Goal: Task Accomplishment & Management: Complete application form

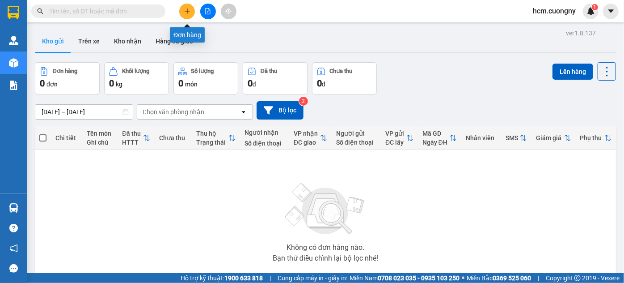
click at [181, 9] on button at bounding box center [187, 12] width 16 height 16
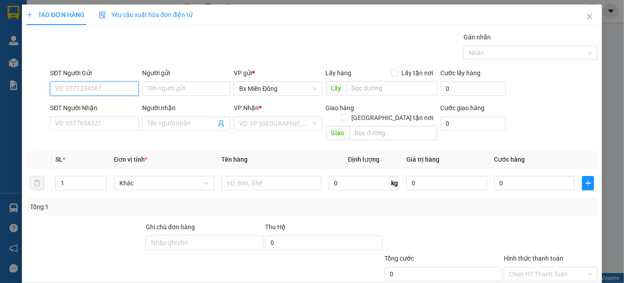
click at [95, 82] on input "SĐT Người Gửi" at bounding box center [94, 88] width 88 height 14
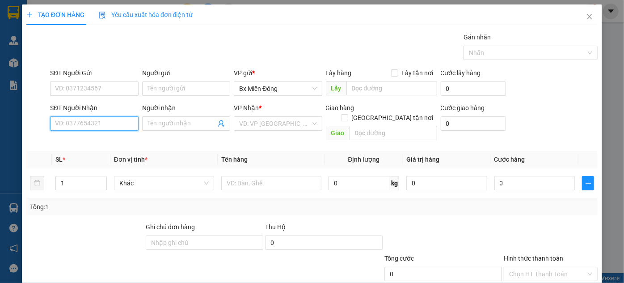
click at [101, 118] on input "SĐT Người Nhận" at bounding box center [94, 123] width 88 height 14
drag, startPoint x: 79, startPoint y: 120, endPoint x: 72, endPoint y: 124, distance: 8.1
click at [72, 124] on input "097364" at bounding box center [94, 123] width 88 height 14
drag, startPoint x: 96, startPoint y: 124, endPoint x: 83, endPoint y: 123, distance: 13.0
click at [83, 123] on input "097365532" at bounding box center [94, 123] width 88 height 14
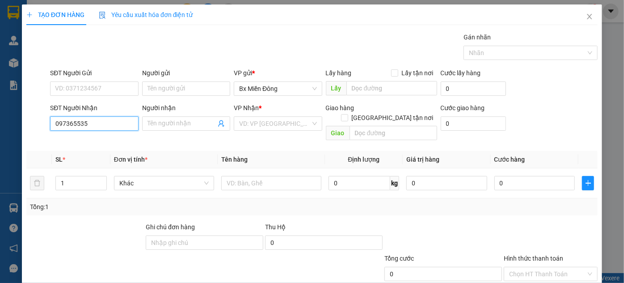
type input "0973655351"
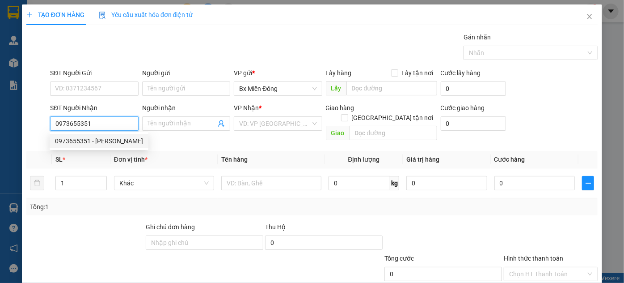
click at [101, 140] on div "0973655351 - ngọc cháo" at bounding box center [99, 141] width 88 height 10
type input "ngọc cháo"
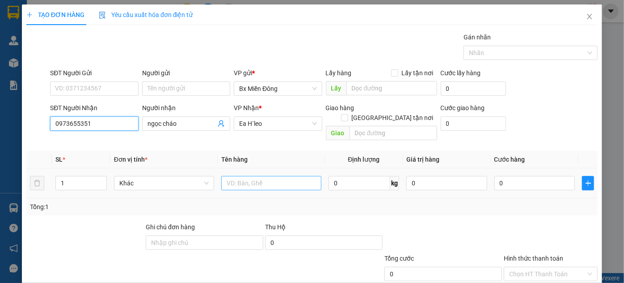
type input "0973655351"
click at [260, 176] on input "text" at bounding box center [271, 183] width 100 height 14
type input "2 kiện giấy"
click at [68, 176] on input "1" at bounding box center [81, 182] width 51 height 13
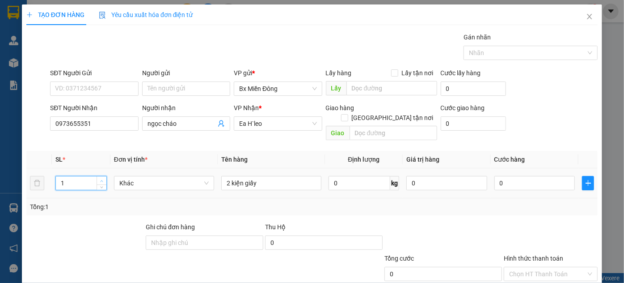
type input "2"
click at [98, 176] on span "Increase Value" at bounding box center [102, 180] width 10 height 8
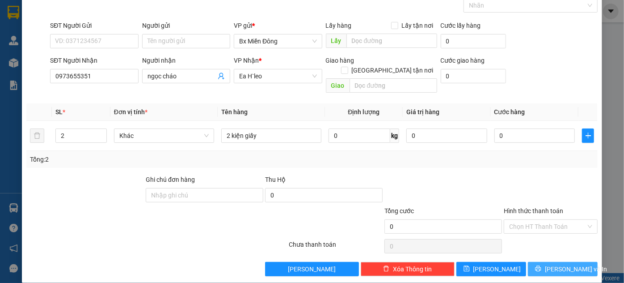
click at [569, 265] on button "Lưu và In" at bounding box center [563, 269] width 70 height 14
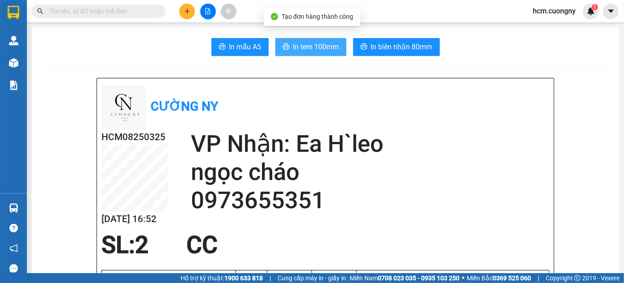
click at [293, 45] on span "In tem 100mm" at bounding box center [316, 46] width 46 height 11
click at [319, 50] on span "In tem 100mm" at bounding box center [316, 46] width 46 height 11
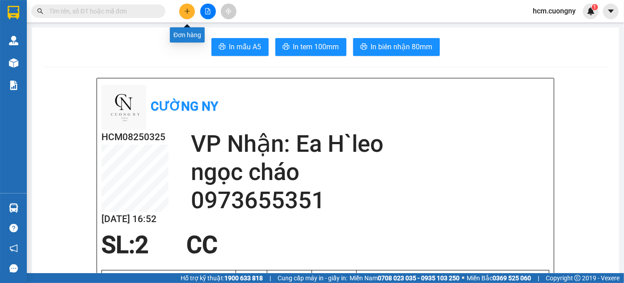
click at [186, 11] on icon "plus" at bounding box center [187, 11] width 5 height 0
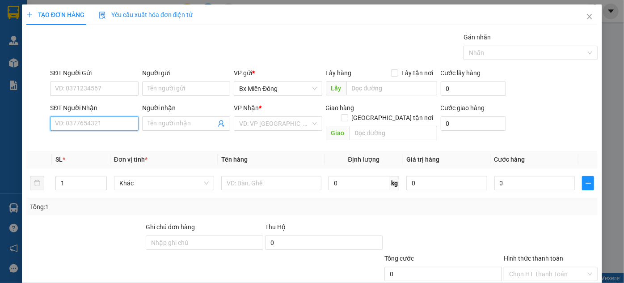
click at [73, 119] on input "SĐT Người Nhận" at bounding box center [94, 123] width 88 height 14
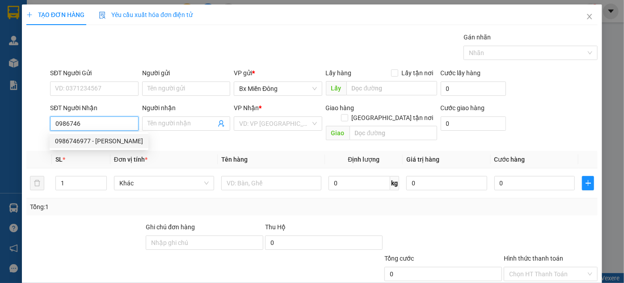
click at [72, 140] on div "0986746977 - vũ cường" at bounding box center [99, 141] width 88 height 10
type input "0986746977"
type input "[PERSON_NAME]"
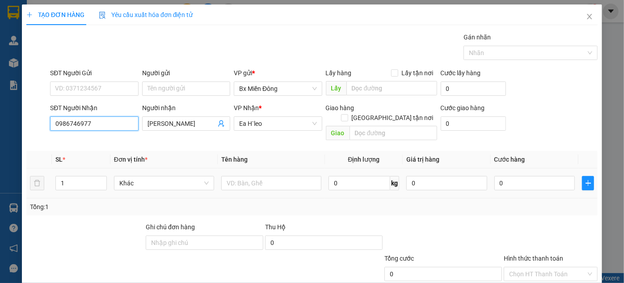
type input "0986746977"
click at [85, 174] on div "1" at bounding box center [80, 183] width 51 height 18
click at [84, 176] on input "1" at bounding box center [81, 182] width 51 height 13
type input "2"
click at [101, 179] on icon "up" at bounding box center [101, 180] width 3 height 3
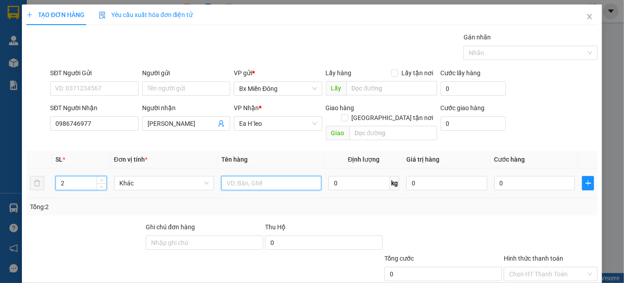
click at [287, 176] on input "text" at bounding box center [271, 183] width 100 height 14
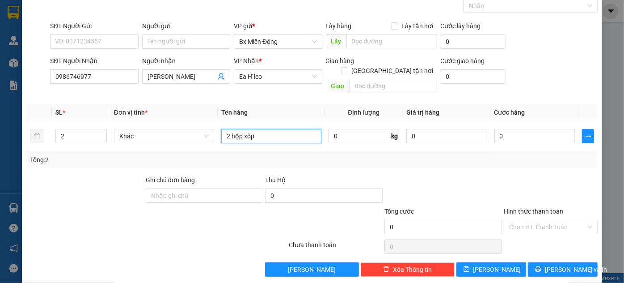
scroll to position [47, 0]
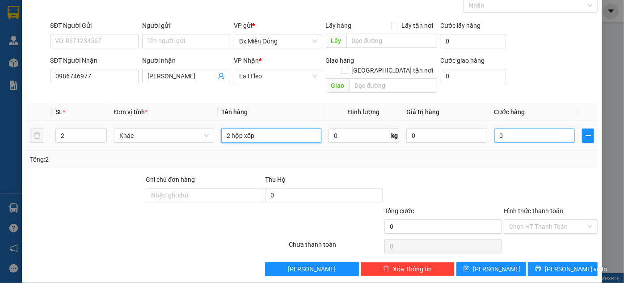
type input "2 hộp xốp"
click at [530, 131] on input "0" at bounding box center [535, 135] width 81 height 14
type input "6"
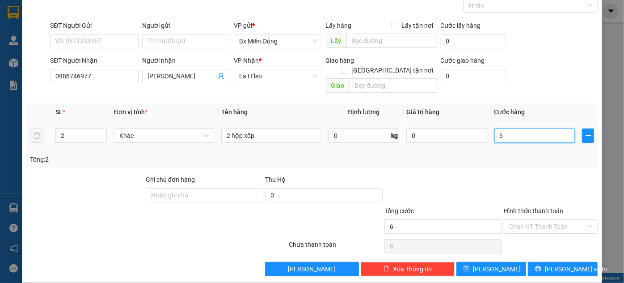
type input "60"
type input "600"
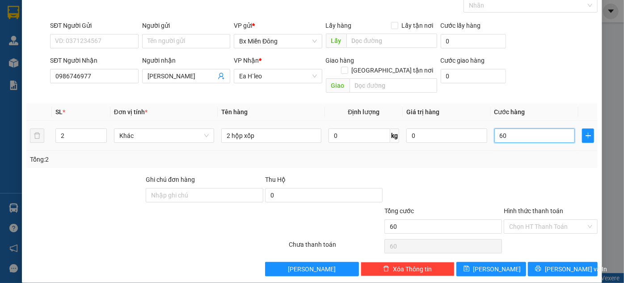
type input "600"
type input "6.000"
type input "60.000"
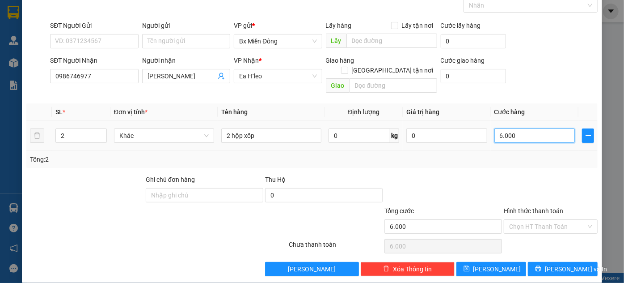
type input "60.000"
click at [539, 220] on input "Hình thức thanh toán" at bounding box center [548, 226] width 77 height 13
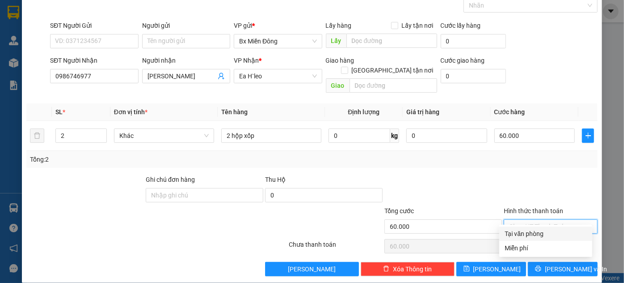
click at [540, 234] on div "Tại văn phòng" at bounding box center [546, 234] width 82 height 10
type input "0"
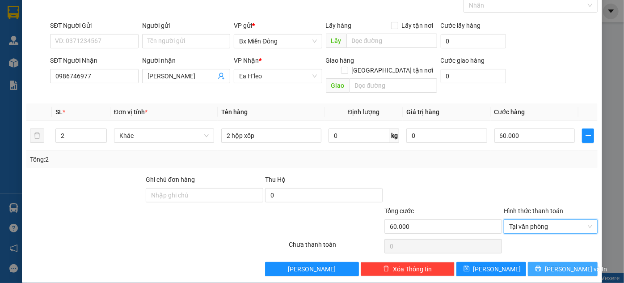
click at [553, 264] on span "Lưu và In" at bounding box center [576, 269] width 63 height 10
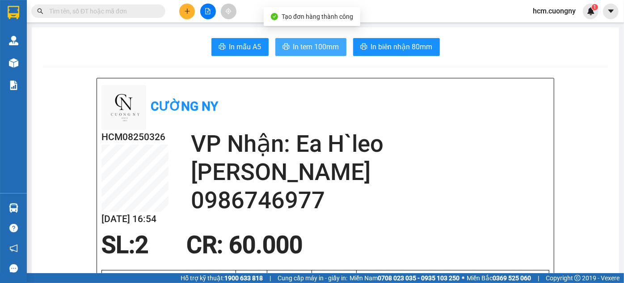
click at [299, 48] on span "In tem 100mm" at bounding box center [316, 46] width 46 height 11
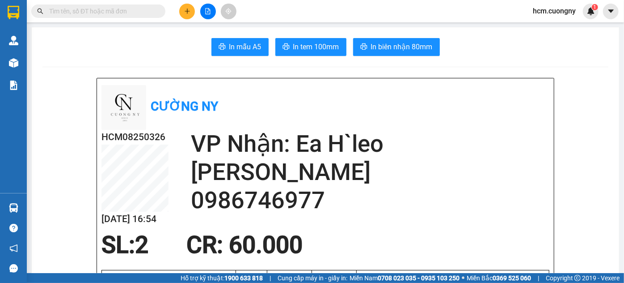
click at [192, 11] on button at bounding box center [187, 12] width 16 height 16
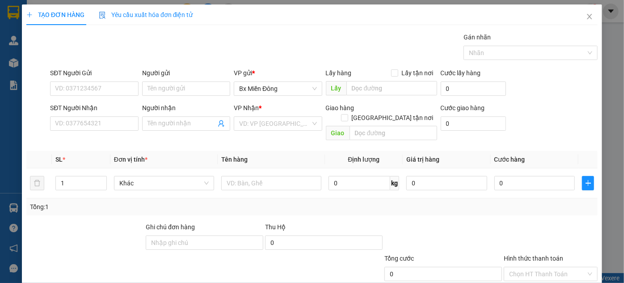
click at [100, 130] on div "SĐT Người Nhận VD: 0377654321" at bounding box center [94, 118] width 88 height 31
click at [102, 127] on input "SĐT Người Nhận" at bounding box center [94, 123] width 88 height 14
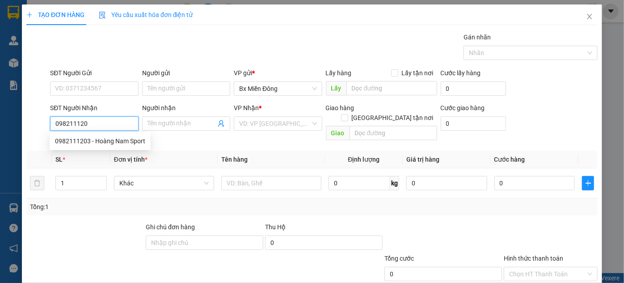
type input "0982111203"
click at [115, 141] on div "0982111203 - Hoàng Nam Sport" at bounding box center [100, 141] width 90 height 10
type input "Hoàng Nam Sport"
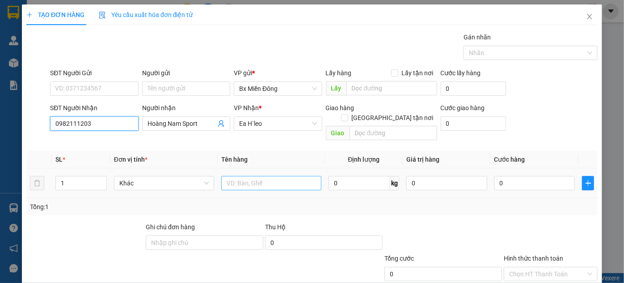
type input "0982111203"
click at [247, 176] on input "text" at bounding box center [271, 183] width 100 height 14
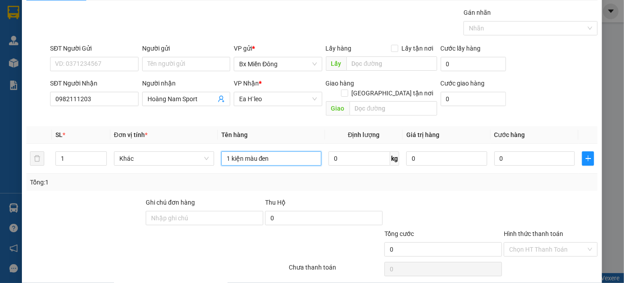
scroll to position [47, 0]
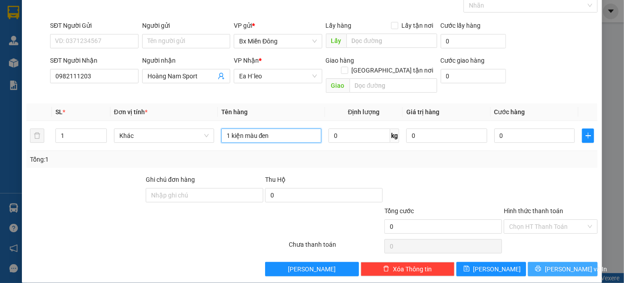
type input "1 kiện màu đen"
click at [573, 264] on span "Lưu và In" at bounding box center [576, 269] width 63 height 10
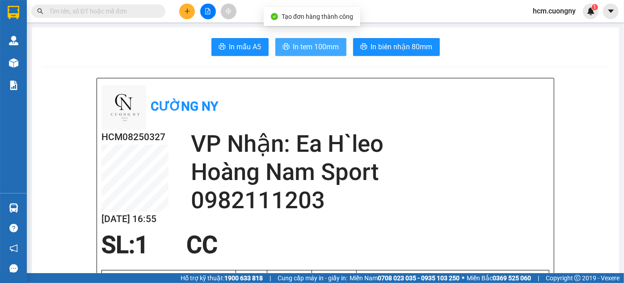
drag, startPoint x: 315, startPoint y: 49, endPoint x: 328, endPoint y: 53, distance: 13.6
click at [317, 49] on span "In tem 100mm" at bounding box center [316, 46] width 46 height 11
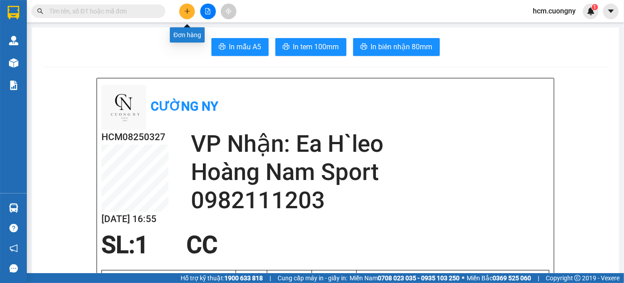
click at [184, 9] on icon "plus" at bounding box center [187, 11] width 6 height 6
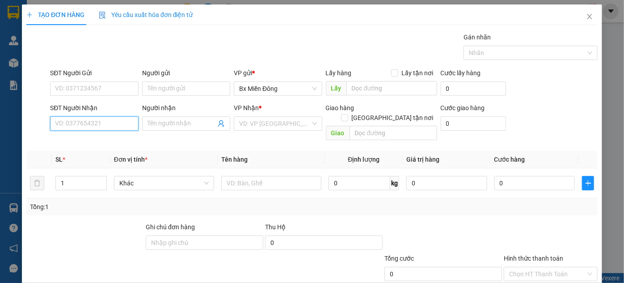
click at [99, 123] on input "SĐT Người Nhận" at bounding box center [94, 123] width 88 height 14
type input "0379916015"
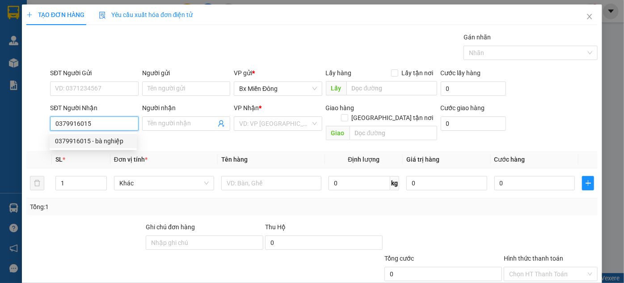
click at [118, 136] on div "0379916015 - bà nghiệp" at bounding box center [93, 141] width 76 height 10
type input "bà nghiệp"
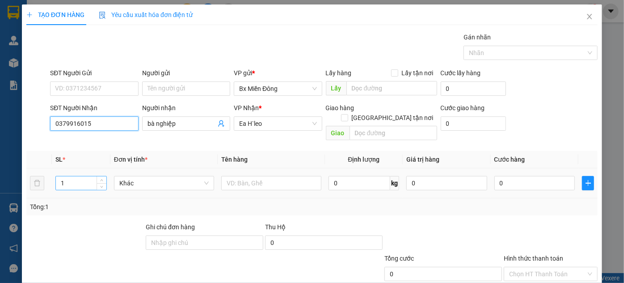
type input "0379916015"
drag, startPoint x: 77, startPoint y: 169, endPoint x: 74, endPoint y: 186, distance: 16.8
click at [76, 176] on input "1" at bounding box center [81, 182] width 51 height 13
type input "2"
click at [99, 178] on span "up" at bounding box center [101, 180] width 5 height 5
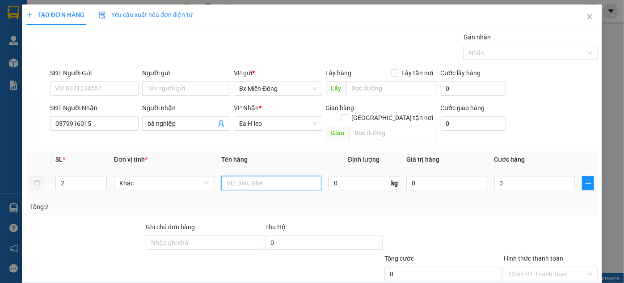
click at [242, 176] on input "text" at bounding box center [271, 183] width 100 height 14
click at [271, 176] on input "2 thùng giấy nhot" at bounding box center [271, 183] width 100 height 14
drag, startPoint x: 281, startPoint y: 168, endPoint x: 276, endPoint y: 168, distance: 4.9
click at [274, 176] on input "2 thùng giấy nhor" at bounding box center [271, 183] width 100 height 14
drag, startPoint x: 274, startPoint y: 175, endPoint x: 268, endPoint y: 175, distance: 5.4
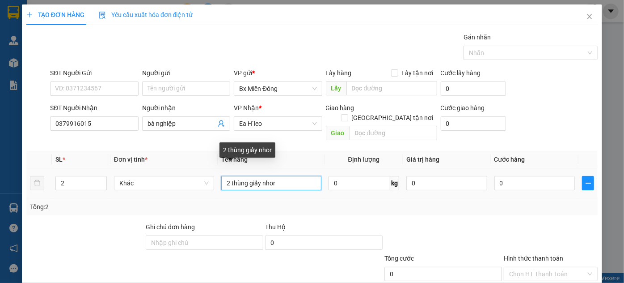
click at [268, 176] on input "2 thùng giấy nhor" at bounding box center [271, 183] width 100 height 14
type input "2 thùng giấy nhỏ"
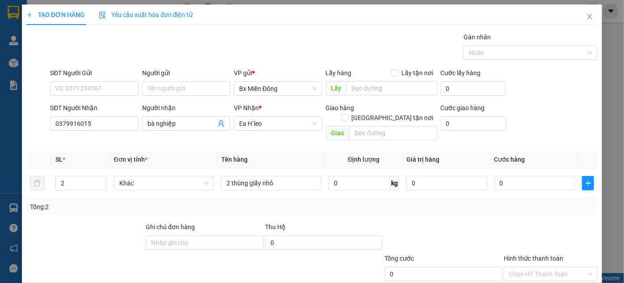
click at [463, 198] on div "Tổng: 2" at bounding box center [312, 206] width 572 height 17
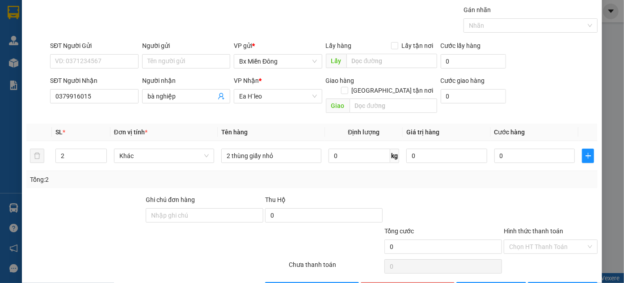
scroll to position [47, 0]
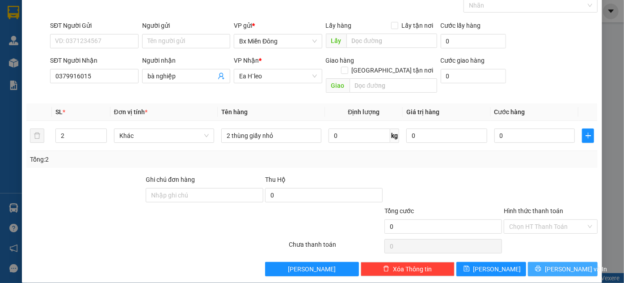
click at [533, 262] on button "Lưu và In" at bounding box center [563, 269] width 70 height 14
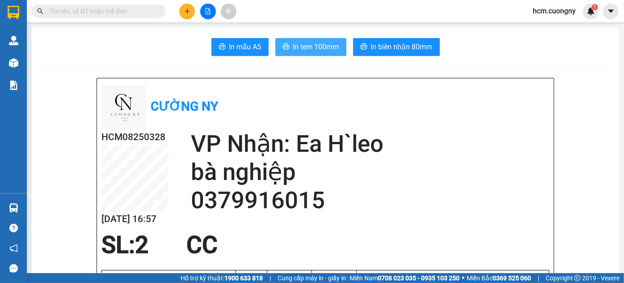
click at [306, 51] on span "In tem 100mm" at bounding box center [316, 46] width 46 height 11
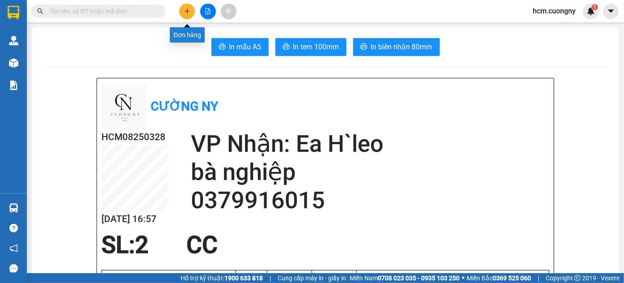
click at [185, 13] on icon "plus" at bounding box center [187, 11] width 6 height 6
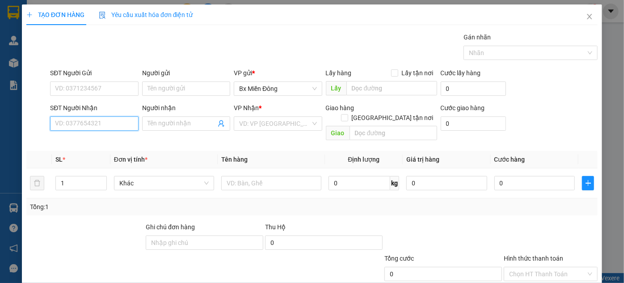
click at [102, 116] on input "SĐT Người Nhận" at bounding box center [94, 123] width 88 height 14
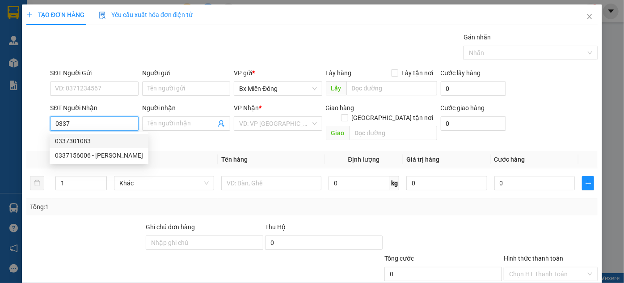
drag, startPoint x: 94, startPoint y: 127, endPoint x: 64, endPoint y: 125, distance: 29.6
click at [64, 125] on input "0337" at bounding box center [94, 123] width 88 height 14
click at [89, 142] on div "0336871456 - ngọc hồng" at bounding box center [99, 141] width 88 height 10
type input "0336871456"
type input "[PERSON_NAME]"
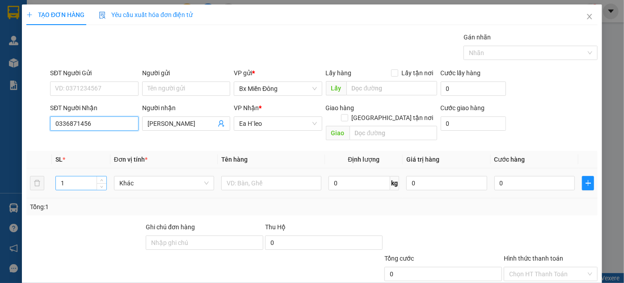
type input "0336871456"
click at [90, 176] on input "1" at bounding box center [81, 182] width 51 height 13
click at [101, 178] on span "up" at bounding box center [101, 180] width 5 height 5
click at [100, 178] on span "up" at bounding box center [101, 180] width 5 height 5
type input "4"
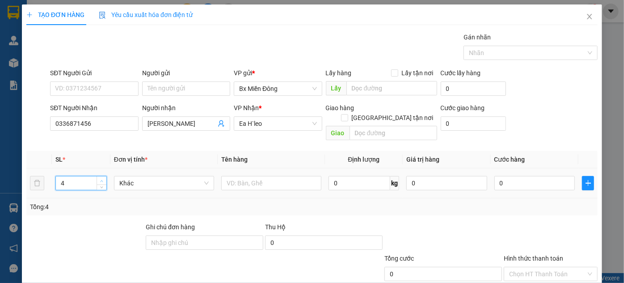
click at [101, 178] on span "up" at bounding box center [101, 180] width 5 height 5
click at [281, 177] on input "text" at bounding box center [271, 183] width 100 height 14
type input "4n"
drag, startPoint x: 244, startPoint y: 171, endPoint x: 231, endPoint y: 183, distance: 18.1
click at [231, 183] on td "4n" at bounding box center [271, 183] width 107 height 30
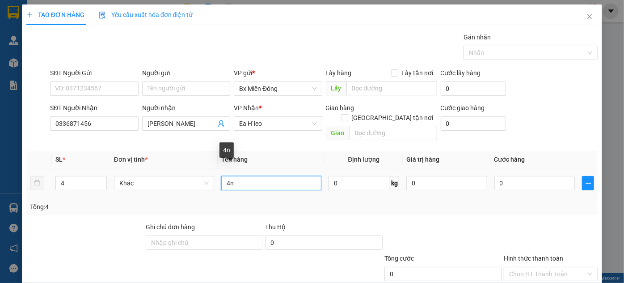
drag, startPoint x: 230, startPoint y: 175, endPoint x: 224, endPoint y: 178, distance: 6.4
click at [224, 178] on input "4n" at bounding box center [271, 183] width 100 height 14
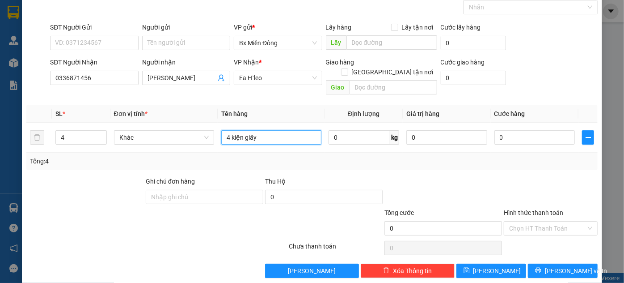
scroll to position [47, 0]
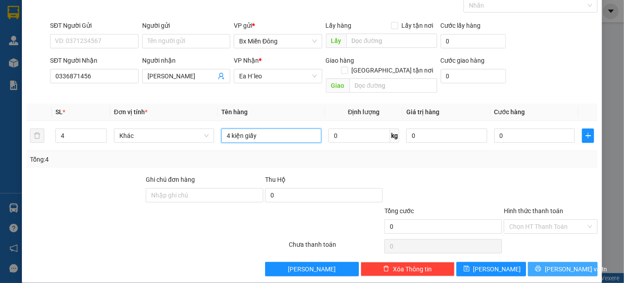
type input "4 kiện giấy"
click at [556, 264] on span "Lưu và In" at bounding box center [576, 269] width 63 height 10
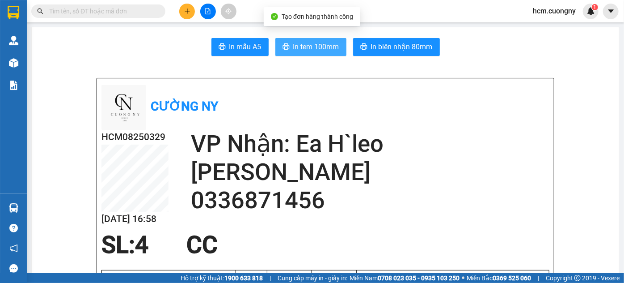
click at [309, 44] on span "In tem 100mm" at bounding box center [316, 46] width 46 height 11
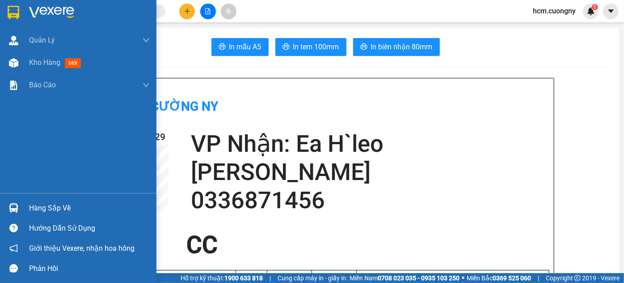
click at [7, 13] on div at bounding box center [14, 12] width 16 height 16
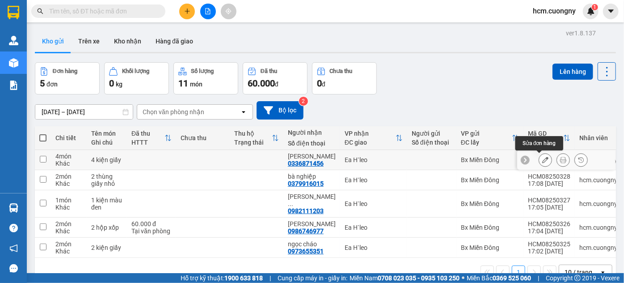
click at [543, 161] on button at bounding box center [545, 160] width 13 height 16
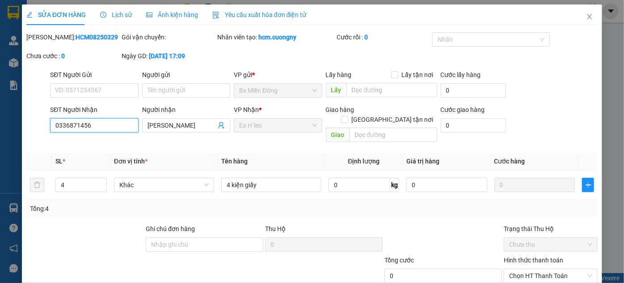
click at [94, 126] on input "0336871456" at bounding box center [94, 125] width 88 height 14
drag, startPoint x: 88, startPoint y: 128, endPoint x: 56, endPoint y: 131, distance: 32.3
click at [56, 131] on input "0336871456" at bounding box center [94, 125] width 88 height 14
drag, startPoint x: 90, startPoint y: 124, endPoint x: 78, endPoint y: 127, distance: 12.7
click at [78, 127] on input "0984911556" at bounding box center [94, 125] width 88 height 14
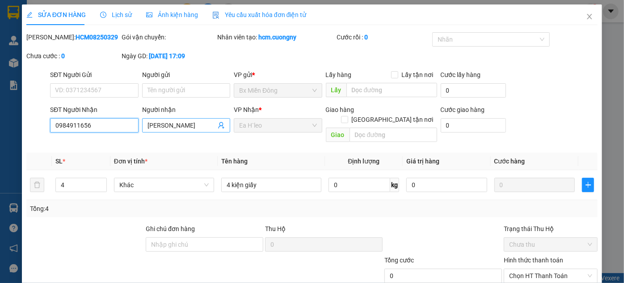
type input "0984911656"
click at [197, 129] on input "[PERSON_NAME]" at bounding box center [182, 125] width 68 height 10
drag, startPoint x: 193, startPoint y: 127, endPoint x: 137, endPoint y: 132, distance: 55.6
click at [137, 132] on div "SĐT Người Nhận 0984911656 Người nhận ngọc hồng ngọc hồng VP Nhận * Ea H`leo Gia…" at bounding box center [324, 125] width 552 height 41
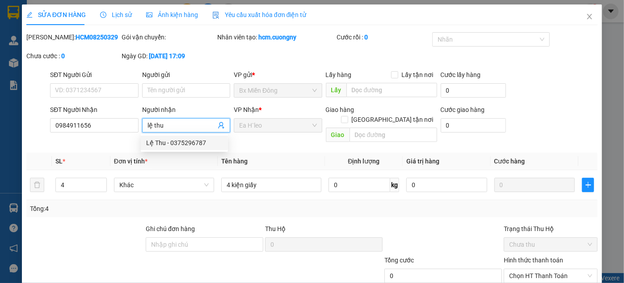
type input "lệ thu"
click at [467, 224] on div at bounding box center [443, 239] width 119 height 31
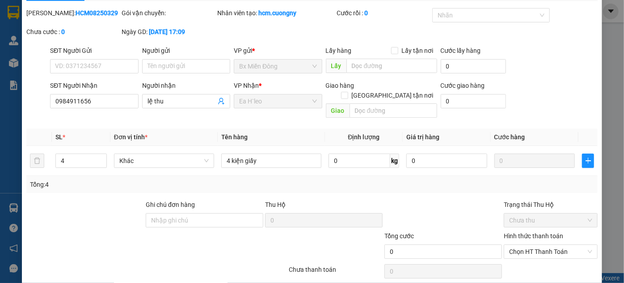
scroll to position [50, 0]
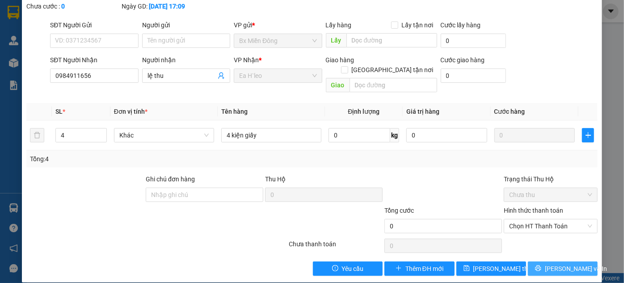
click at [550, 261] on button "Lưu và In" at bounding box center [563, 268] width 70 height 14
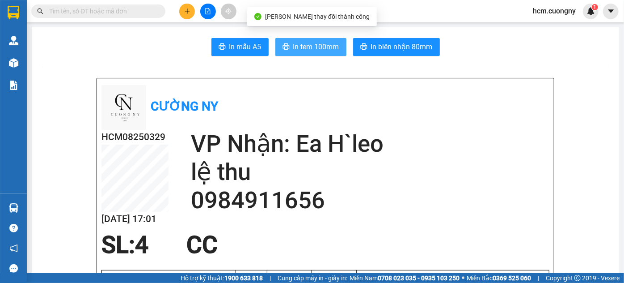
click at [293, 44] on span "In tem 100mm" at bounding box center [316, 46] width 46 height 11
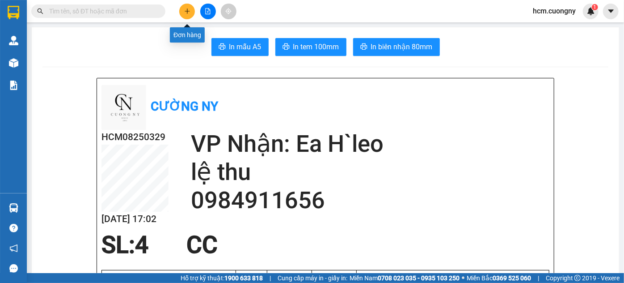
click at [189, 8] on icon "plus" at bounding box center [187, 11] width 6 height 6
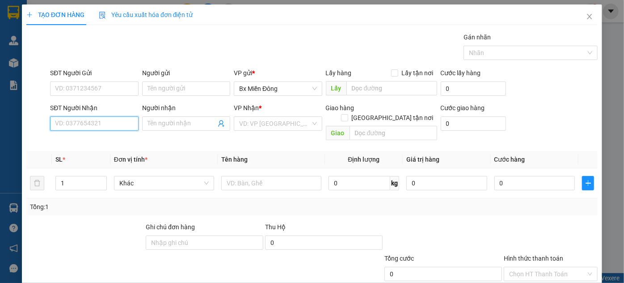
click at [92, 126] on input "SĐT Người Nhận" at bounding box center [94, 123] width 88 height 14
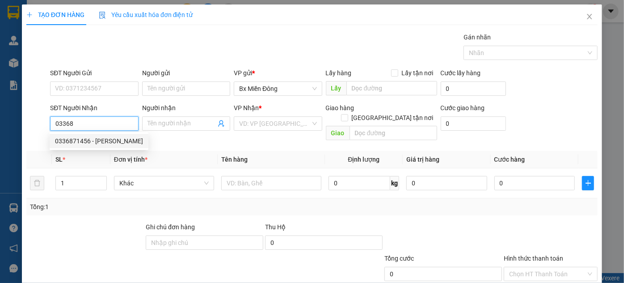
click at [100, 144] on div "0336871456 - ngọc hồng" at bounding box center [99, 141] width 88 height 10
type input "0336871456"
type input "[PERSON_NAME]"
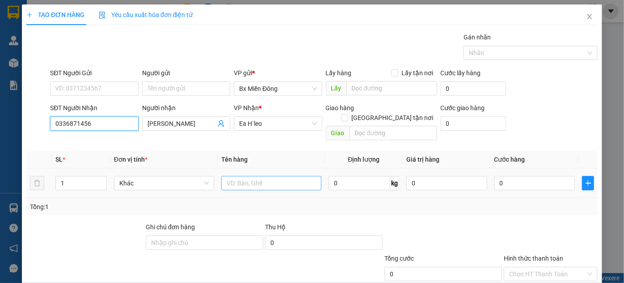
type input "0336871456"
click at [239, 176] on input "text" at bounding box center [271, 183] width 100 height 14
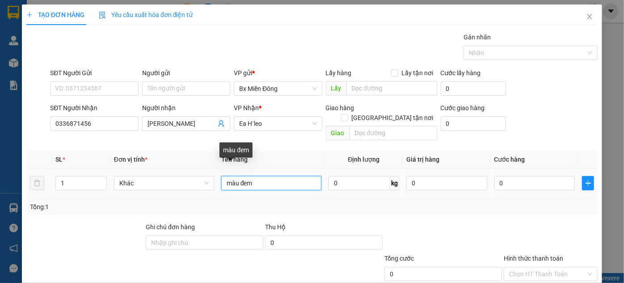
drag, startPoint x: 263, startPoint y: 172, endPoint x: 248, endPoint y: 174, distance: 15.0
click at [248, 176] on input "màu đem" at bounding box center [271, 183] width 100 height 14
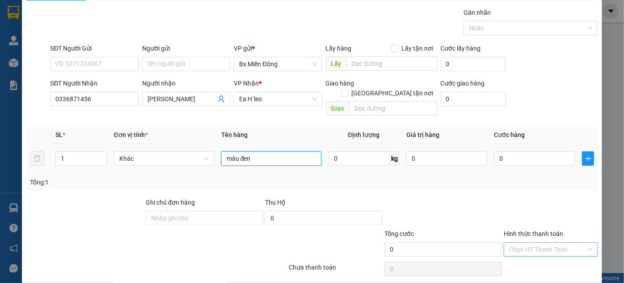
scroll to position [47, 0]
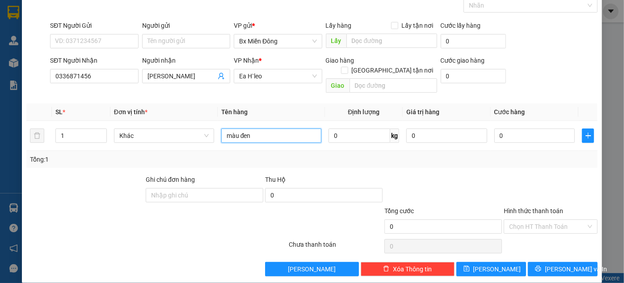
type input "màu đen"
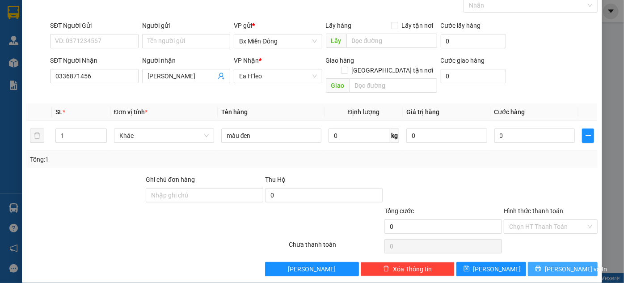
drag, startPoint x: 554, startPoint y: 242, endPoint x: 565, endPoint y: 252, distance: 14.2
click at [557, 246] on div "Transit Pickup Surcharge Ids Transit Deliver Surcharge Ids Transit Deliver Surc…" at bounding box center [312, 130] width 572 height 291
click at [565, 264] on span "Lưu và In" at bounding box center [576, 269] width 63 height 10
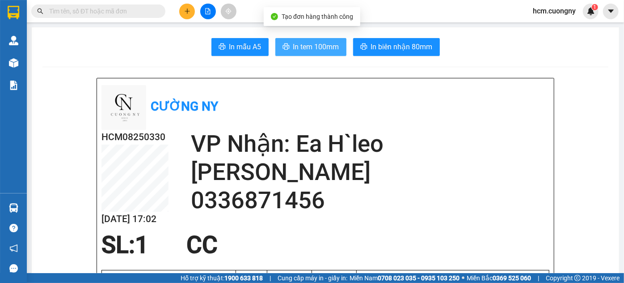
click at [314, 51] on span "In tem 100mm" at bounding box center [316, 46] width 46 height 11
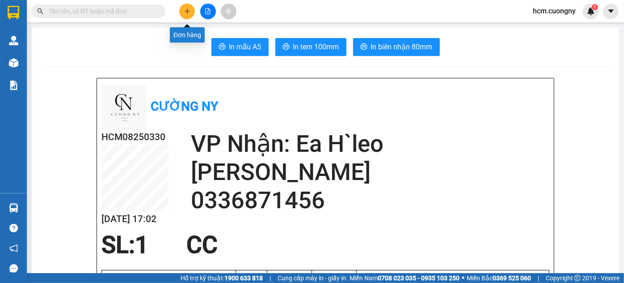
drag, startPoint x: 188, startPoint y: 2, endPoint x: 183, endPoint y: 7, distance: 7.6
click at [186, 4] on div "Kết quả tìm kiếm ( 0 ) Bộ lọc No Data hcm.cuongny 1" at bounding box center [312, 11] width 624 height 22
click at [186, 11] on icon "plus" at bounding box center [187, 11] width 5 height 0
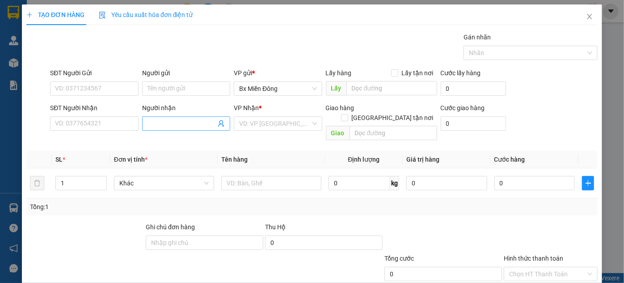
click at [184, 126] on input "Người nhận" at bounding box center [182, 124] width 68 height 10
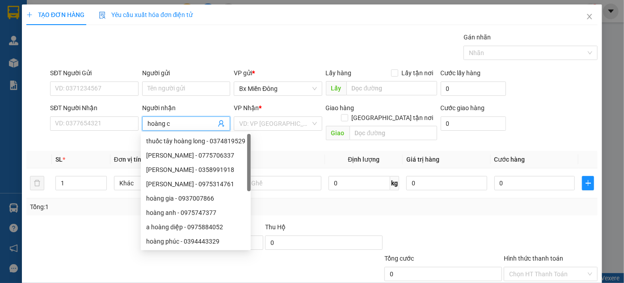
type input "hoàng cá"
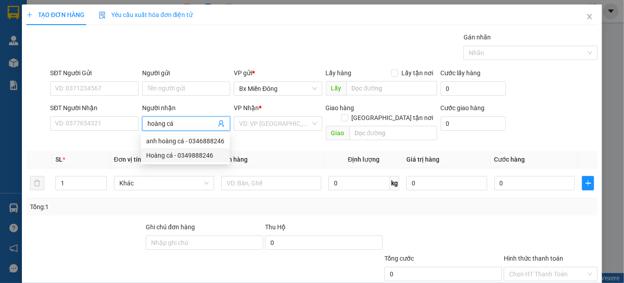
click at [201, 157] on div "Hoàng cá - 0349888246" at bounding box center [185, 155] width 78 height 10
type input "0349888246"
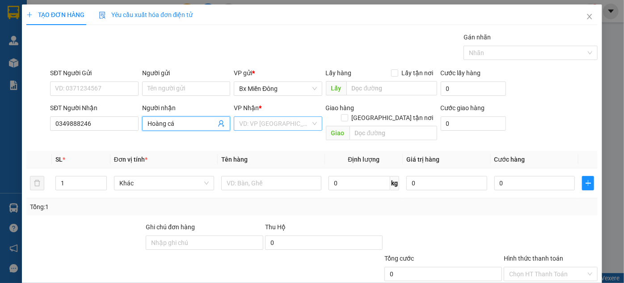
type input "Hoàng cá"
click at [265, 125] on input "search" at bounding box center [274, 123] width 71 height 13
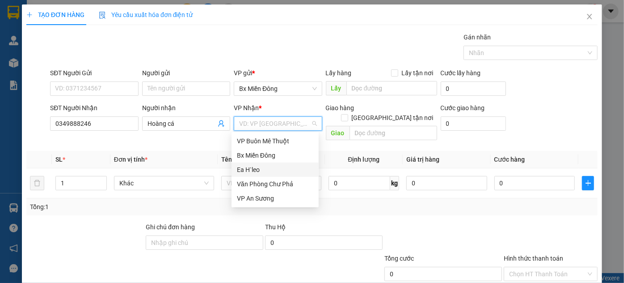
click at [254, 168] on div "Ea H`leo" at bounding box center [275, 170] width 76 height 10
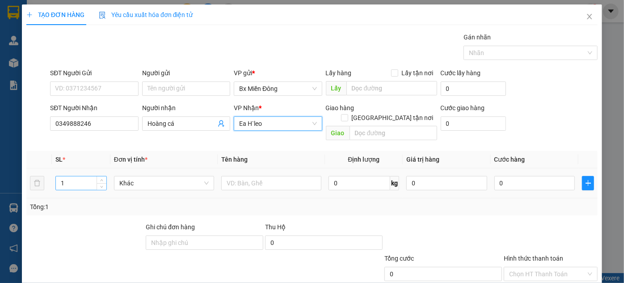
click at [85, 176] on input "1" at bounding box center [81, 182] width 51 height 13
type input "2"
click at [101, 178] on span "up" at bounding box center [101, 180] width 5 height 5
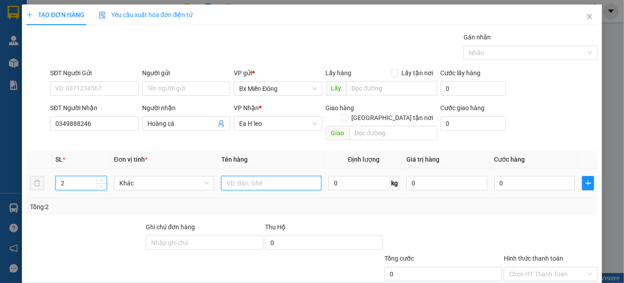
click at [295, 176] on input "text" at bounding box center [271, 183] width 100 height 14
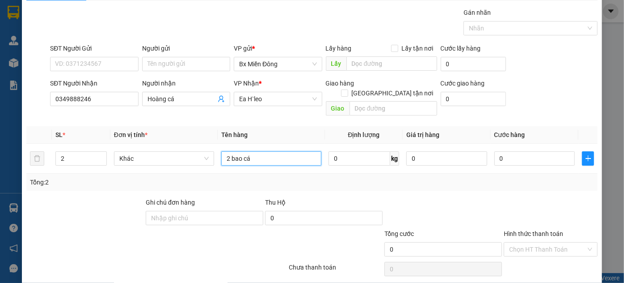
scroll to position [47, 0]
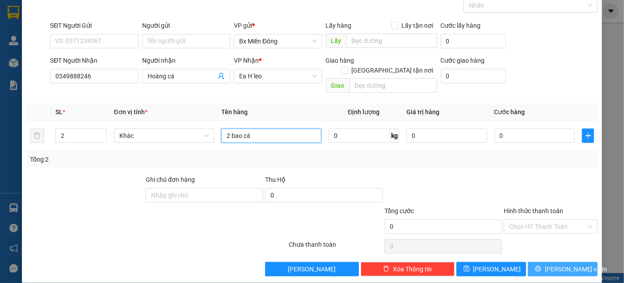
type input "2 bao cá"
click at [559, 264] on span "Lưu và In" at bounding box center [576, 269] width 63 height 10
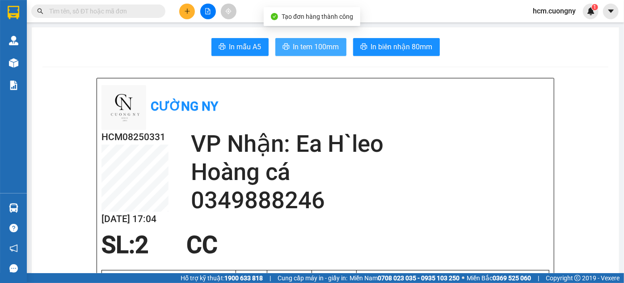
click at [312, 44] on span "In tem 100mm" at bounding box center [316, 46] width 46 height 11
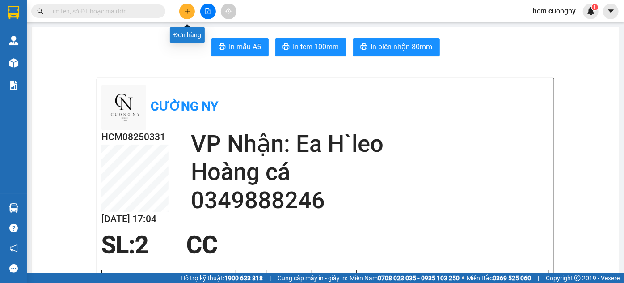
click at [189, 12] on icon "plus" at bounding box center [187, 11] width 6 height 6
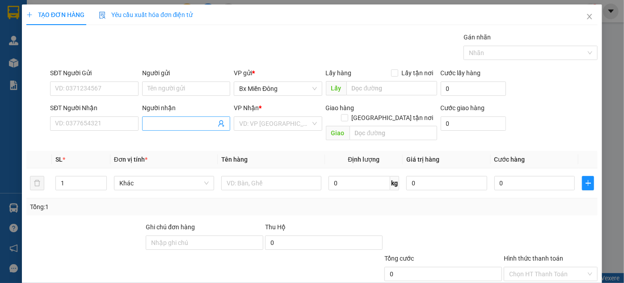
click at [169, 123] on input "Người nhận" at bounding box center [182, 124] width 68 height 10
type input "cô nhiê"
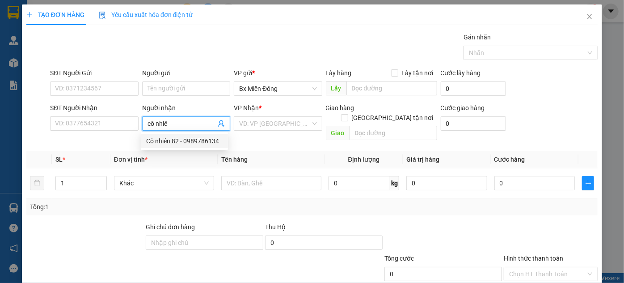
click at [195, 137] on div "Cô nhiên 82 - 0989786134" at bounding box center [184, 141] width 87 height 14
type input "0989786134"
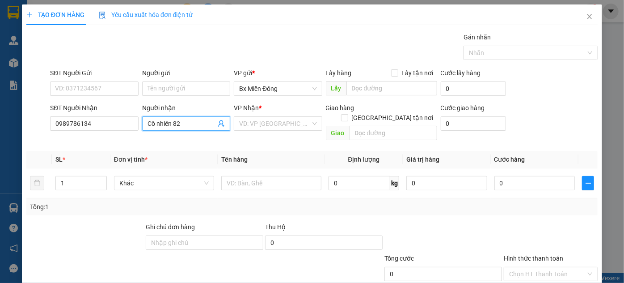
type input "Cô nhiên 82"
drag, startPoint x: 247, startPoint y: 132, endPoint x: 255, endPoint y: 128, distance: 8.8
click at [252, 129] on div "VP Nhận * VD: VP Sài Gòn" at bounding box center [278, 118] width 88 height 31
click at [255, 128] on input "search" at bounding box center [274, 123] width 71 height 13
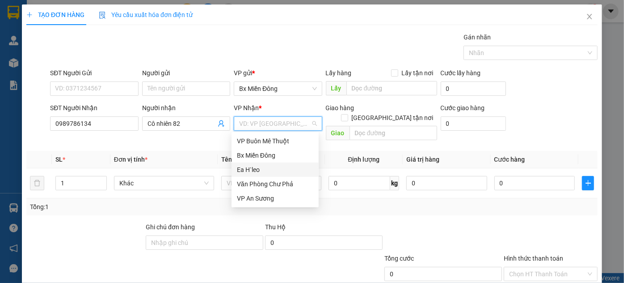
click at [246, 166] on div "Ea H`leo" at bounding box center [275, 170] width 76 height 10
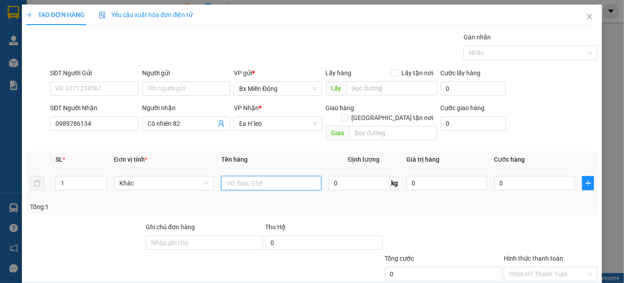
click at [224, 176] on input "text" at bounding box center [271, 183] width 100 height 14
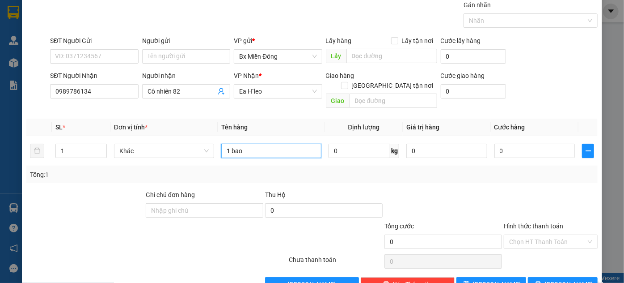
scroll to position [47, 0]
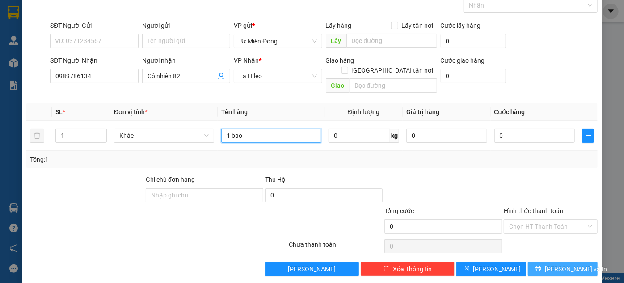
type input "1 bao"
click at [552, 263] on button "Lưu và In" at bounding box center [563, 269] width 70 height 14
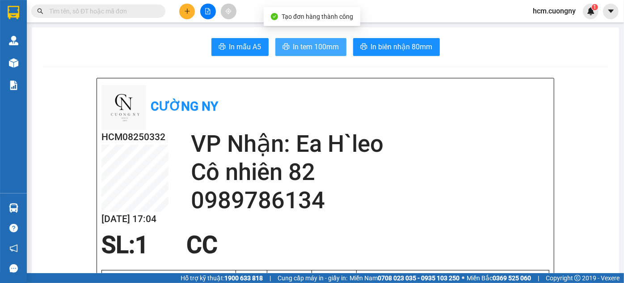
click at [322, 39] on button "In tem 100mm" at bounding box center [311, 47] width 71 height 18
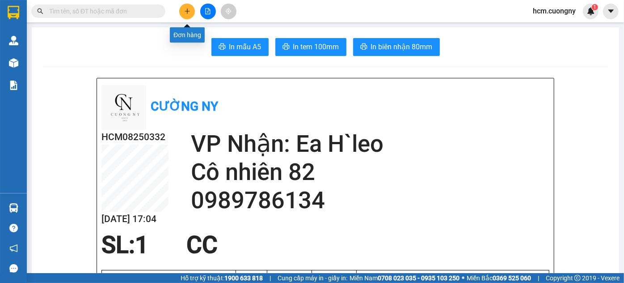
click at [188, 12] on icon "plus" at bounding box center [187, 11] width 6 height 6
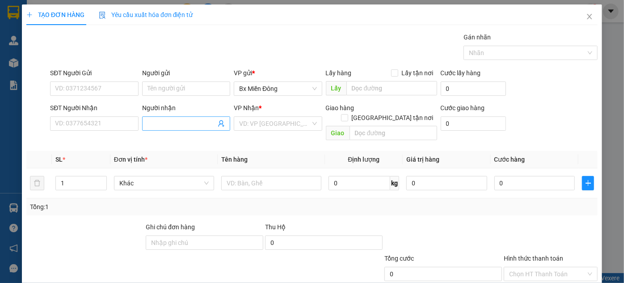
click at [154, 122] on input "Người nhận" at bounding box center [182, 124] width 68 height 10
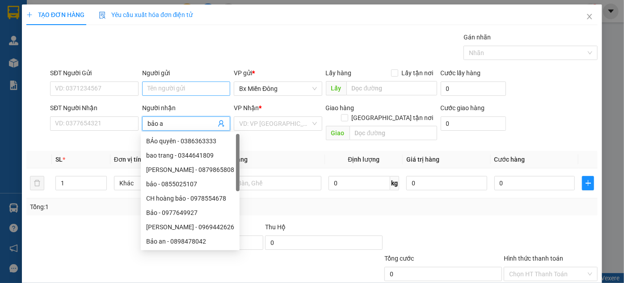
type input "bảo an"
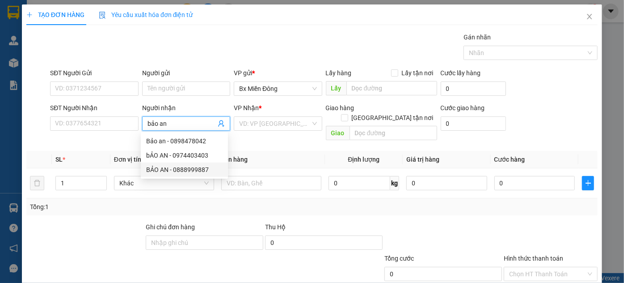
click at [199, 168] on div "BẢO AN - 0888999887" at bounding box center [184, 170] width 76 height 10
type input "0888999887"
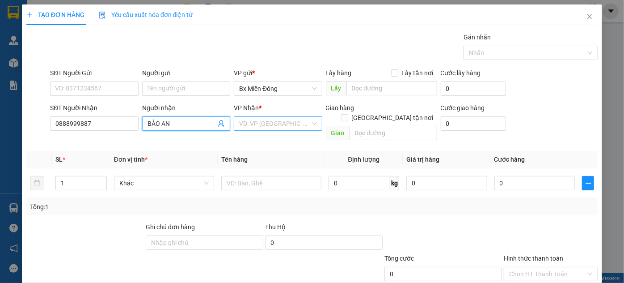
type input "BẢO AN"
click at [270, 121] on input "search" at bounding box center [274, 123] width 71 height 13
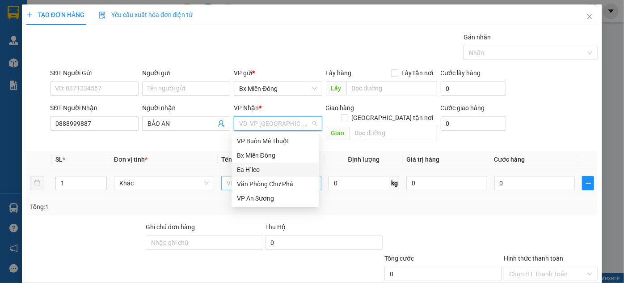
click at [256, 167] on div "Ea H`leo" at bounding box center [275, 170] width 76 height 10
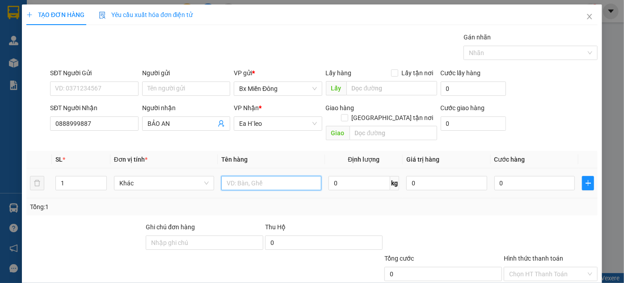
click at [242, 176] on input "text" at bounding box center [271, 183] width 100 height 14
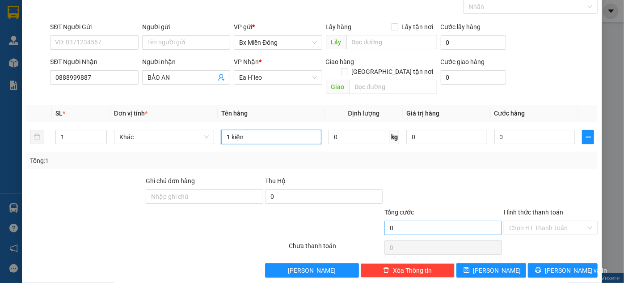
scroll to position [47, 0]
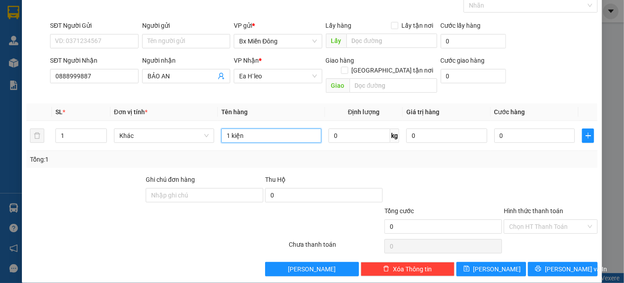
type input "1 kiện"
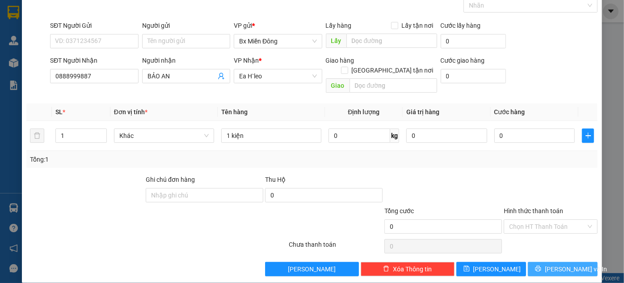
click at [533, 262] on button "Lưu và In" at bounding box center [563, 269] width 70 height 14
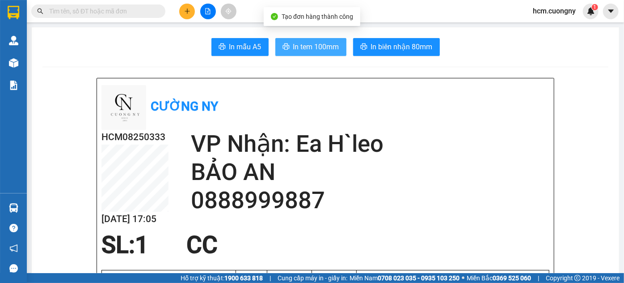
drag, startPoint x: 319, startPoint y: 42, endPoint x: 339, endPoint y: 76, distance: 38.5
click at [318, 43] on span "In tem 100mm" at bounding box center [316, 46] width 46 height 11
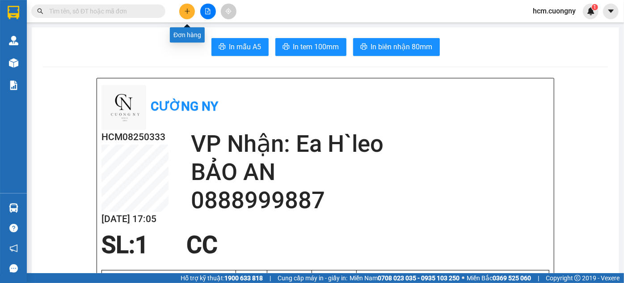
click at [191, 12] on button at bounding box center [187, 12] width 16 height 16
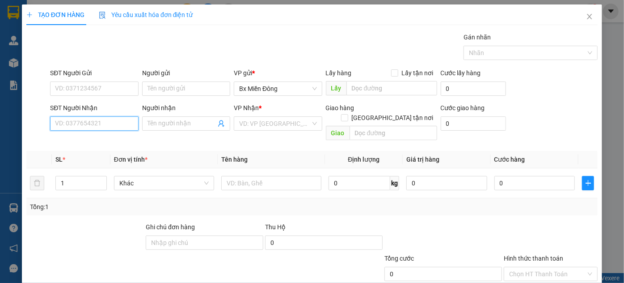
click at [95, 124] on input "SĐT Người Nhận" at bounding box center [94, 123] width 88 height 14
click at [99, 128] on input "091701333" at bounding box center [94, 123] width 88 height 14
click at [99, 128] on input "097" at bounding box center [94, 123] width 88 height 14
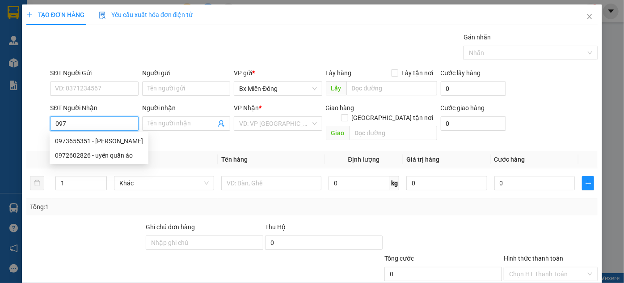
click at [99, 128] on input "097" at bounding box center [94, 123] width 88 height 14
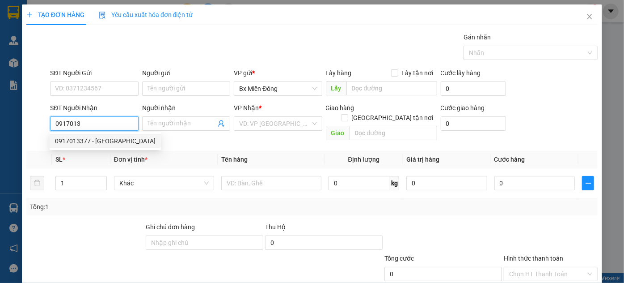
click at [99, 140] on div "0917013377 - hưng nam" at bounding box center [105, 141] width 101 height 10
type input "0917013377"
type input "hưng nam"
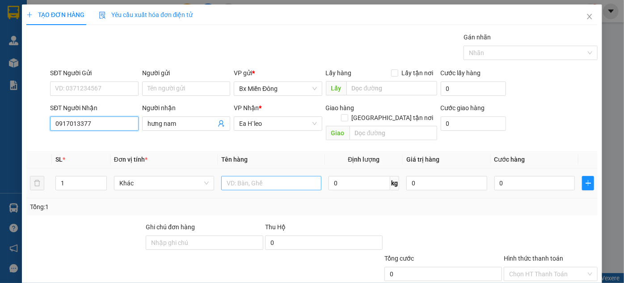
type input "0917013377"
click at [229, 176] on input "text" at bounding box center [271, 183] width 100 height 14
type input "1 thùng"
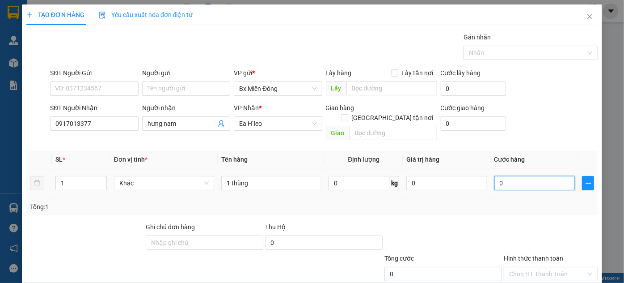
click at [523, 176] on input "0" at bounding box center [535, 183] width 81 height 14
type input "7"
type input "70"
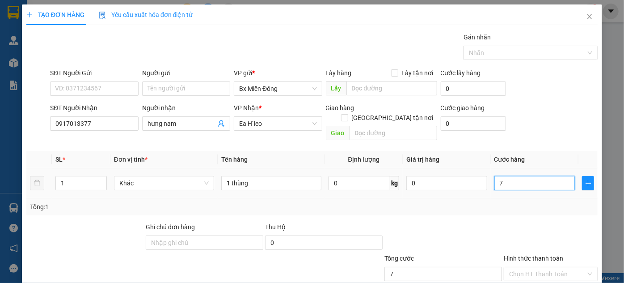
type input "70"
type input "700"
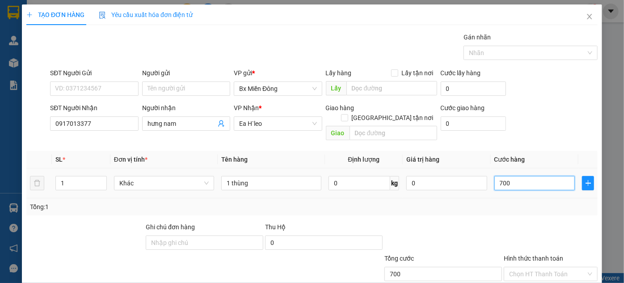
type input "7.000"
type input "70.000"
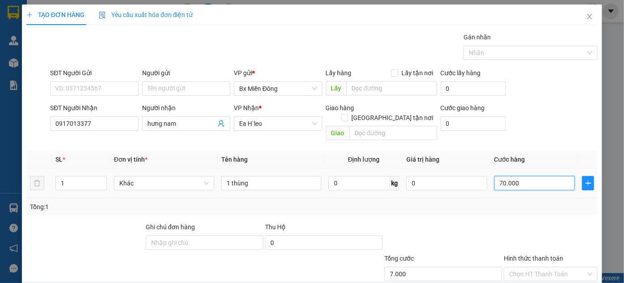
type input "70.000"
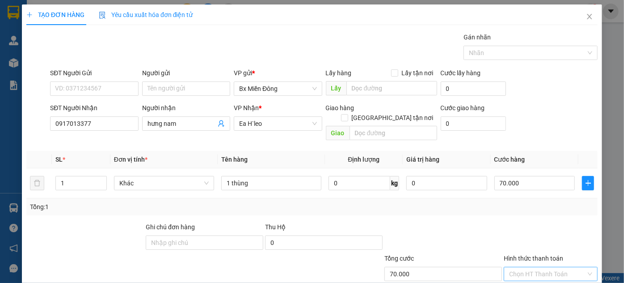
click at [562, 267] on input "Hình thức thanh toán" at bounding box center [548, 273] width 77 height 13
click at [525, 231] on div "Tại văn phòng" at bounding box center [546, 231] width 82 height 10
type input "0"
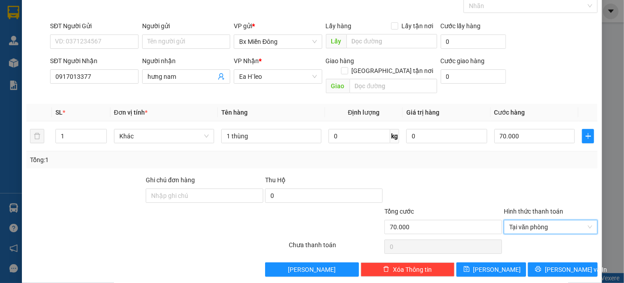
scroll to position [47, 0]
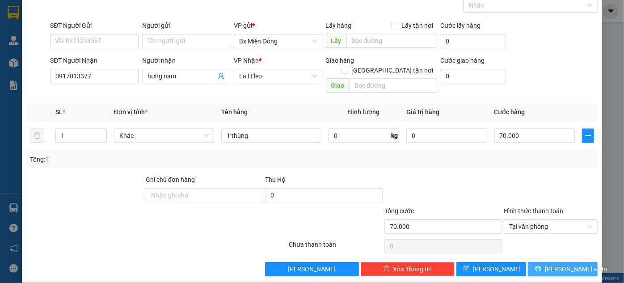
click at [552, 264] on span "Lưu và In" at bounding box center [576, 269] width 63 height 10
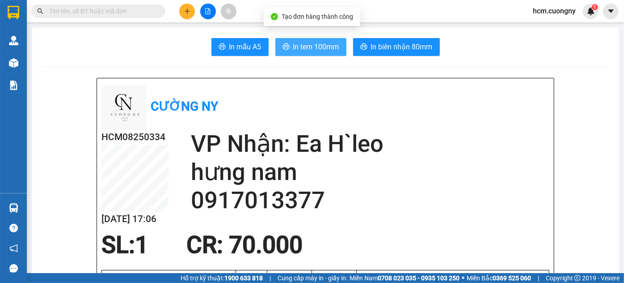
click at [285, 48] on icon "printer" at bounding box center [286, 46] width 7 height 7
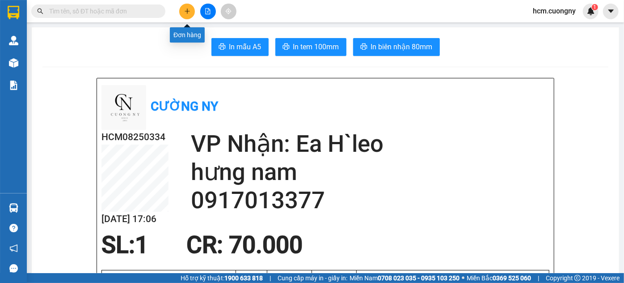
click at [188, 10] on icon "plus" at bounding box center [187, 11] width 6 height 6
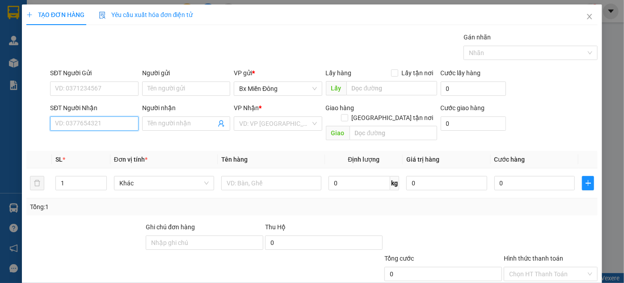
click at [101, 119] on input "SĐT Người Nhận" at bounding box center [94, 123] width 88 height 14
drag, startPoint x: 110, startPoint y: 74, endPoint x: 105, endPoint y: 85, distance: 12.2
click at [107, 80] on div "SĐT Người Gửi" at bounding box center [94, 74] width 88 height 13
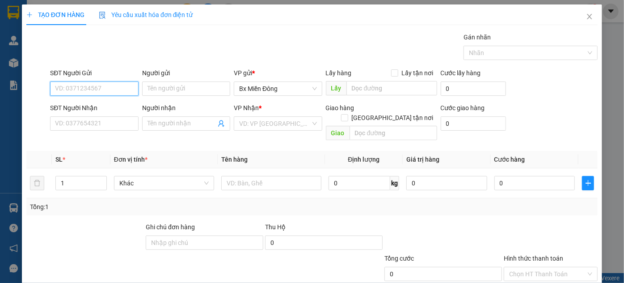
click at [102, 84] on input "SĐT Người Gửi" at bounding box center [94, 88] width 88 height 14
drag, startPoint x: 102, startPoint y: 85, endPoint x: 46, endPoint y: 80, distance: 55.7
click at [46, 80] on div "SĐT Người Gửi 00348 00348 Người gửi Tên người gửi VP gửi * Bx Miền Đông Lấy hà…" at bounding box center [311, 83] width 573 height 31
type input "0348183544"
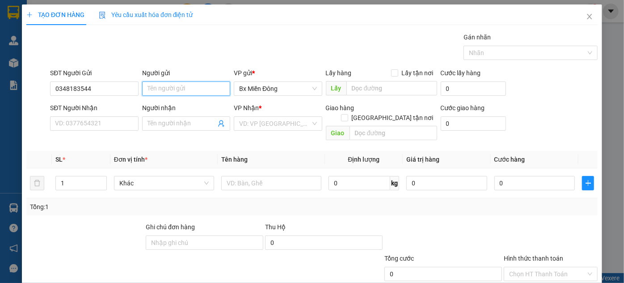
click at [173, 93] on input "Người gửi" at bounding box center [186, 88] width 88 height 14
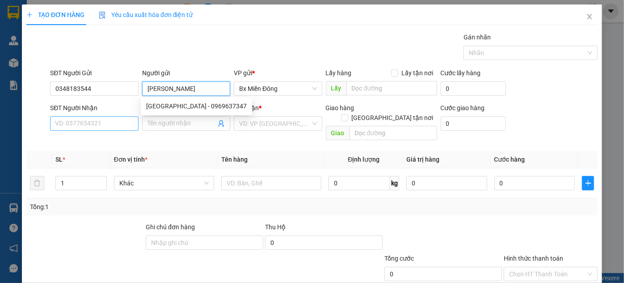
type input "[PERSON_NAME]"
click at [91, 116] on input "SĐT Người Nhận" at bounding box center [94, 123] width 88 height 14
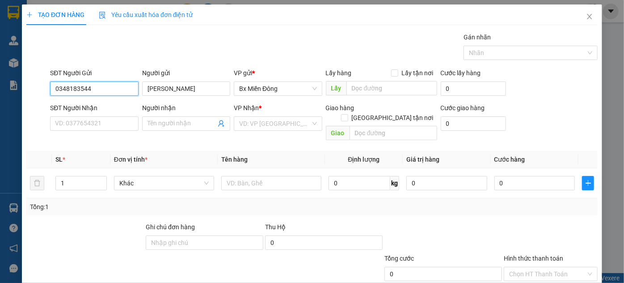
drag, startPoint x: 110, startPoint y: 86, endPoint x: 51, endPoint y: 92, distance: 58.4
click at [51, 92] on input "0348183544" at bounding box center [94, 88] width 88 height 14
drag, startPoint x: 73, startPoint y: 87, endPoint x: 35, endPoint y: 103, distance: 41.5
click at [35, 103] on form "SĐT Người Gửi 0 0 Người gửi hương giang VP gửi * Bx Miền Đông Lấy hàng Lấy tận…" at bounding box center [312, 106] width 572 height 76
type input "0"
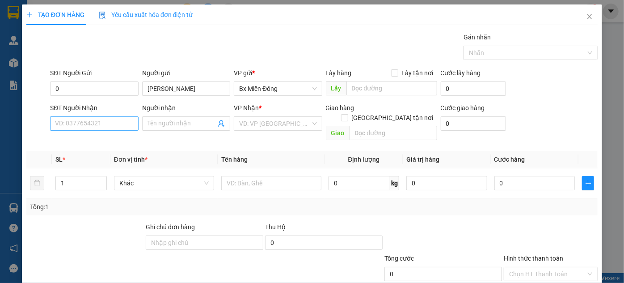
click at [93, 113] on div "SĐT Người Nhận" at bounding box center [94, 109] width 88 height 13
click at [93, 130] on input "SĐT Người Nhận" at bounding box center [94, 123] width 88 height 14
type input "0906473299"
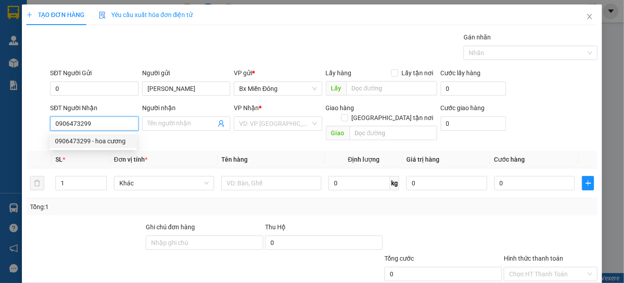
click at [119, 139] on div "0906473299 - hoa cương" at bounding box center [93, 141] width 76 height 10
type input "hoa cương"
type input "km92"
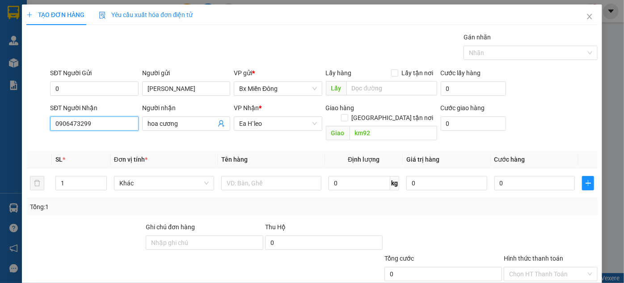
drag, startPoint x: 105, startPoint y: 122, endPoint x: 42, endPoint y: 129, distance: 63.5
click at [42, 129] on div "SĐT Người Nhận 0906473299 0906473299 Người nhận hoa cương VP Nhận * Ea H`leo Gi…" at bounding box center [311, 123] width 573 height 41
click at [104, 140] on div "0906473299 - hoa cương" at bounding box center [93, 141] width 76 height 10
type input "0906473299"
type input "2"
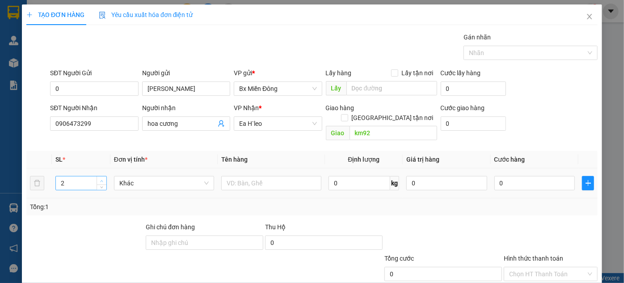
click at [99, 178] on span "up" at bounding box center [101, 180] width 5 height 5
click at [251, 176] on input "text" at bounding box center [271, 183] width 100 height 14
type input "2 thùng"
click at [387, 204] on div "Tổng: 2" at bounding box center [312, 206] width 572 height 17
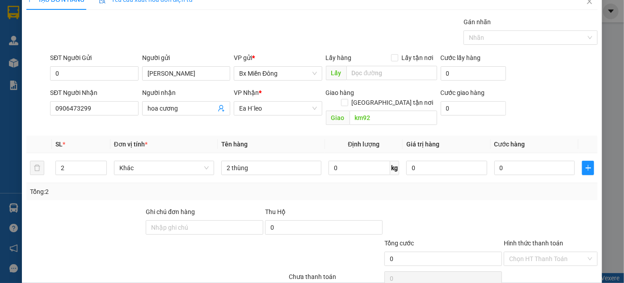
scroll to position [47, 0]
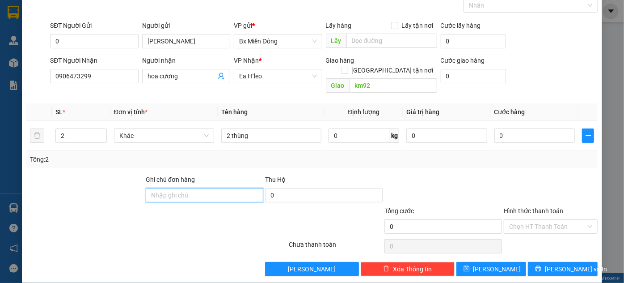
click at [170, 188] on input "Ghi chú đơn hàng" at bounding box center [205, 195] width 118 height 14
type input "km92"
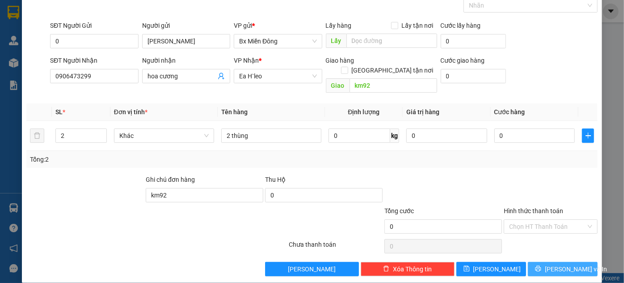
drag, startPoint x: 550, startPoint y: 251, endPoint x: 556, endPoint y: 255, distance: 6.2
click at [553, 262] on button "Lưu và In" at bounding box center [563, 269] width 70 height 14
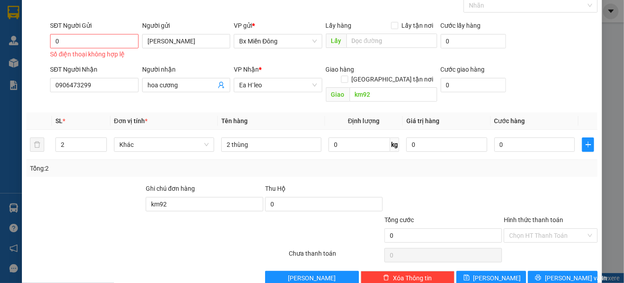
click at [555, 277] on div "TẠO ĐƠN HÀNG Yêu cầu xuất hóa đơn điện tử Transit Pickup Surcharge Ids Transit …" at bounding box center [312, 124] width 581 height 335
click at [554, 273] on span "Lưu và In" at bounding box center [576, 278] width 63 height 10
drag, startPoint x: 67, startPoint y: 36, endPoint x: 54, endPoint y: 40, distance: 13.2
click at [54, 40] on input "0" at bounding box center [94, 41] width 88 height 14
drag, startPoint x: 77, startPoint y: 81, endPoint x: 105, endPoint y: 85, distance: 28.0
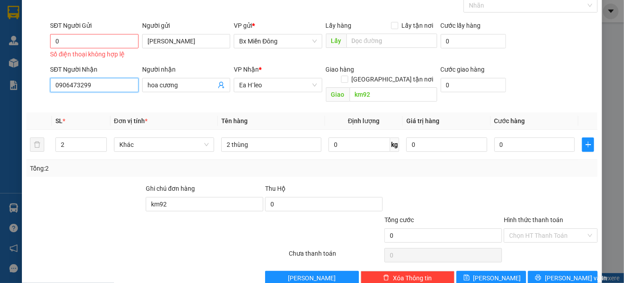
click at [105, 85] on input "0906473299" at bounding box center [94, 85] width 88 height 14
click at [104, 83] on input "0906473299" at bounding box center [94, 85] width 88 height 14
drag, startPoint x: 106, startPoint y: 81, endPoint x: 36, endPoint y: 91, distance: 71.0
click at [36, 91] on div "SĐT Người Nhận 0906473299 Người nhận hoa cương VP Nhận * Ea H`leo Giao hàng Gia…" at bounding box center [311, 84] width 573 height 41
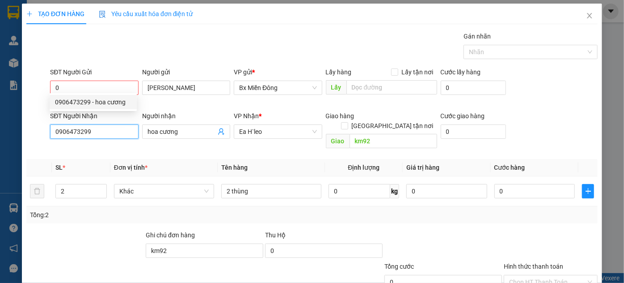
scroll to position [0, 0]
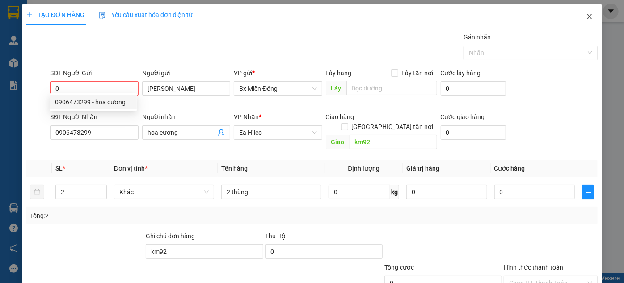
click at [586, 16] on icon "close" at bounding box center [589, 16] width 7 height 7
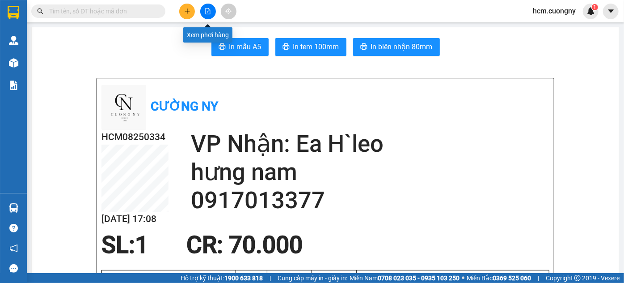
click at [188, 9] on icon "plus" at bounding box center [187, 11] width 6 height 6
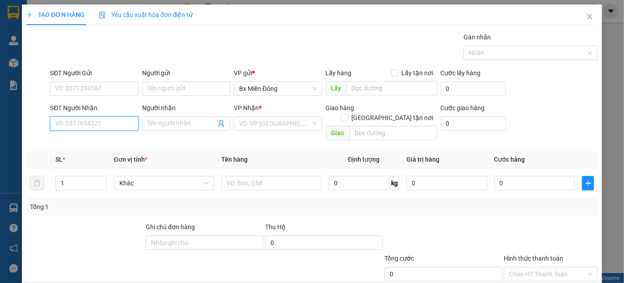
click at [112, 121] on input "SĐT Người Nhận" at bounding box center [94, 123] width 88 height 14
paste input "0906473299"
type input "0906473299"
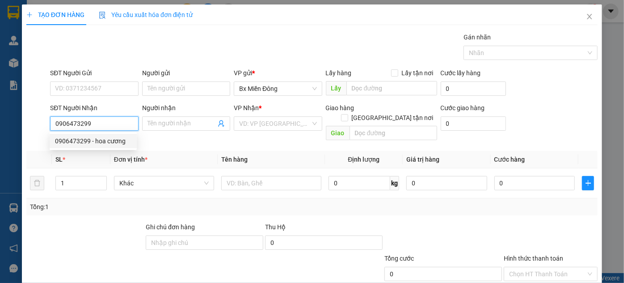
click at [99, 139] on div "0906473299 - hoa cương" at bounding box center [93, 141] width 76 height 10
type input "hoa cương"
type input "km92"
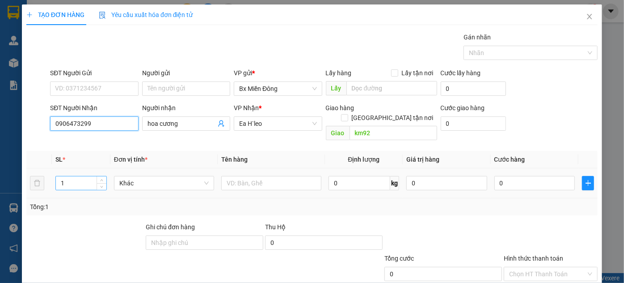
type input "0906473299"
click at [85, 176] on input "1" at bounding box center [81, 182] width 51 height 13
type input "2"
click at [100, 178] on span "up" at bounding box center [101, 180] width 5 height 5
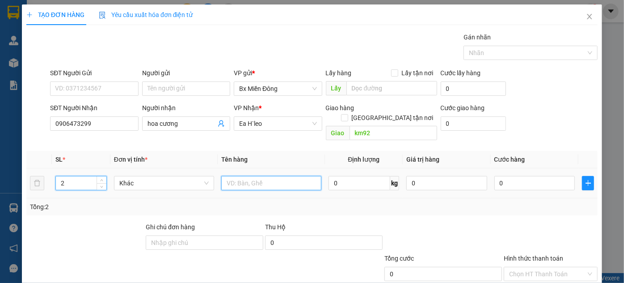
click at [275, 176] on input "text" at bounding box center [271, 183] width 100 height 14
type input "2 thùng"
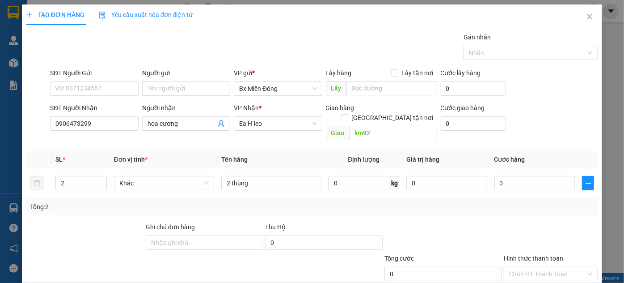
click at [467, 223] on div at bounding box center [443, 237] width 119 height 31
click at [188, 235] on input "Ghi chú đơn hàng" at bounding box center [205, 242] width 118 height 14
type input "giao về km 92"
click at [441, 222] on div at bounding box center [443, 237] width 119 height 31
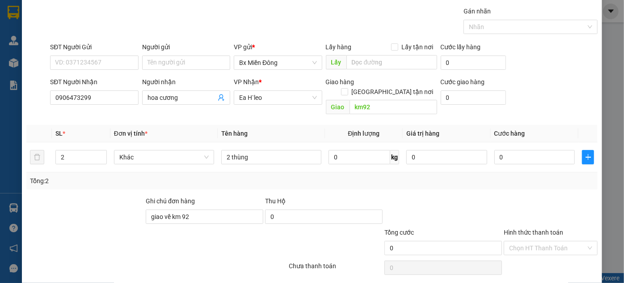
scroll to position [47, 0]
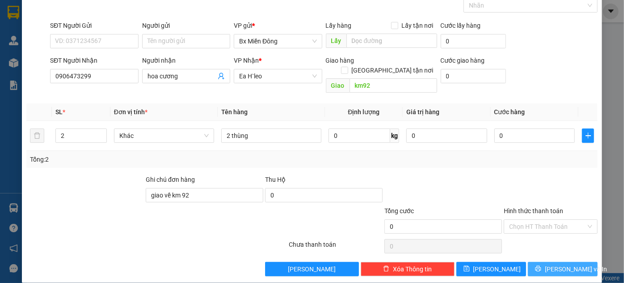
click at [552, 264] on span "Lưu và In" at bounding box center [576, 269] width 63 height 10
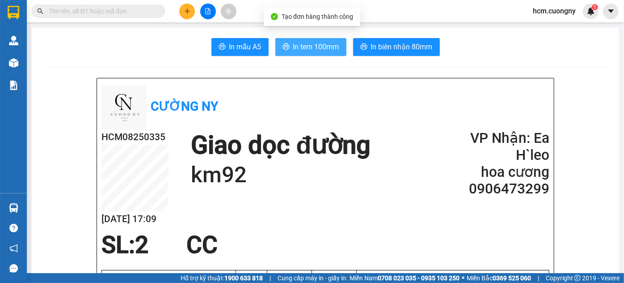
click at [318, 48] on span "In tem 100mm" at bounding box center [316, 46] width 46 height 11
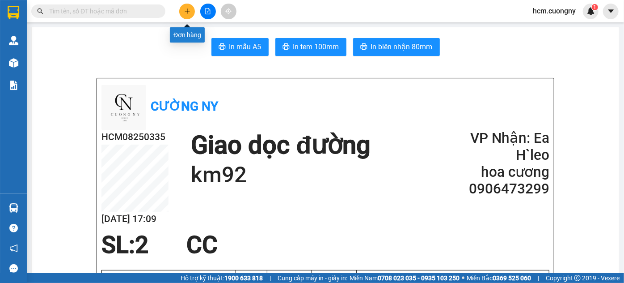
click at [187, 11] on icon "plus" at bounding box center [187, 11] width 5 height 0
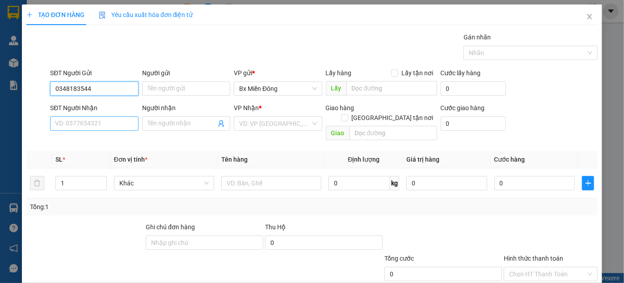
type input "0348183544"
click at [120, 118] on input "SĐT Người Nhận" at bounding box center [94, 123] width 88 height 14
click at [173, 72] on div "Người gửi" at bounding box center [186, 73] width 88 height 10
click at [173, 81] on input "Người gửi" at bounding box center [186, 88] width 88 height 14
click at [173, 84] on input "Người gửi" at bounding box center [186, 88] width 88 height 14
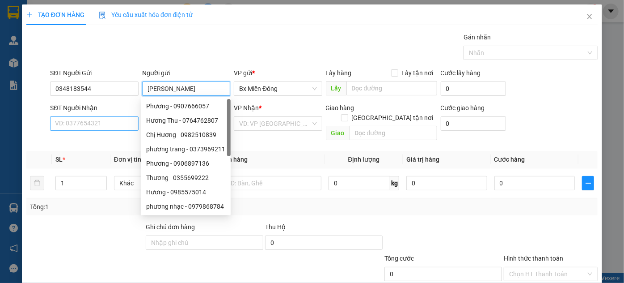
type input "[PERSON_NAME]"
click at [66, 116] on div "SĐT Người Nhận VD: 0377654321" at bounding box center [94, 118] width 88 height 31
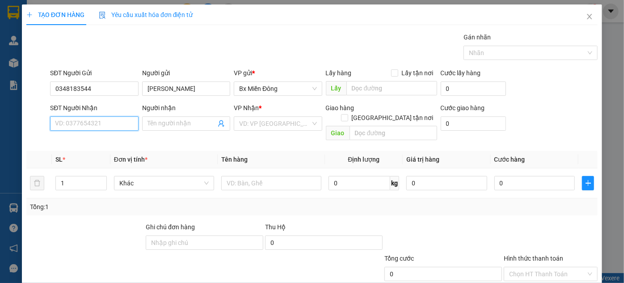
click at [81, 126] on input "SĐT Người Nhận" at bounding box center [94, 123] width 88 height 14
type input "0385886041"
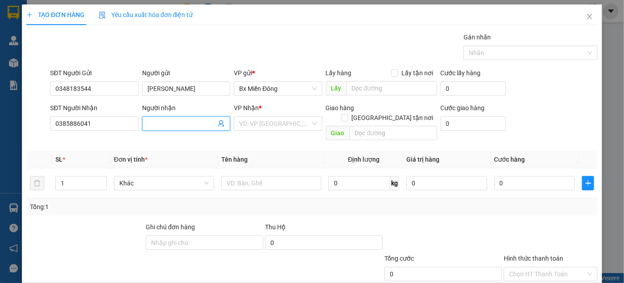
click at [166, 125] on input "Người nhận" at bounding box center [182, 124] width 68 height 10
type input "[PERSON_NAME]"
click at [415, 222] on div at bounding box center [443, 237] width 119 height 31
click at [276, 119] on input "search" at bounding box center [274, 123] width 71 height 13
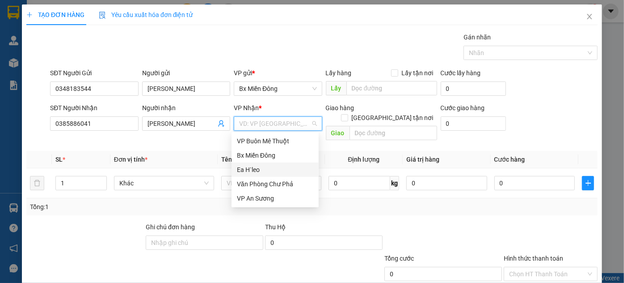
click at [261, 166] on div "Ea H`leo" at bounding box center [275, 170] width 76 height 10
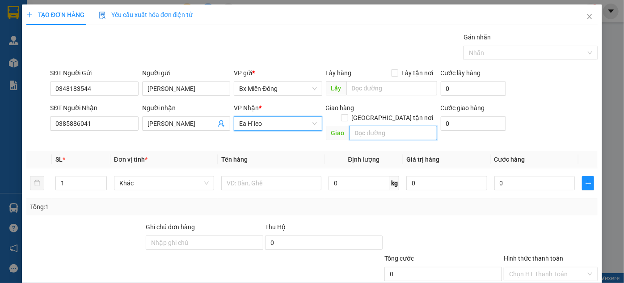
click at [374, 126] on input "text" at bounding box center [394, 133] width 88 height 14
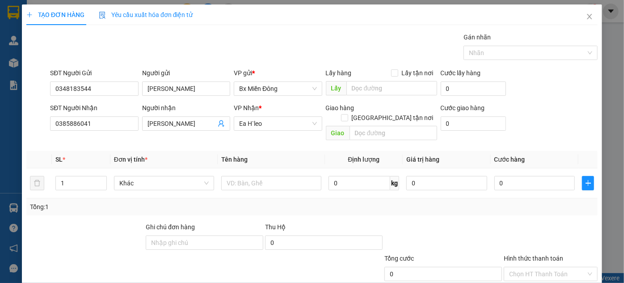
click at [298, 151] on th "Tên hàng" at bounding box center [271, 159] width 107 height 17
drag, startPoint x: 277, startPoint y: 166, endPoint x: 274, endPoint y: 170, distance: 5.5
click at [277, 176] on input "text" at bounding box center [271, 183] width 100 height 14
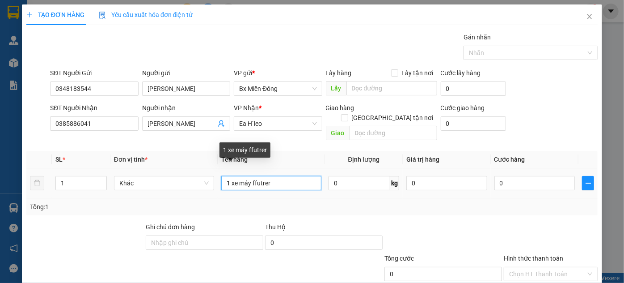
drag, startPoint x: 262, startPoint y: 170, endPoint x: 272, endPoint y: 175, distance: 11.0
click at [268, 176] on input "1 xe máy ffutrer" at bounding box center [271, 183] width 100 height 14
drag, startPoint x: 276, startPoint y: 174, endPoint x: 251, endPoint y: 180, distance: 25.7
click at [251, 180] on div "1 xe máy ffutrer" at bounding box center [271, 183] width 100 height 18
type input "1 xe máy futrer"
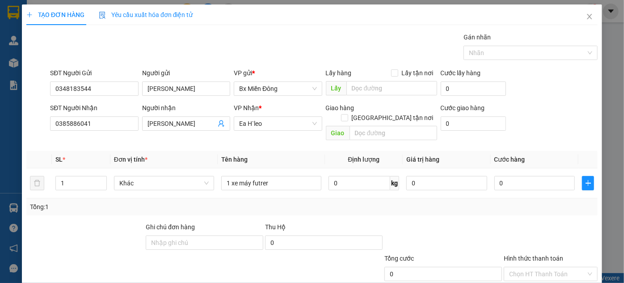
click at [343, 202] on div "Tổng: 1" at bounding box center [312, 207] width 565 height 10
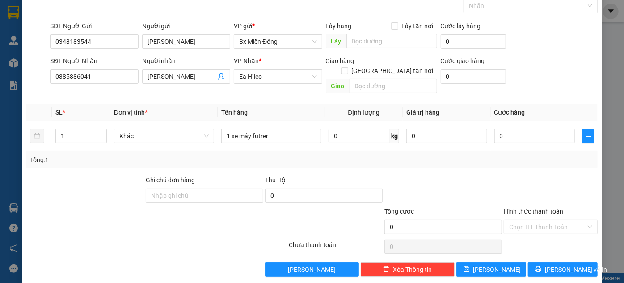
scroll to position [47, 0]
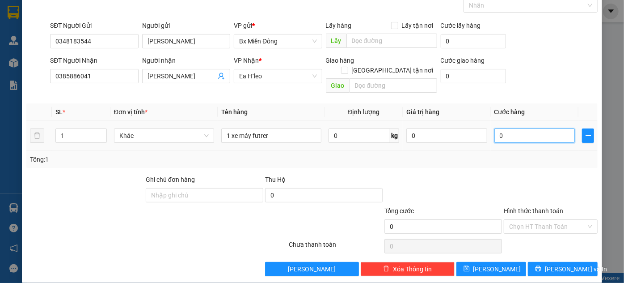
click at [532, 131] on input "0" at bounding box center [535, 135] width 81 height 14
type input "4"
type input "45"
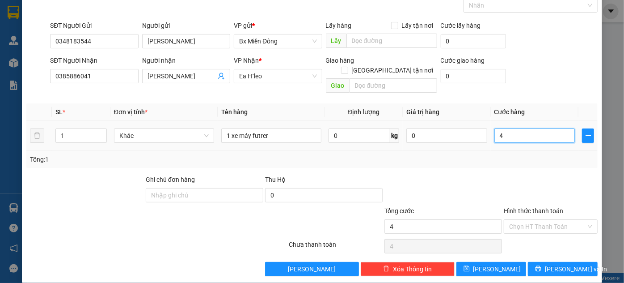
type input "45"
drag, startPoint x: 515, startPoint y: 130, endPoint x: 491, endPoint y: 133, distance: 24.0
click at [495, 133] on div "45" at bounding box center [535, 136] width 81 height 18
type input "4"
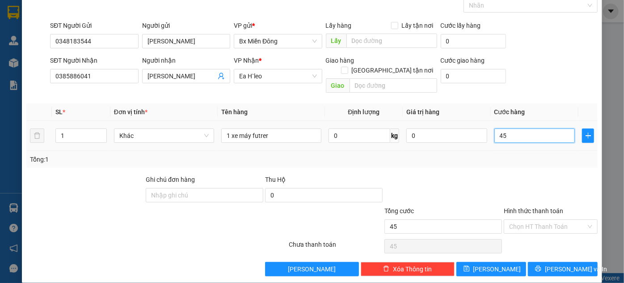
type input "4"
type input "40"
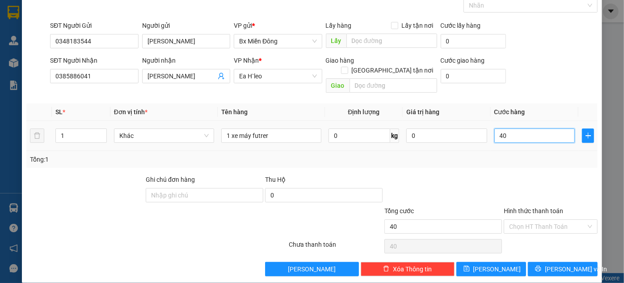
type input "400"
type input "4.000"
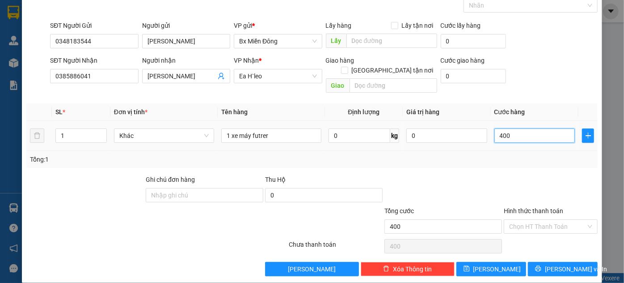
type input "4.000"
type input "40.000"
type input "400.000"
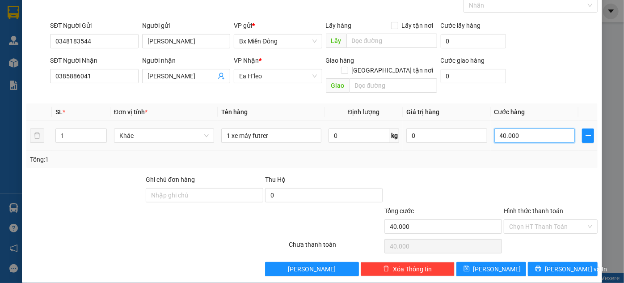
type input "400.000"
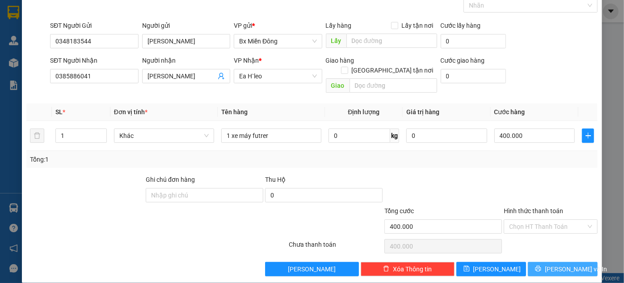
click at [577, 262] on button "Lưu và In" at bounding box center [563, 269] width 70 height 14
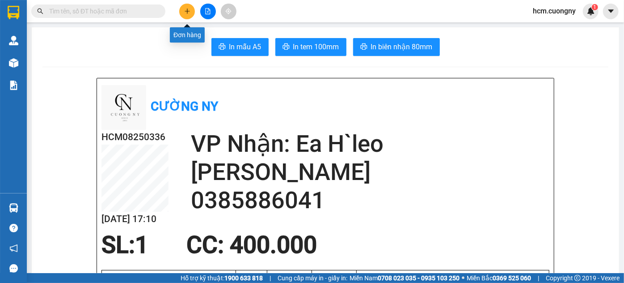
click at [183, 4] on button at bounding box center [187, 12] width 16 height 16
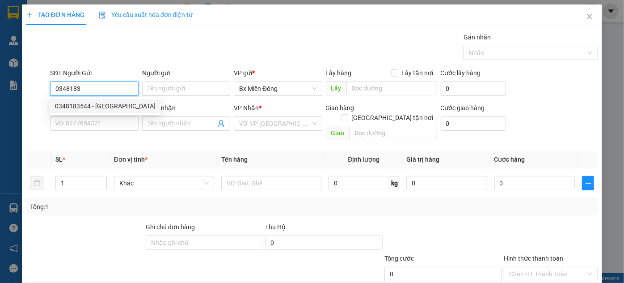
click at [109, 104] on div "0348183544 - hương giang" at bounding box center [105, 106] width 101 height 10
type input "0348183544"
type input "[PERSON_NAME]"
type input "0385886041"
type input "[PERSON_NAME]"
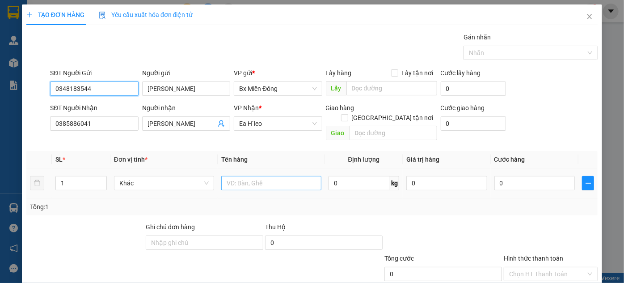
type input "0348183544"
click at [229, 176] on input "text" at bounding box center [271, 183] width 100 height 14
type input "1 xe máy"
click at [498, 159] on table "SL * Đơn vị tính * Tên hàng Định lượng Giá trị hàng Cước hàng 1 Khác 1 xe máy 0…" at bounding box center [312, 174] width 572 height 47
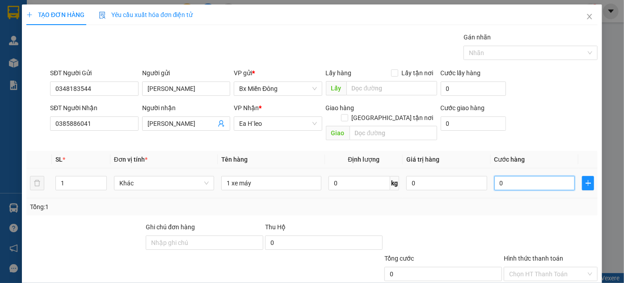
click at [513, 176] on input "0" at bounding box center [535, 183] width 81 height 14
type input "4"
type input "40"
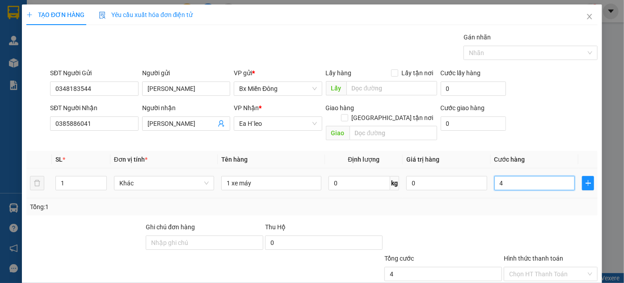
type input "40"
type input "400"
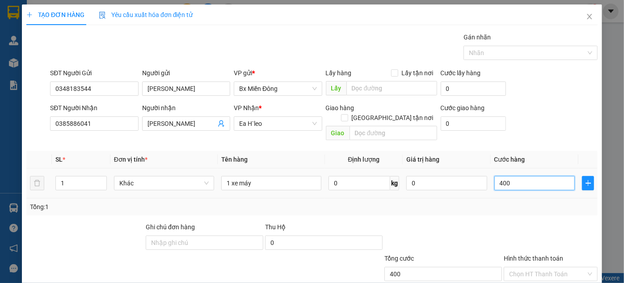
type input "4.000"
type input "40.000"
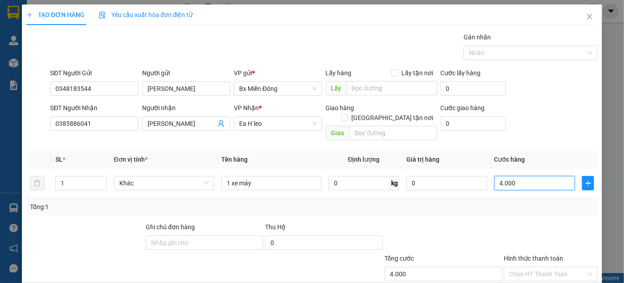
type input "40.000"
type input "400.000"
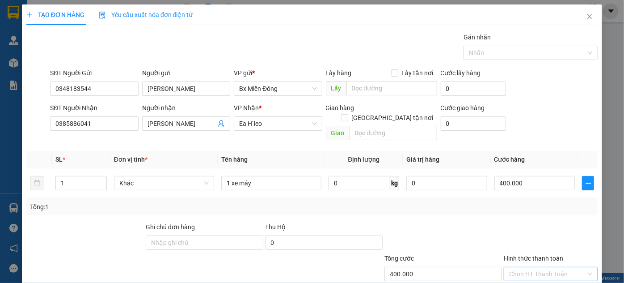
click at [553, 267] on input "Hình thức thanh toán" at bounding box center [548, 273] width 77 height 13
click at [541, 233] on div "Tại văn phòng" at bounding box center [546, 231] width 82 height 10
type input "0"
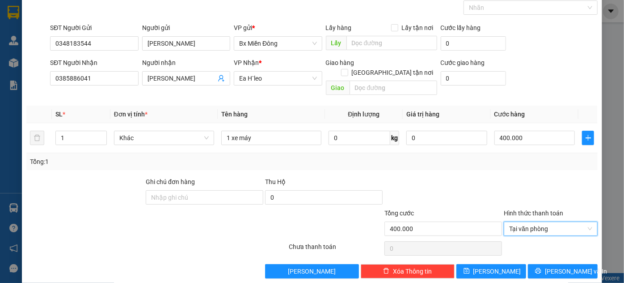
scroll to position [47, 0]
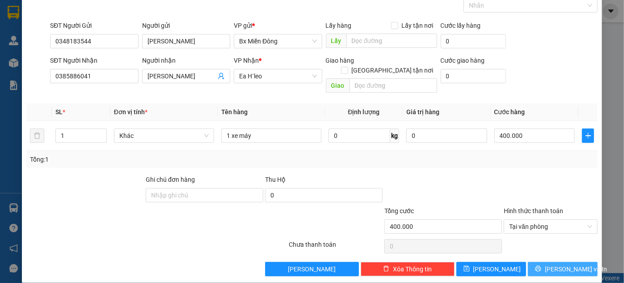
click at [574, 264] on span "Lưu và In" at bounding box center [576, 269] width 63 height 10
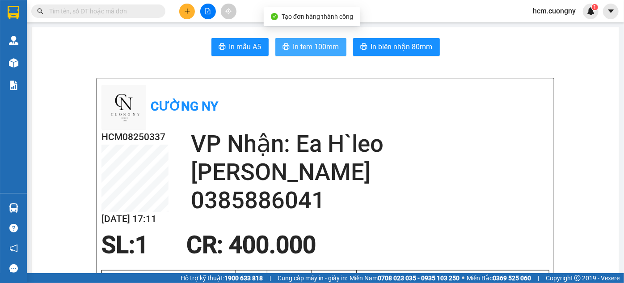
click at [319, 48] on span "In tem 100mm" at bounding box center [316, 46] width 46 height 11
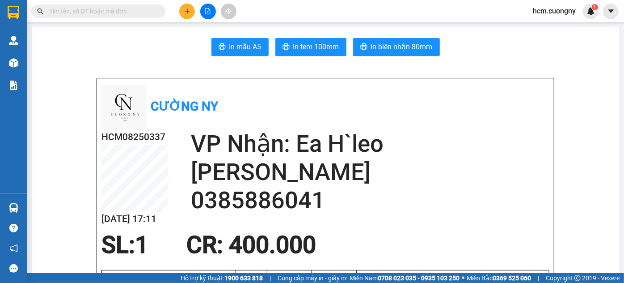
click at [471, 247] on div "SL: 1 CR : 400.000" at bounding box center [320, 244] width 448 height 27
click at [187, 5] on button at bounding box center [187, 12] width 16 height 16
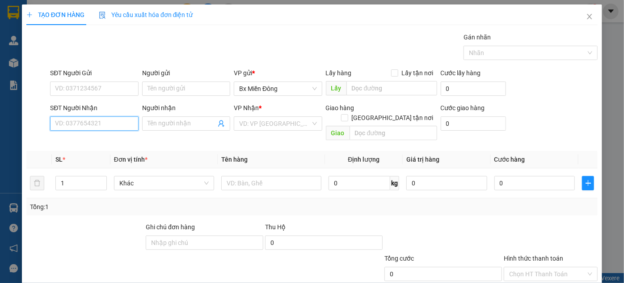
click at [87, 128] on input "SĐT Người Nhận" at bounding box center [94, 123] width 88 height 14
click at [161, 126] on input "Người nhận" at bounding box center [182, 124] width 68 height 10
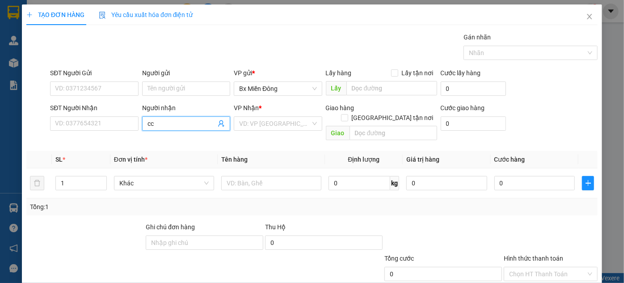
drag, startPoint x: 160, startPoint y: 126, endPoint x: 144, endPoint y: 126, distance: 16.1
click at [144, 126] on span "cc" at bounding box center [186, 123] width 88 height 14
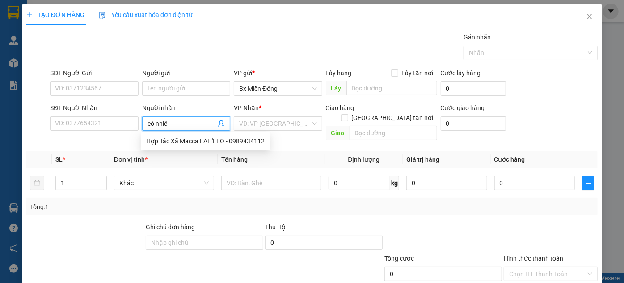
type input "cô nhiên"
click at [202, 145] on div "Cô nhiên 82 - 0989786134" at bounding box center [184, 141] width 76 height 10
type input "0989786134"
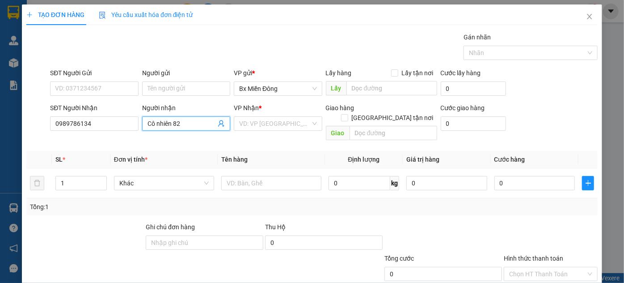
type input "Cô nhiên 82"
click at [274, 131] on div "VP Nhận * VD: VP Sài Gòn" at bounding box center [278, 118] width 88 height 31
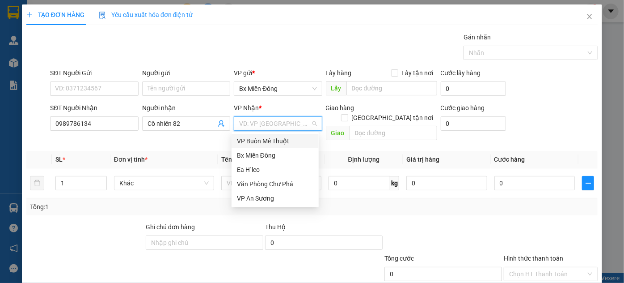
click at [281, 122] on input "search" at bounding box center [274, 123] width 71 height 13
click at [260, 167] on div "Ea H`leo" at bounding box center [275, 170] width 76 height 10
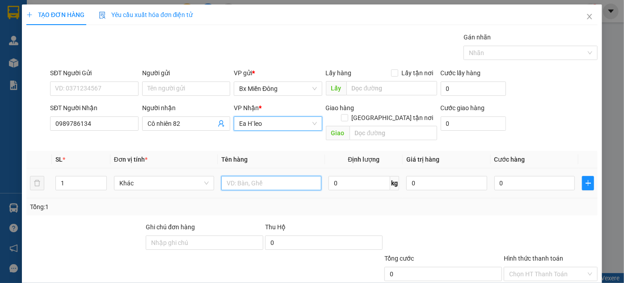
click at [236, 176] on input "text" at bounding box center [271, 183] width 100 height 14
type input "1 bao"
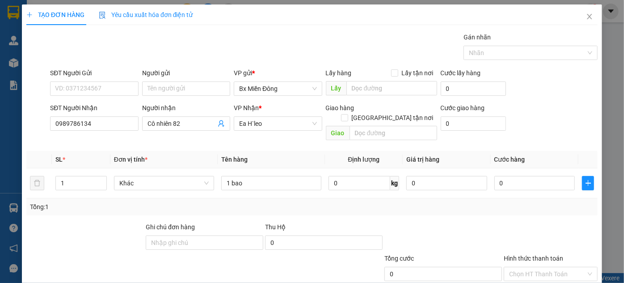
click at [543, 202] on div "Tổng: 1" at bounding box center [312, 207] width 565 height 10
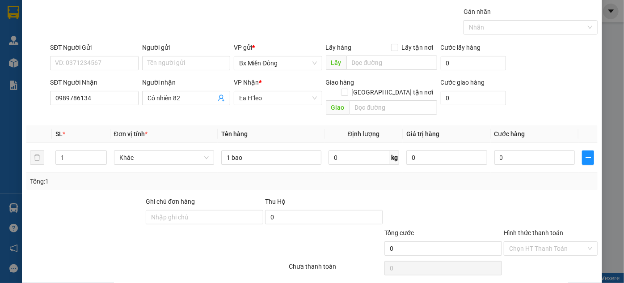
scroll to position [47, 0]
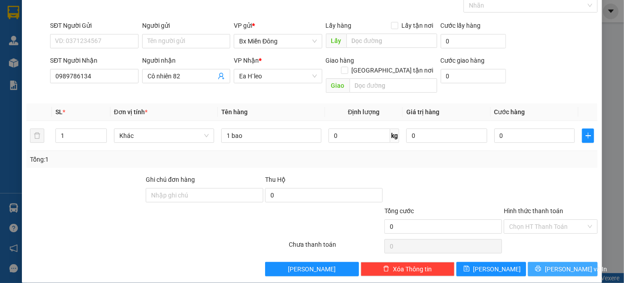
click at [569, 264] on span "Lưu và In" at bounding box center [576, 269] width 63 height 10
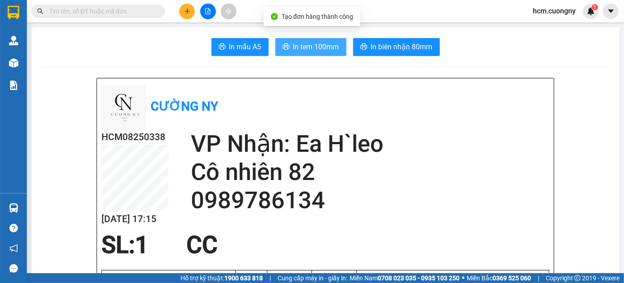
click at [304, 47] on span "In tem 100mm" at bounding box center [316, 46] width 46 height 11
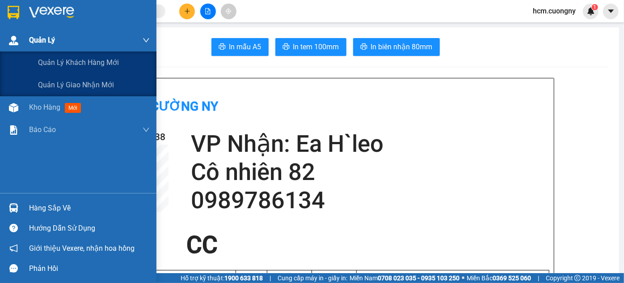
click at [42, 46] on div "Quản Lý" at bounding box center [89, 40] width 121 height 22
click at [59, 63] on span "Quản lý khách hàng mới" at bounding box center [78, 62] width 81 height 11
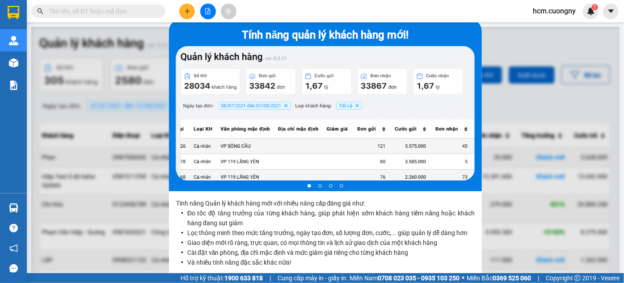
click at [112, 108] on div at bounding box center [325, 168] width 589 height 283
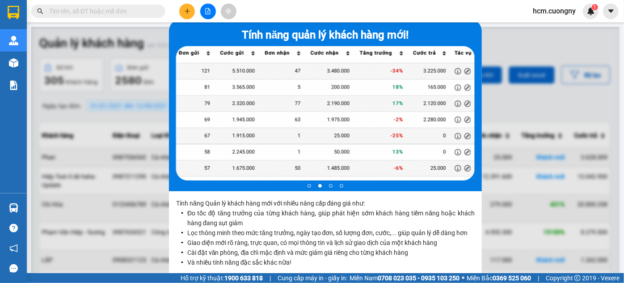
drag, startPoint x: 577, startPoint y: 53, endPoint x: 573, endPoint y: 49, distance: 6.4
click at [573, 51] on div at bounding box center [325, 168] width 589 height 283
click at [558, 31] on div at bounding box center [325, 168] width 589 height 283
click at [344, 206] on p "Tính năng Quản lý khách hàng mới với nhiều nâng cấp đáng giá như: Đo tốc độ tăn…" at bounding box center [325, 235] width 313 height 88
drag, startPoint x: 373, startPoint y: 198, endPoint x: 399, endPoint y: 180, distance: 31.4
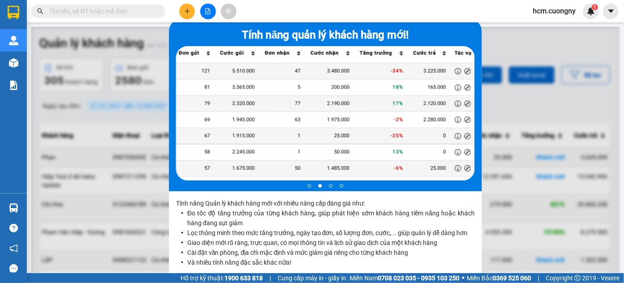
click at [398, 187] on div "Tính năng quản lý khách hàng mới! 2 of 4 Tính năng Quản lý khách hàng mới với n…" at bounding box center [325, 168] width 313 height 297
click at [323, 189] on ul at bounding box center [325, 185] width 299 height 10
click at [331, 186] on ul at bounding box center [325, 185] width 299 height 10
drag, startPoint x: 327, startPoint y: 184, endPoint x: 346, endPoint y: 187, distance: 19.4
click at [334, 184] on ul at bounding box center [325, 185] width 299 height 10
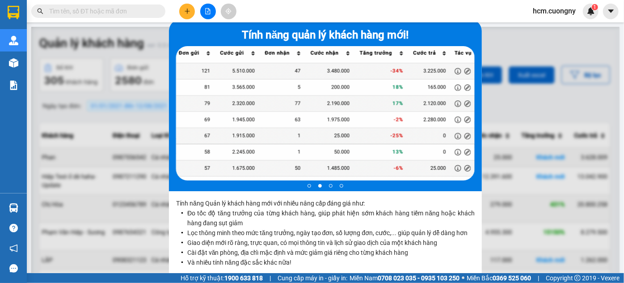
drag, startPoint x: 525, startPoint y: 211, endPoint x: 515, endPoint y: 208, distance: 10.1
click at [525, 210] on div at bounding box center [325, 168] width 589 height 283
drag, startPoint x: 164, startPoint y: 114, endPoint x: 170, endPoint y: 102, distance: 12.6
click at [166, 114] on div at bounding box center [325, 168] width 589 height 283
click at [185, 14] on icon "plus" at bounding box center [187, 11] width 6 height 6
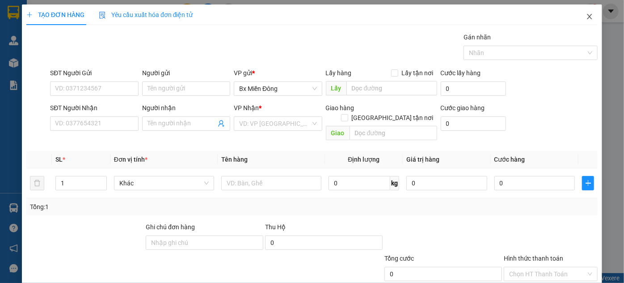
click at [590, 20] on span "Close" at bounding box center [589, 16] width 25 height 25
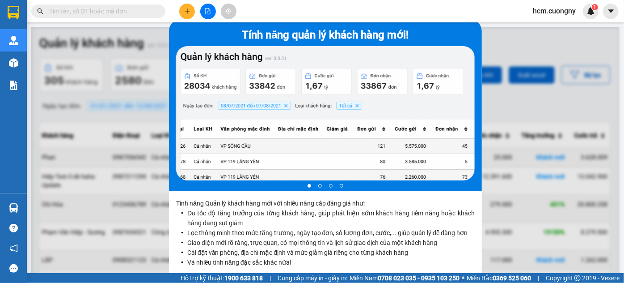
drag, startPoint x: 548, startPoint y: 79, endPoint x: 540, endPoint y: 72, distance: 10.2
click at [547, 80] on div at bounding box center [325, 168] width 589 height 283
drag, startPoint x: 347, startPoint y: 150, endPoint x: 399, endPoint y: 91, distance: 78.9
click at [346, 148] on div at bounding box center [325, 113] width 299 height 134
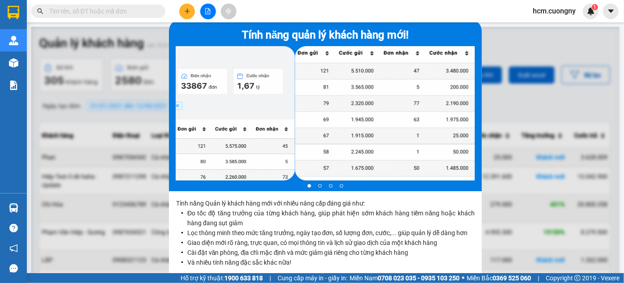
drag, startPoint x: 409, startPoint y: 72, endPoint x: 163, endPoint y: 62, distance: 246.2
click at [169, 63] on div "Tính năng quản lý khách hàng mới! 1 of 4" at bounding box center [325, 106] width 313 height 172
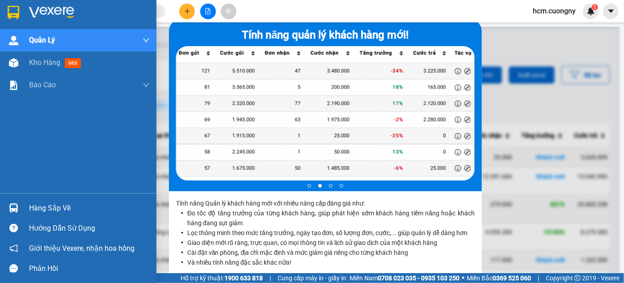
click at [15, 14] on img at bounding box center [14, 12] width 12 height 13
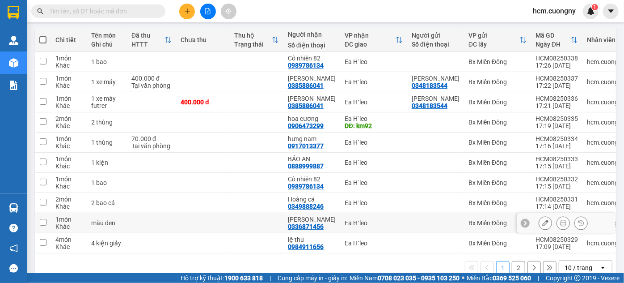
scroll to position [80, 0]
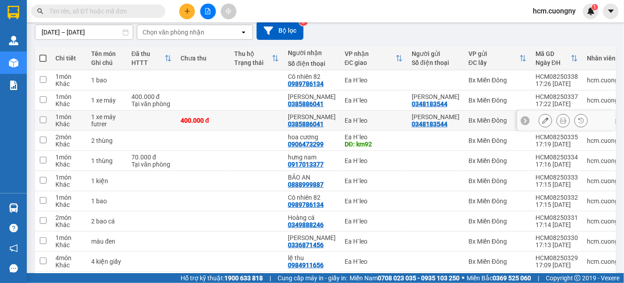
click at [539, 118] on button at bounding box center [545, 121] width 13 height 16
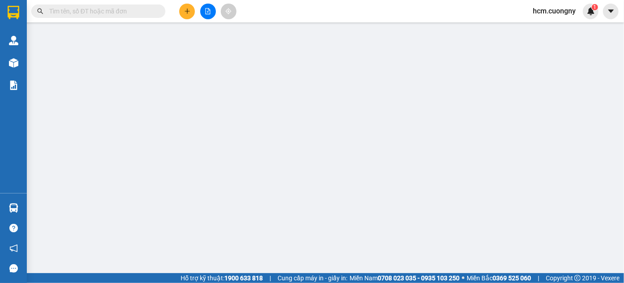
type input "0348183544"
type input "0385886041"
type input "400.000"
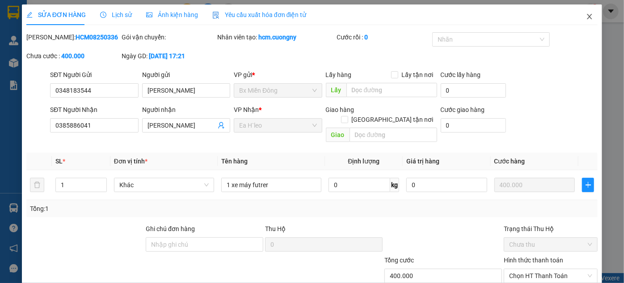
click at [587, 16] on icon "close" at bounding box center [589, 16] width 5 height 5
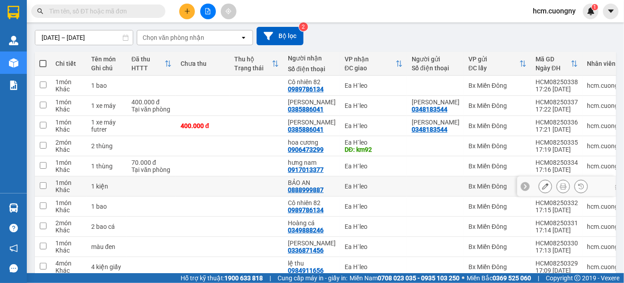
scroll to position [81, 0]
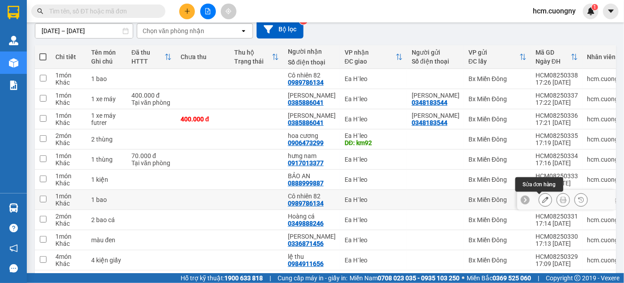
click at [543, 203] on icon at bounding box center [546, 199] width 6 height 6
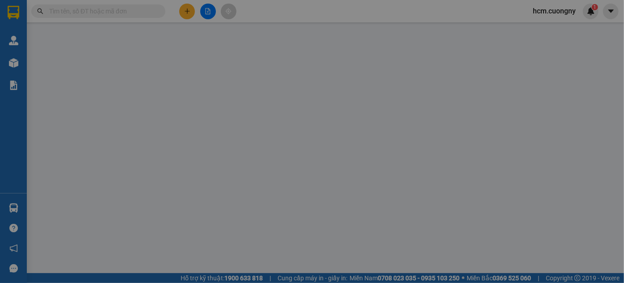
type input "0989786134"
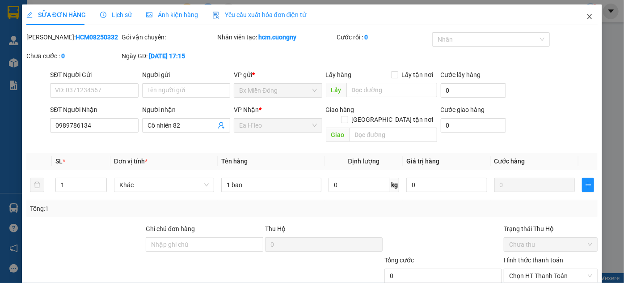
drag, startPoint x: 585, startPoint y: 17, endPoint x: 587, endPoint y: 11, distance: 6.8
click at [587, 17] on icon "close" at bounding box center [589, 16] width 5 height 5
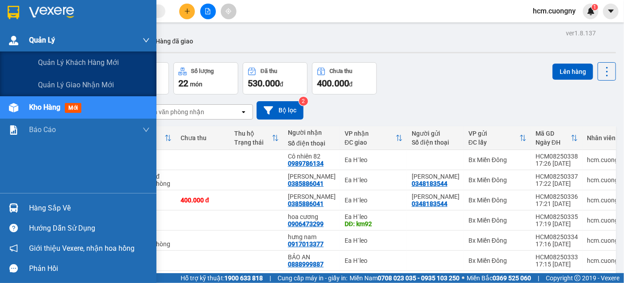
click at [34, 45] on span "Quản Lý" at bounding box center [42, 39] width 26 height 11
click at [38, 41] on span "Quản Lý" at bounding box center [42, 39] width 26 height 11
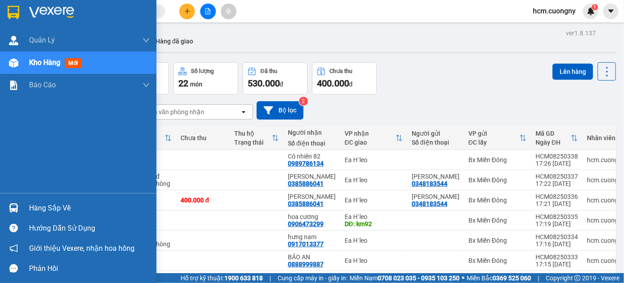
click at [18, 8] on img at bounding box center [14, 12] width 12 height 13
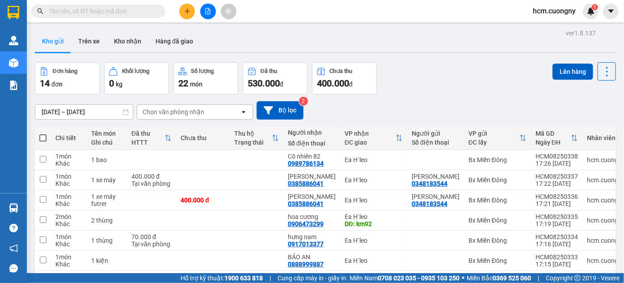
click at [80, 21] on div "Kết quả tìm kiếm ( 0 ) Bộ lọc No Data hcm.cuongny 1" at bounding box center [312, 11] width 624 height 22
drag, startPoint x: 88, startPoint y: 9, endPoint x: 87, endPoint y: 14, distance: 4.6
click at [88, 14] on input "text" at bounding box center [102, 11] width 106 height 10
click at [211, 12] on button at bounding box center [208, 12] width 16 height 16
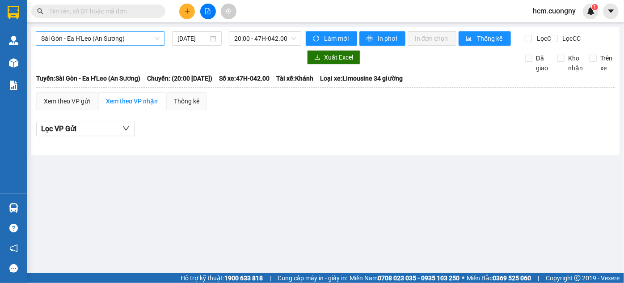
click at [98, 40] on span "Sài Gòn - Ea H'Leo (An Sương)" at bounding box center [100, 38] width 119 height 13
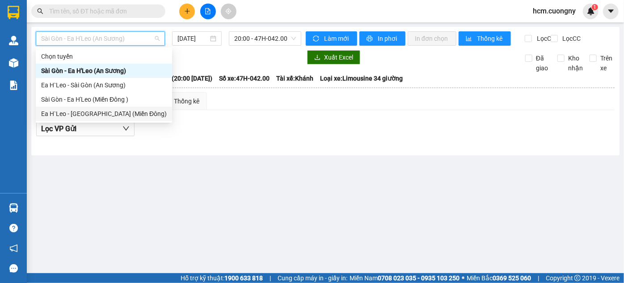
click at [107, 114] on div "Ea H`Leo - Sài Gòn (Miền Đông)" at bounding box center [104, 114] width 126 height 10
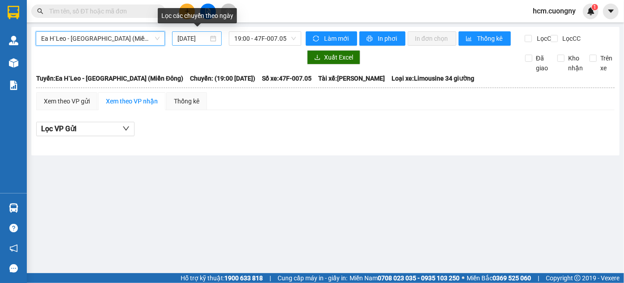
click at [191, 37] on input "11/08/2025" at bounding box center [193, 39] width 31 height 10
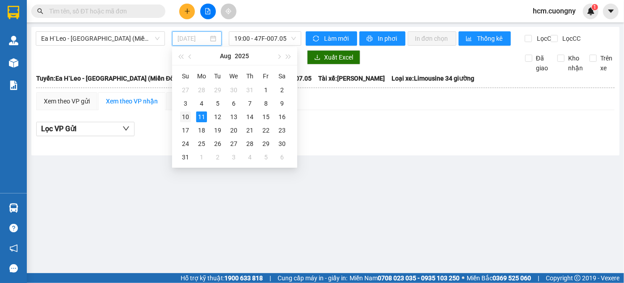
click at [184, 117] on div "10" at bounding box center [185, 116] width 11 height 11
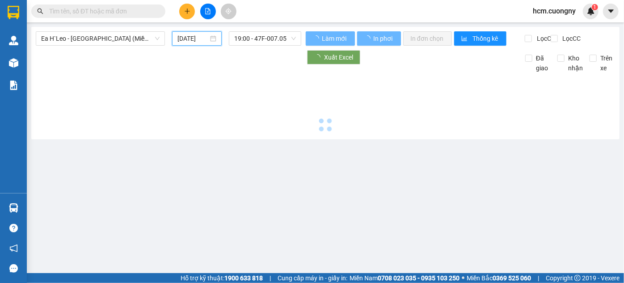
type input "10/08/2025"
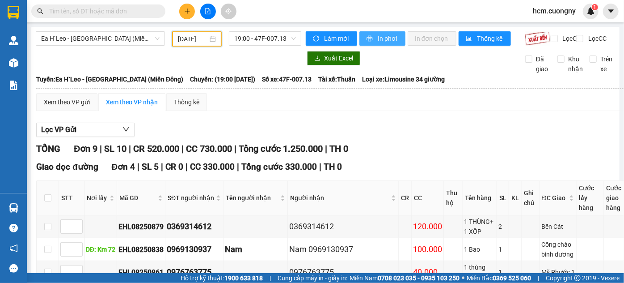
click at [378, 37] on span "In phơi" at bounding box center [388, 39] width 21 height 10
click at [271, 34] on span "19:00 - 47F-007.13" at bounding box center [265, 38] width 62 height 13
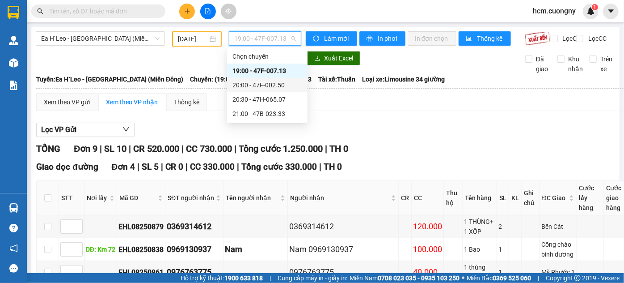
click at [265, 87] on div "20:00 - 47F-002.50" at bounding box center [268, 85] width 70 height 10
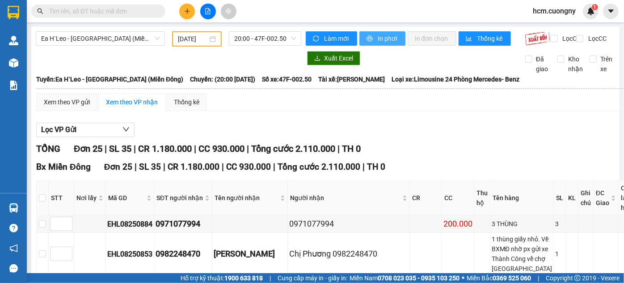
click at [386, 39] on span "In phơi" at bounding box center [388, 39] width 21 height 10
drag, startPoint x: 278, startPoint y: 55, endPoint x: 278, endPoint y: 42, distance: 12.1
click at [278, 39] on span "20:00 - 47F-002.50" at bounding box center [265, 38] width 62 height 13
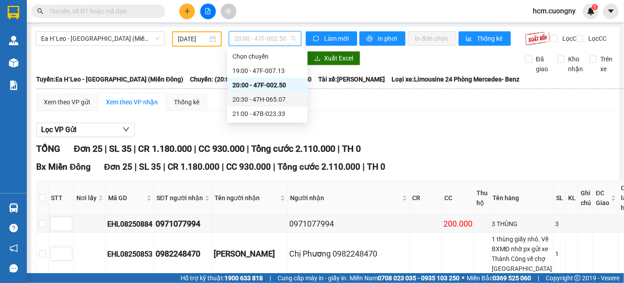
click at [283, 99] on div "20:30 - 47H-065.07" at bounding box center [268, 99] width 70 height 10
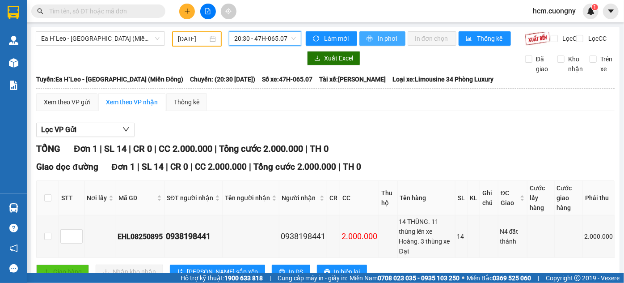
click at [367, 37] on icon "printer" at bounding box center [370, 39] width 6 height 6
click at [255, 37] on span "20:30 - 47H-065.07" at bounding box center [265, 38] width 62 height 13
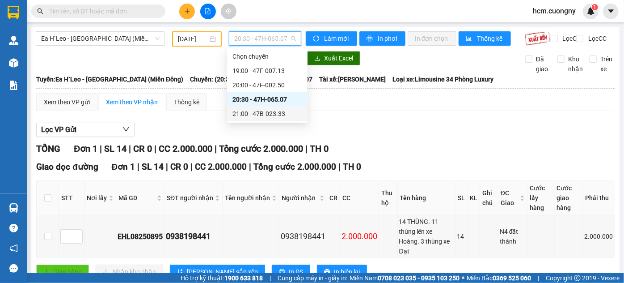
click at [280, 114] on div "21:00 - 47B-023.33" at bounding box center [268, 114] width 70 height 10
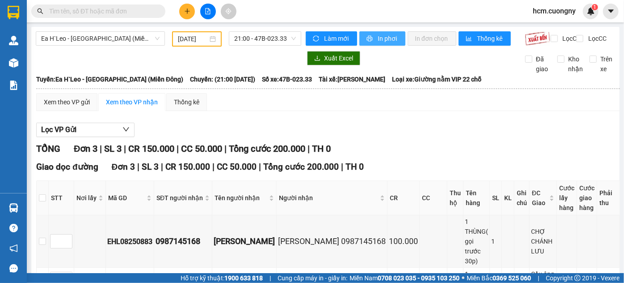
click at [371, 34] on button "In phơi" at bounding box center [383, 38] width 46 height 14
click at [136, 44] on span "Ea H`Leo - Sài Gòn (Miền Đông)" at bounding box center [100, 38] width 119 height 13
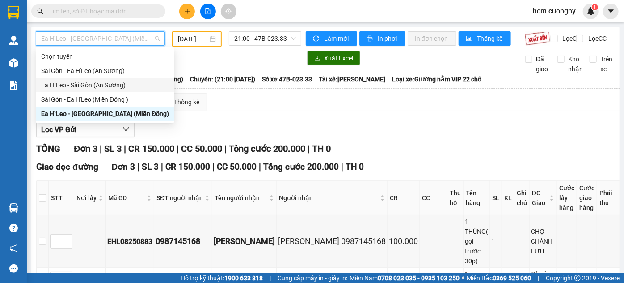
click at [121, 83] on div "Ea H`Leo - Sài Gòn (An Sương)" at bounding box center [105, 85] width 128 height 10
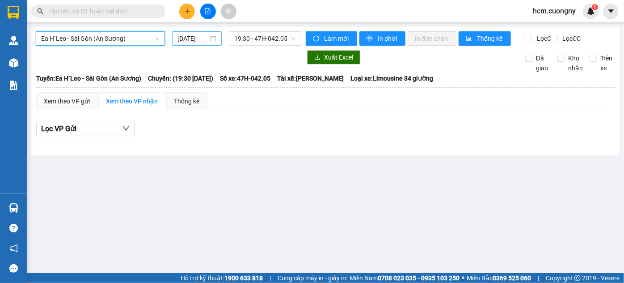
click at [178, 40] on input "11/08/2025" at bounding box center [193, 39] width 31 height 10
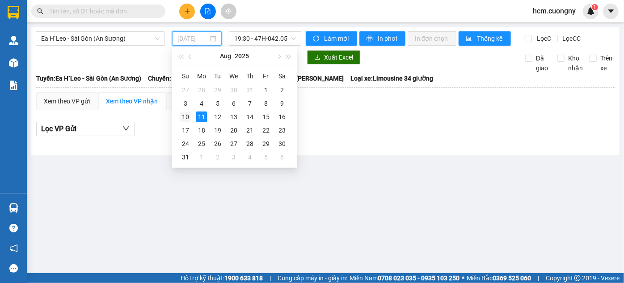
click at [182, 116] on div "10" at bounding box center [185, 116] width 11 height 11
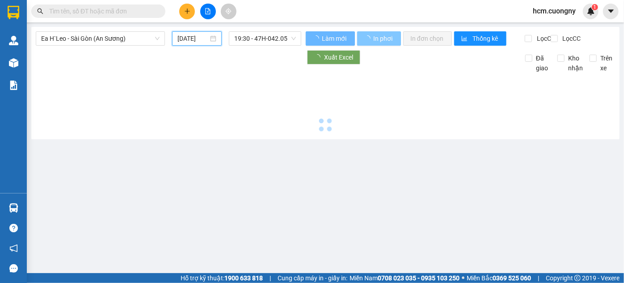
type input "10/08/2025"
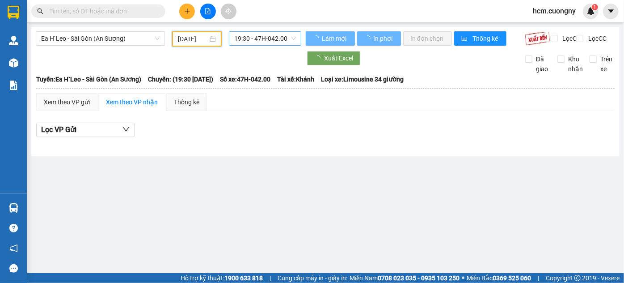
click at [263, 40] on span "19:30 - 47H-042.00" at bounding box center [265, 38] width 62 height 13
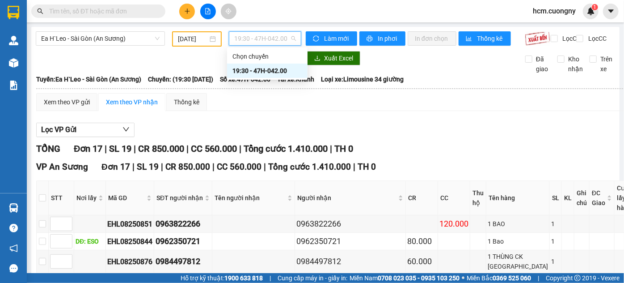
click at [256, 73] on div "19:30 - 47H-042.00" at bounding box center [268, 71] width 70 height 10
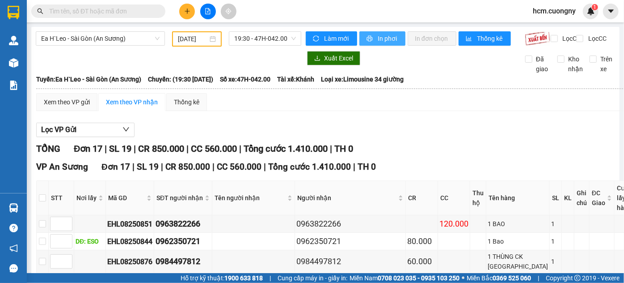
click at [392, 37] on span "In phơi" at bounding box center [388, 39] width 21 height 10
click at [191, 13] on button at bounding box center [187, 12] width 16 height 16
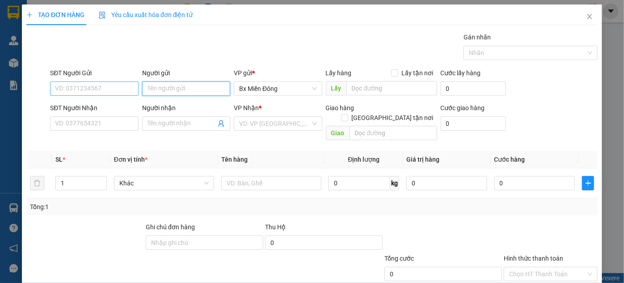
drag, startPoint x: 140, startPoint y: 93, endPoint x: 124, endPoint y: 93, distance: 15.7
click at [138, 93] on div "SĐT Người Gửi VD: 0371234567 Người gửi Tên người gửi VP gửi * Bx Miền Đông Lấy…" at bounding box center [324, 83] width 552 height 31
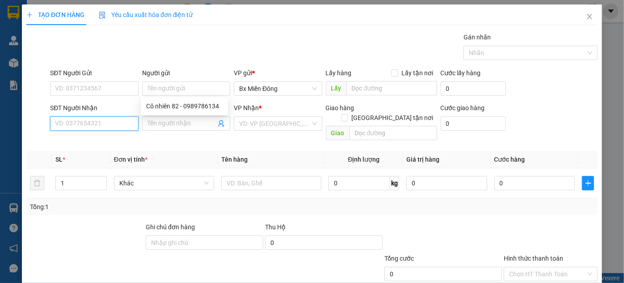
drag, startPoint x: 101, startPoint y: 118, endPoint x: 106, endPoint y: 119, distance: 5.7
click at [101, 119] on input "SĐT Người Nhận" at bounding box center [94, 123] width 88 height 14
type input "0985750074"
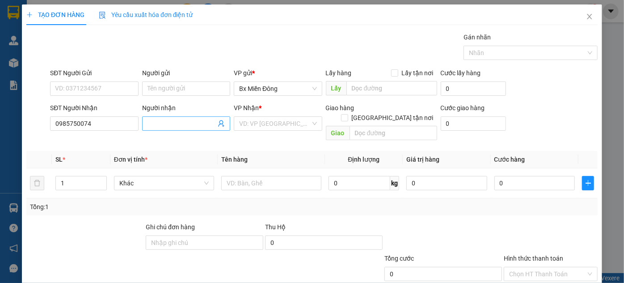
click at [164, 127] on input "Người nhận" at bounding box center [182, 124] width 68 height 10
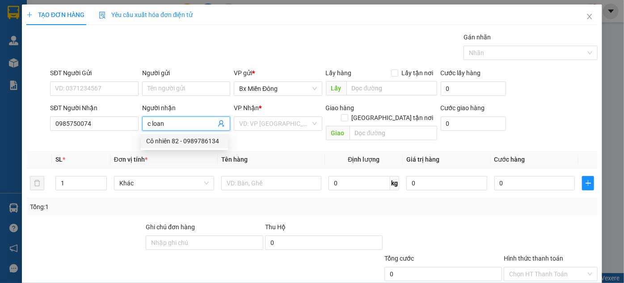
type input "c loan"
click at [266, 139] on div "Transit Pickup Surcharge Ids Transit Deliver Surcharge Ids Transit Deliver Surc…" at bounding box center [312, 177] width 572 height 291
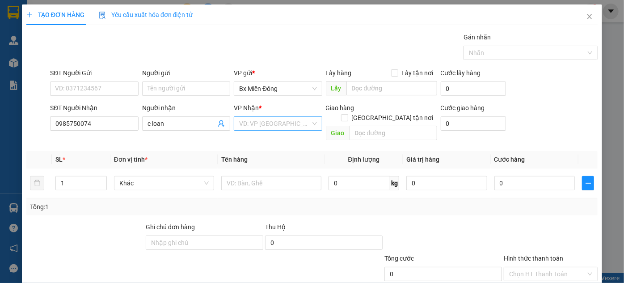
click at [274, 118] on input "search" at bounding box center [274, 123] width 71 height 13
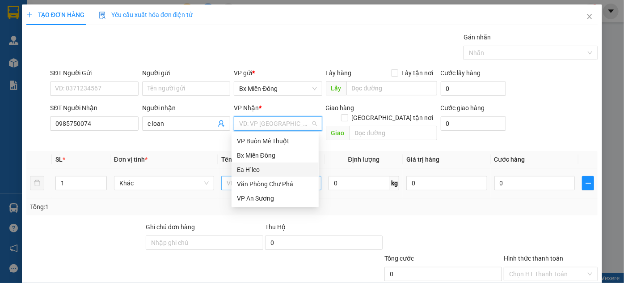
click at [259, 170] on div "Ea H`leo" at bounding box center [275, 170] width 76 height 10
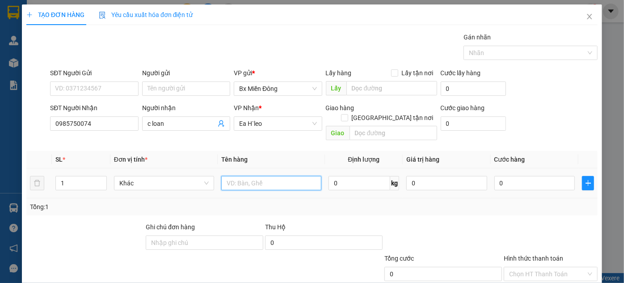
click at [263, 178] on input "text" at bounding box center [271, 183] width 100 height 14
drag, startPoint x: 244, startPoint y: 175, endPoint x: 223, endPoint y: 176, distance: 21.5
click at [223, 176] on input "k" at bounding box center [271, 183] width 100 height 14
drag, startPoint x: 255, startPoint y: 183, endPoint x: 237, endPoint y: 177, distance: 19.0
click at [237, 177] on td "1c" at bounding box center [271, 183] width 107 height 30
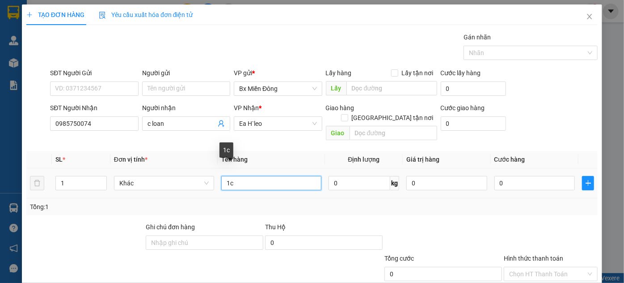
drag, startPoint x: 237, startPoint y: 176, endPoint x: 216, endPoint y: 173, distance: 21.7
click at [218, 173] on td "1c" at bounding box center [271, 183] width 107 height 30
drag, startPoint x: 259, startPoint y: 174, endPoint x: 252, endPoint y: 176, distance: 7.4
click at [252, 176] on input "1 kiện giấu" at bounding box center [271, 183] width 100 height 14
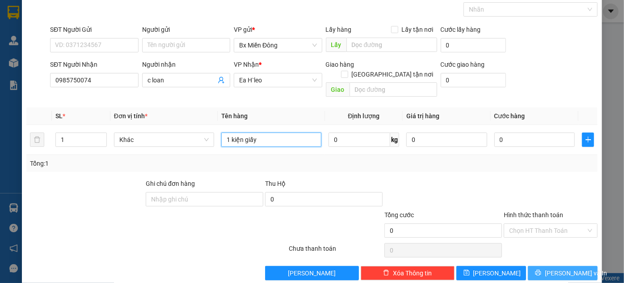
scroll to position [47, 0]
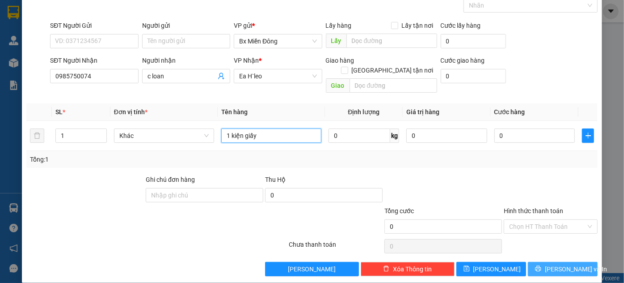
type input "1 kiện giấy"
click at [560, 263] on button "Lưu và In" at bounding box center [563, 269] width 70 height 14
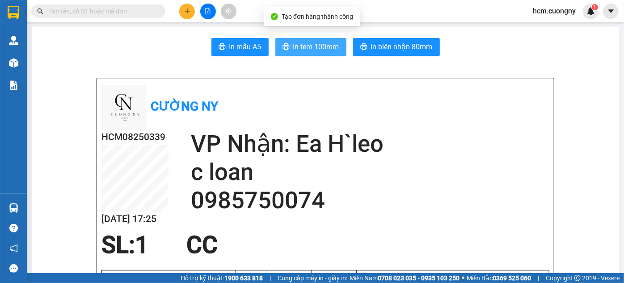
click at [317, 47] on span "In tem 100mm" at bounding box center [316, 46] width 46 height 11
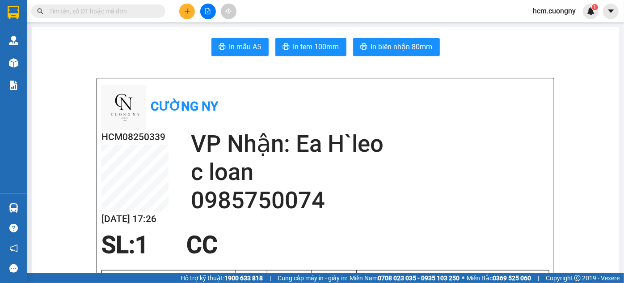
click at [183, 12] on button at bounding box center [187, 12] width 16 height 16
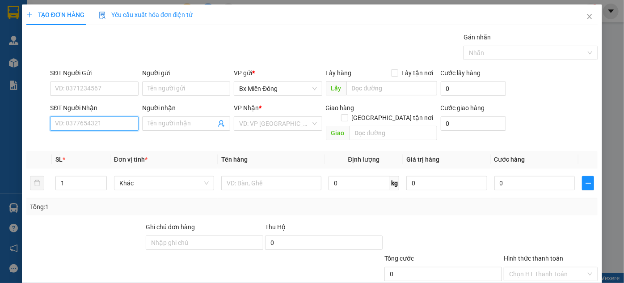
click at [84, 117] on input "SĐT Người Nhận" at bounding box center [94, 123] width 88 height 14
click at [107, 144] on div "0368981873 - Trang" at bounding box center [93, 141] width 76 height 10
type input "0368981873"
type input "Trang"
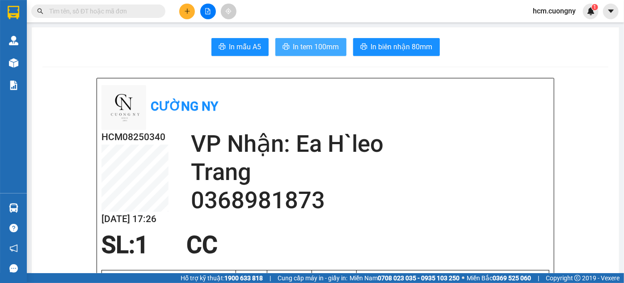
click at [307, 50] on span "In tem 100mm" at bounding box center [316, 46] width 46 height 11
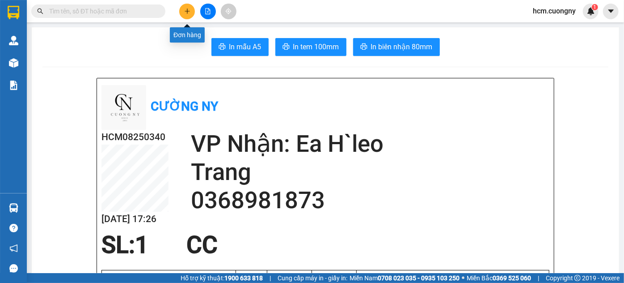
click at [189, 16] on button at bounding box center [187, 12] width 16 height 16
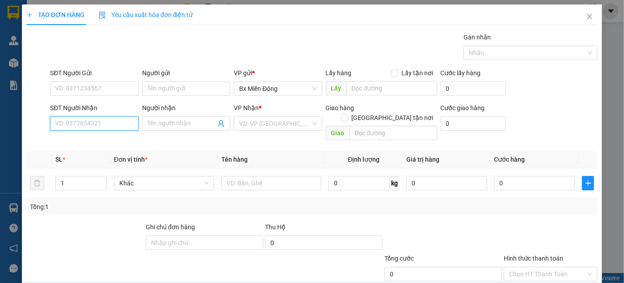
click at [123, 119] on input "SĐT Người Nhận" at bounding box center [94, 123] width 88 height 14
drag, startPoint x: 123, startPoint y: 120, endPoint x: 59, endPoint y: 135, distance: 65.3
click at [59, 135] on div "Transit Pickup Surcharge Ids Transit Deliver Surcharge Ids Transit Deliver Surc…" at bounding box center [312, 177] width 572 height 291
type input "0934598652"
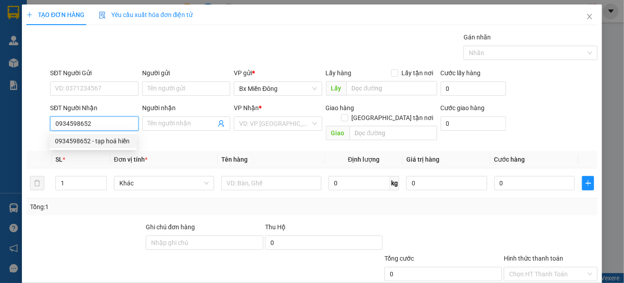
click at [69, 146] on div "0934598652 - tạp hoá hiền" at bounding box center [93, 141] width 87 height 14
type input "tạp hoá hiền"
type input "ủy ban chư bô"
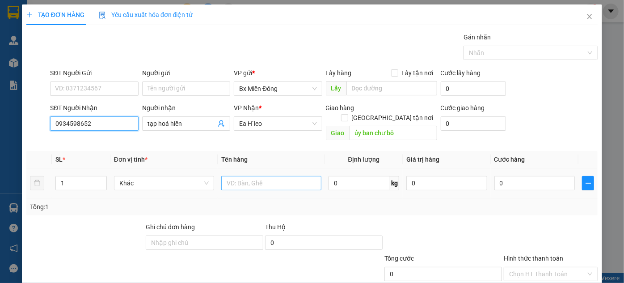
type input "0934598652"
click at [239, 176] on input "text" at bounding box center [271, 183] width 100 height 14
type input "1 kiện"
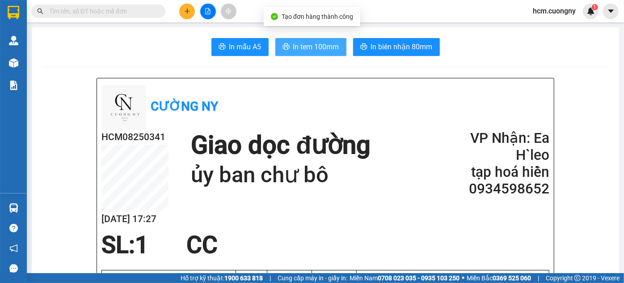
drag, startPoint x: 268, startPoint y: 33, endPoint x: 294, endPoint y: 39, distance: 26.6
click at [295, 39] on button "In tem 100mm" at bounding box center [311, 47] width 71 height 18
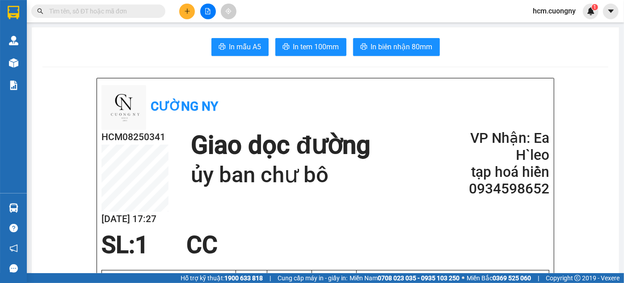
click at [188, 9] on icon "plus" at bounding box center [187, 11] width 6 height 6
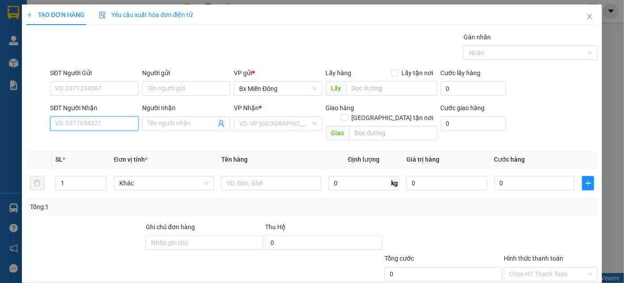
click at [92, 123] on input "SĐT Người Nhận" at bounding box center [94, 123] width 88 height 14
type input "0382252345"
click at [197, 120] on input "Người nhận" at bounding box center [182, 124] width 68 height 10
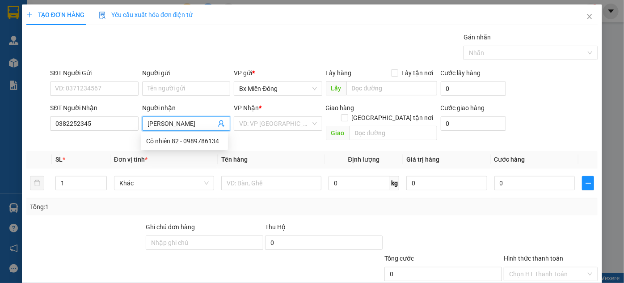
drag, startPoint x: 178, startPoint y: 122, endPoint x: 168, endPoint y: 124, distance: 11.1
click at [168, 124] on input "dương ư" at bounding box center [182, 124] width 68 height 10
drag, startPoint x: 186, startPoint y: 121, endPoint x: 164, endPoint y: 128, distance: 23.5
click at [164, 128] on span "dương gui" at bounding box center [186, 123] width 88 height 14
drag, startPoint x: 191, startPoint y: 115, endPoint x: 182, endPoint y: 127, distance: 15.1
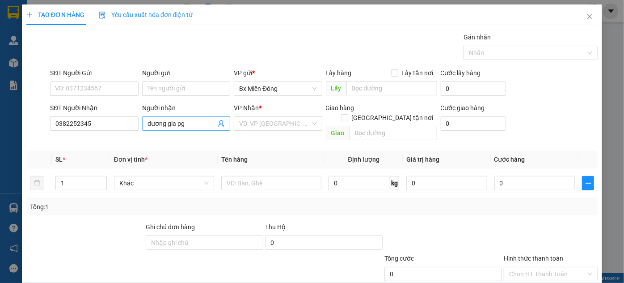
click at [182, 127] on div "Người nhận dương gia pg" at bounding box center [186, 118] width 88 height 31
click at [183, 127] on input "dương gia pg" at bounding box center [182, 124] width 68 height 10
drag, startPoint x: 185, startPoint y: 126, endPoint x: 176, endPoint y: 128, distance: 8.7
click at [176, 128] on span "dương gia pg" at bounding box center [186, 123] width 88 height 14
type input "dương gia phong"
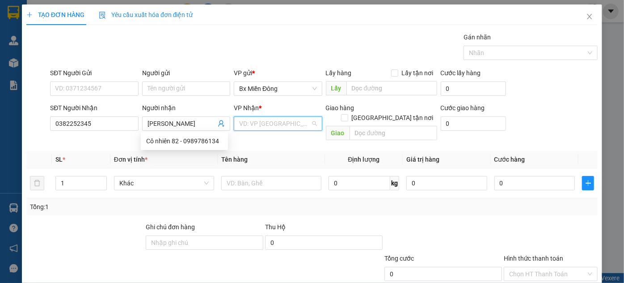
click at [253, 119] on input "search" at bounding box center [274, 123] width 71 height 13
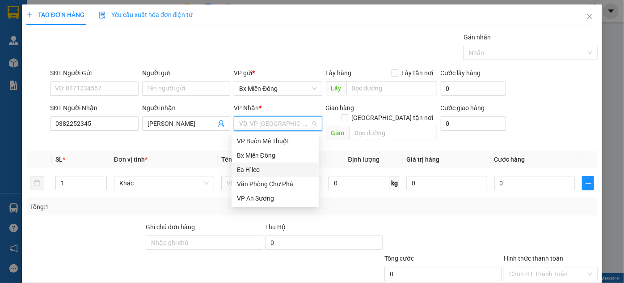
click at [249, 166] on div "Ea H`leo" at bounding box center [275, 170] width 76 height 10
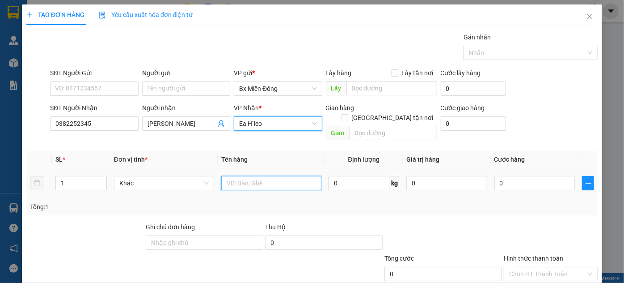
click at [239, 176] on input "text" at bounding box center [271, 183] width 100 height 14
type input "1 bì thư"
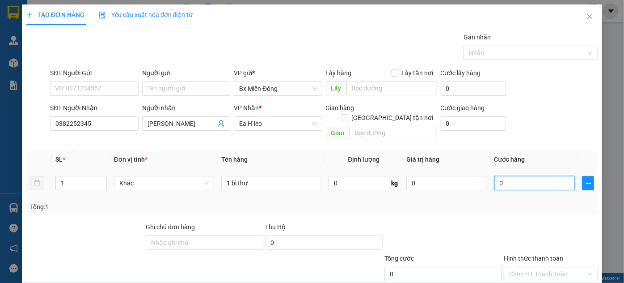
type input "3"
type input "30"
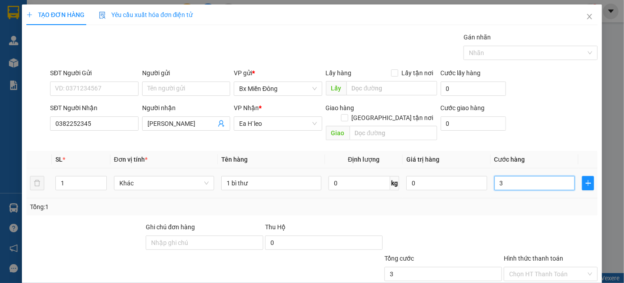
type input "30"
type input "300"
type input "3.000"
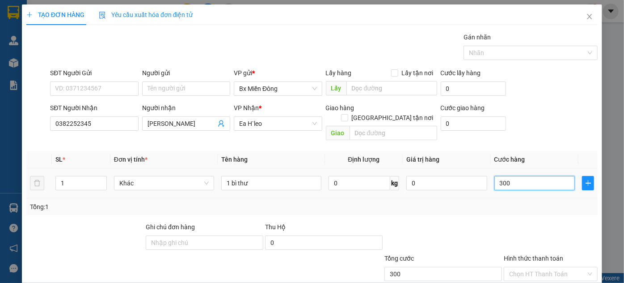
type input "3.000"
type input "30.000"
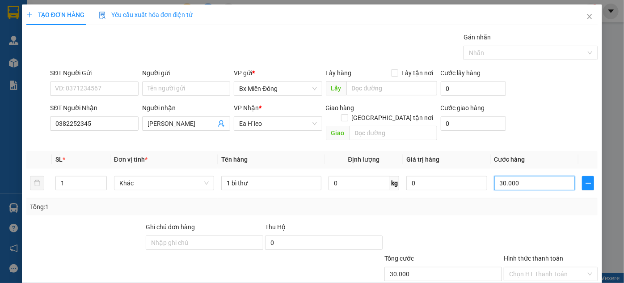
type input "30.000"
click at [570, 267] on input "Hình thức thanh toán" at bounding box center [548, 273] width 77 height 13
click at [548, 274] on div "Tại văn phòng" at bounding box center [546, 281] width 93 height 14
type input "0"
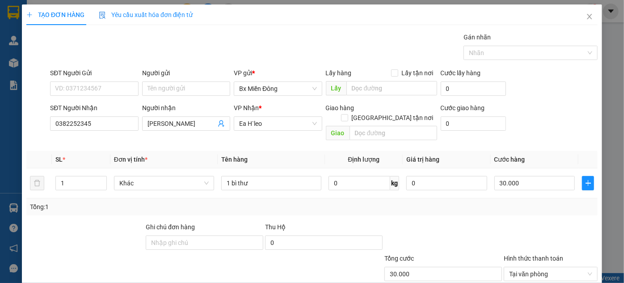
click at [611, 97] on div "TẠO ĐƠN HÀNG Yêu cầu xuất hóa đơn điện tử Transit Pickup Surcharge Ids Transit …" at bounding box center [312, 141] width 624 height 283
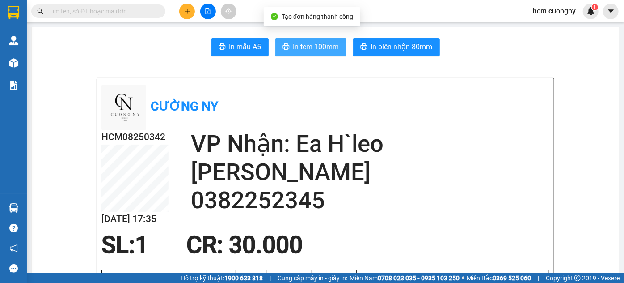
click at [327, 53] on button "In tem 100mm" at bounding box center [311, 47] width 71 height 18
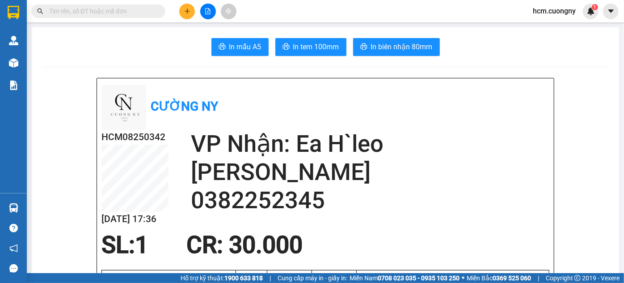
click at [188, 12] on icon "plus" at bounding box center [187, 11] width 6 height 6
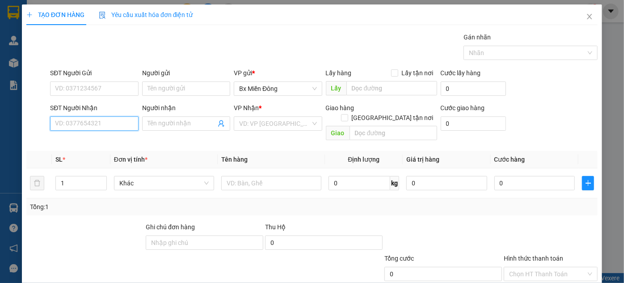
click at [91, 123] on input "SĐT Người Nhận" at bounding box center [94, 123] width 88 height 14
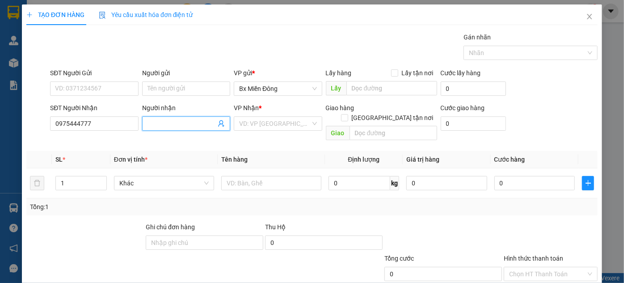
click at [160, 119] on span at bounding box center [186, 123] width 88 height 14
click at [268, 130] on div "VP Nhận * VD: VP Sài Gòn" at bounding box center [278, 118] width 88 height 31
click at [270, 124] on input "search" at bounding box center [274, 123] width 71 height 13
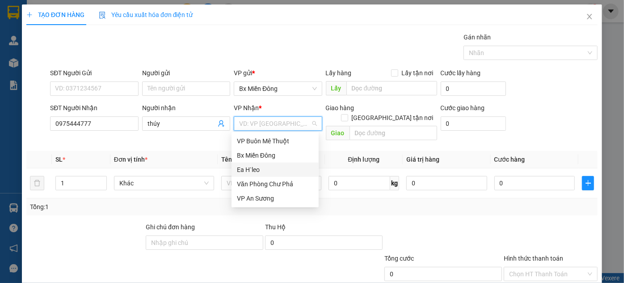
click at [263, 170] on div "Ea H`leo" at bounding box center [275, 170] width 76 height 10
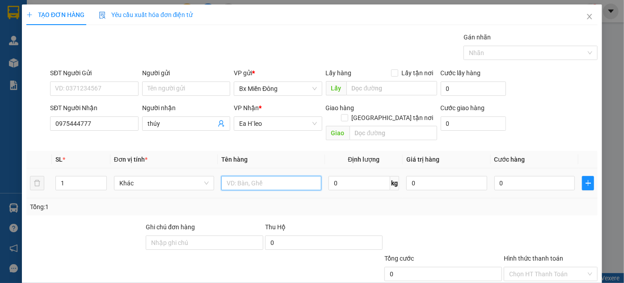
click at [246, 176] on input "text" at bounding box center [271, 183] width 100 height 14
drag, startPoint x: 271, startPoint y: 125, endPoint x: 255, endPoint y: 131, distance: 17.1
click at [255, 176] on input "1 kiện giâys" at bounding box center [271, 183] width 100 height 14
drag, startPoint x: 247, startPoint y: 130, endPoint x: 262, endPoint y: 130, distance: 14.8
click at [262, 176] on input "1 kiện giâys" at bounding box center [271, 183] width 100 height 14
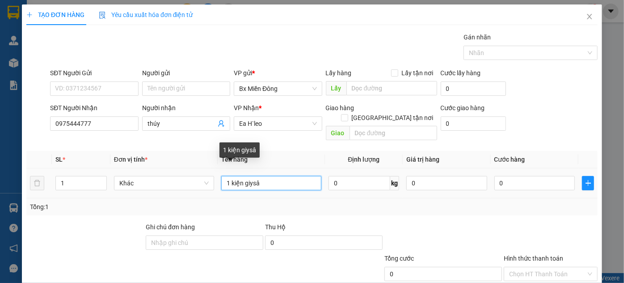
click at [262, 176] on input "1 kiện giysâ" at bounding box center [271, 183] width 100 height 14
drag, startPoint x: 259, startPoint y: 123, endPoint x: 243, endPoint y: 125, distance: 15.7
click at [243, 176] on input "1 kiện giysâ" at bounding box center [271, 183] width 100 height 14
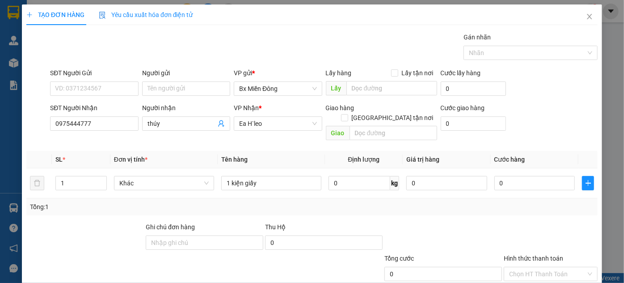
click at [425, 222] on div at bounding box center [443, 237] width 119 height 31
drag, startPoint x: 554, startPoint y: 252, endPoint x: 549, endPoint y: 255, distance: 5.6
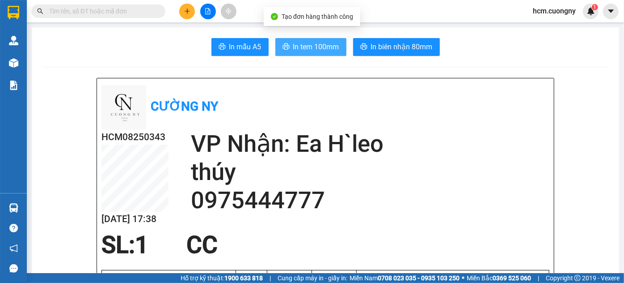
click at [322, 47] on span "In tem 100mm" at bounding box center [316, 46] width 46 height 11
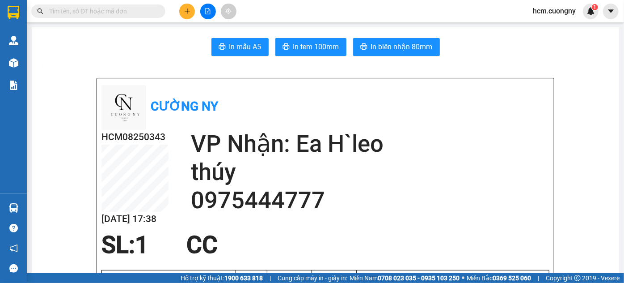
click at [192, 13] on button at bounding box center [187, 12] width 16 height 16
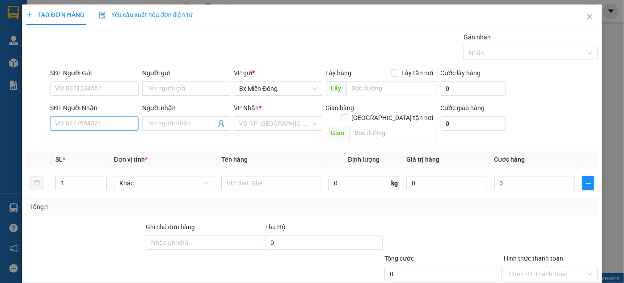
click at [98, 116] on div "SĐT Người Nhận VD: 0377654321" at bounding box center [94, 118] width 88 height 31
click at [99, 121] on input "SĐT Người Nhận" at bounding box center [94, 123] width 88 height 14
drag, startPoint x: 100, startPoint y: 119, endPoint x: 83, endPoint y: 123, distance: 17.4
click at [83, 123] on input "038885220" at bounding box center [94, 123] width 88 height 14
click at [69, 121] on input "03888522709" at bounding box center [94, 123] width 88 height 14
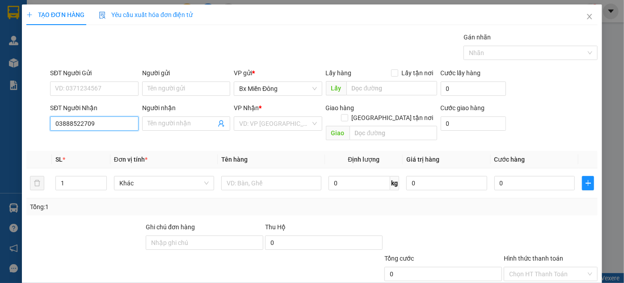
drag, startPoint x: 85, startPoint y: 118, endPoint x: 89, endPoint y: 120, distance: 4.8
click at [85, 118] on input "03888522709" at bounding box center [94, 123] width 88 height 14
drag, startPoint x: 93, startPoint y: 120, endPoint x: 68, endPoint y: 130, distance: 26.5
click at [68, 130] on div "SĐT Người Nhận 03888522709 03888522709" at bounding box center [94, 118] width 88 height 31
type input "0388522709"
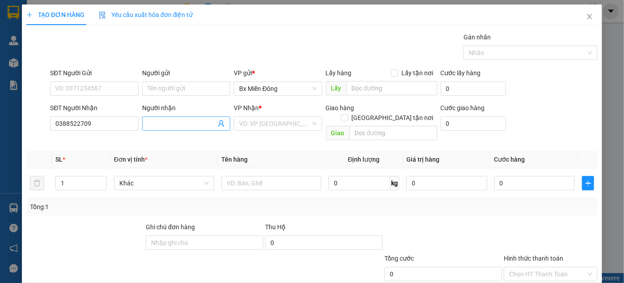
click at [156, 127] on input "Người nhận" at bounding box center [182, 124] width 68 height 10
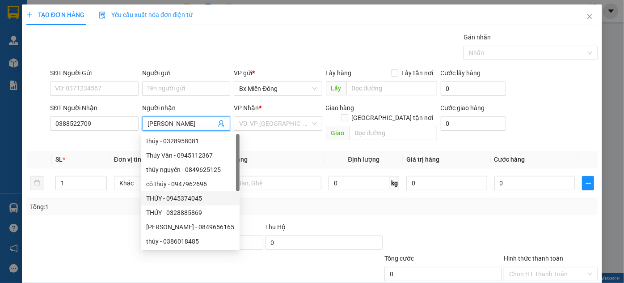
type input "[PERSON_NAME]"
click at [350, 222] on div "Thu Hộ" at bounding box center [324, 227] width 118 height 10
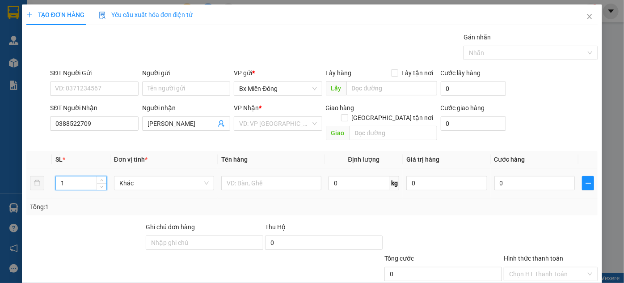
drag, startPoint x: 76, startPoint y: 168, endPoint x: 76, endPoint y: 173, distance: 4.9
click at [76, 176] on input "1" at bounding box center [81, 182] width 51 height 13
type input "2"
click at [100, 179] on icon "up" at bounding box center [101, 180] width 3 height 3
click at [228, 176] on input "text" at bounding box center [271, 183] width 100 height 14
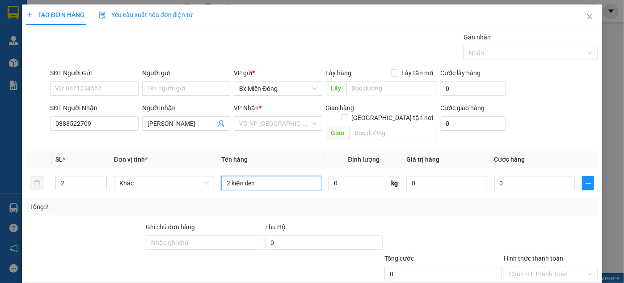
type input "2 kiện đen"
click at [569, 103] on div "SĐT Người Nhận 0388522709 Người nhận bé đan VP Nhận * VD: VP Sài Gòn Giao hàng …" at bounding box center [324, 123] width 552 height 41
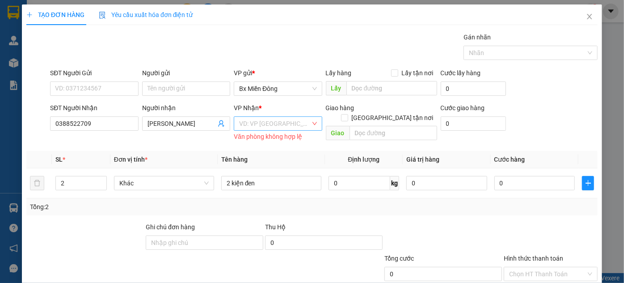
drag, startPoint x: 327, startPoint y: 65, endPoint x: 310, endPoint y: 74, distance: 19.2
click at [326, 103] on div "Giao hàng Giao tận nơi Giao" at bounding box center [381, 123] width 111 height 41
click at [279, 103] on div "VP Nhận *" at bounding box center [278, 108] width 88 height 10
click at [283, 117] on input "search" at bounding box center [274, 123] width 71 height 13
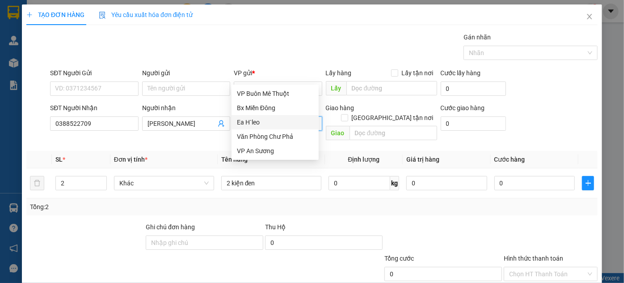
click at [256, 120] on div "Ea H`leo" at bounding box center [275, 122] width 76 height 10
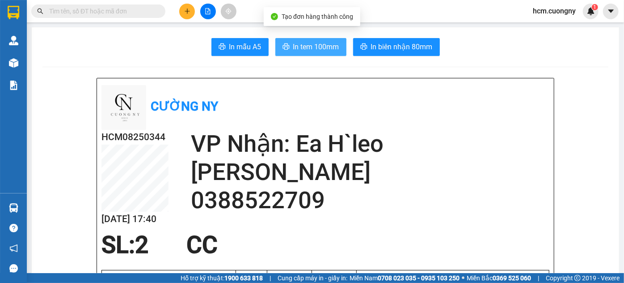
click at [301, 49] on span "In tem 100mm" at bounding box center [316, 46] width 46 height 11
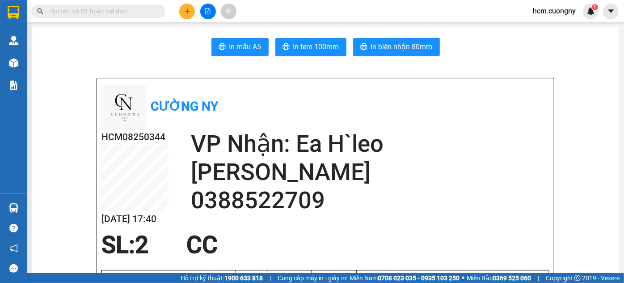
click at [191, 13] on button at bounding box center [187, 12] width 16 height 16
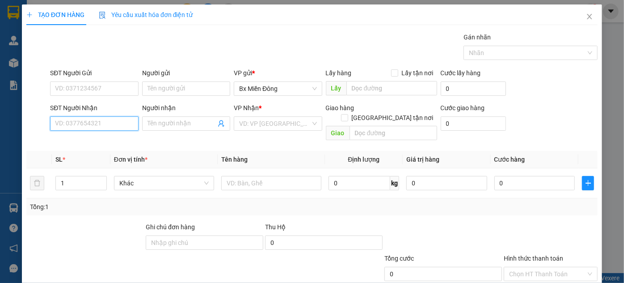
click at [113, 128] on input "SĐT Người Nhận" at bounding box center [94, 123] width 88 height 14
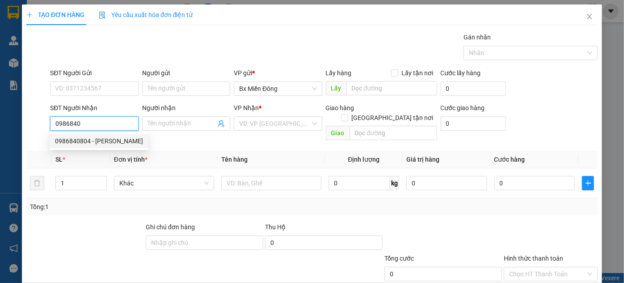
click at [100, 137] on div "0986840804 - anh quỳnh" at bounding box center [99, 141] width 88 height 10
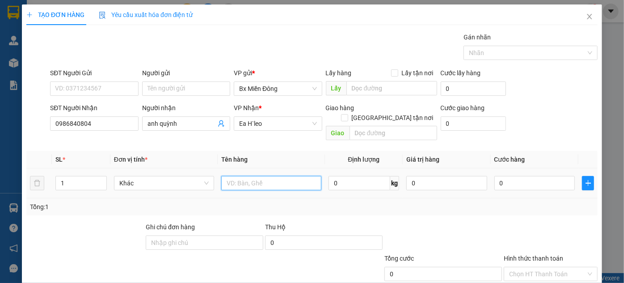
click at [267, 176] on input "text" at bounding box center [271, 183] width 100 height 14
drag, startPoint x: 268, startPoint y: 164, endPoint x: 234, endPoint y: 176, distance: 35.5
click at [234, 176] on div "1 bì" at bounding box center [271, 183] width 100 height 18
drag, startPoint x: 240, startPoint y: 176, endPoint x: 229, endPoint y: 180, distance: 11.3
click at [229, 180] on div "1 bì" at bounding box center [271, 183] width 100 height 18
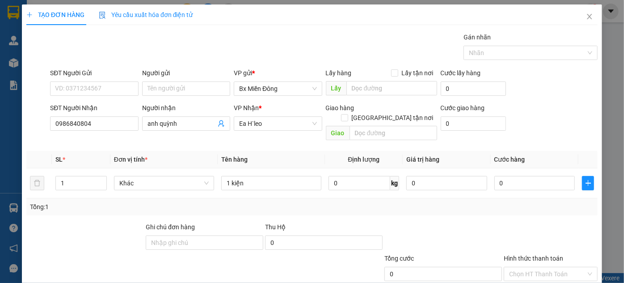
click at [533, 228] on div at bounding box center [551, 237] width 96 height 31
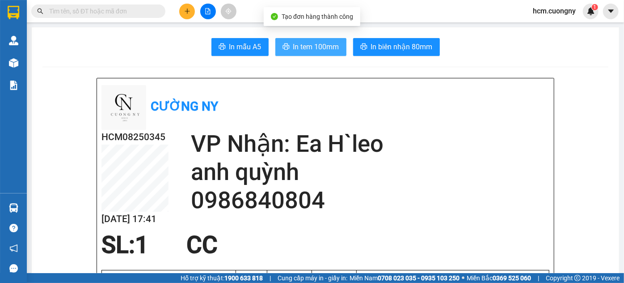
click at [315, 45] on span "In tem 100mm" at bounding box center [316, 46] width 46 height 11
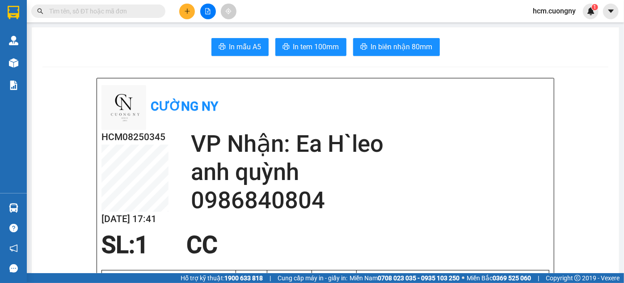
click at [186, 8] on button at bounding box center [187, 12] width 16 height 16
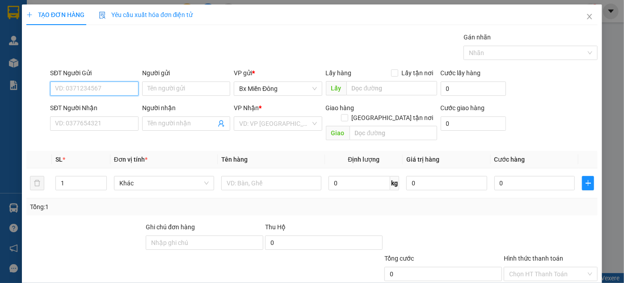
click at [65, 85] on input "SĐT Người Gửi" at bounding box center [94, 88] width 88 height 14
paste input "0358416862"
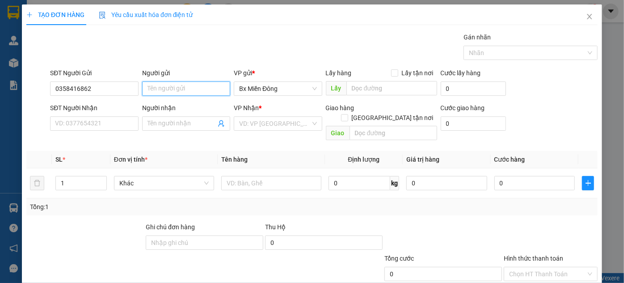
click at [171, 91] on input "Người gửi" at bounding box center [186, 88] width 88 height 14
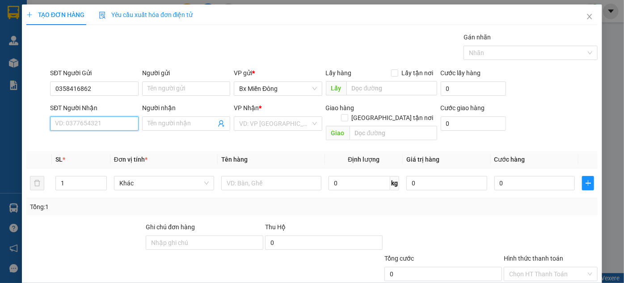
click at [91, 116] on input "SĐT Người Nhận" at bounding box center [94, 123] width 88 height 14
paste input "0352548573"
click at [157, 122] on input "Người nhận" at bounding box center [182, 124] width 68 height 10
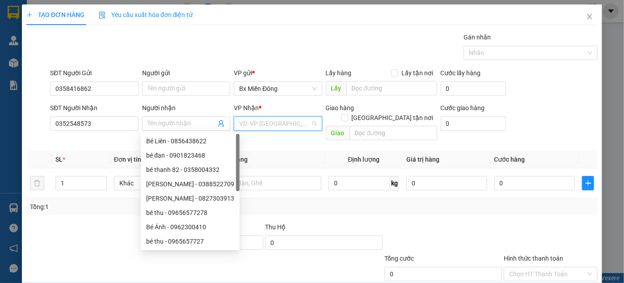
click at [255, 122] on input "search" at bounding box center [274, 123] width 71 height 13
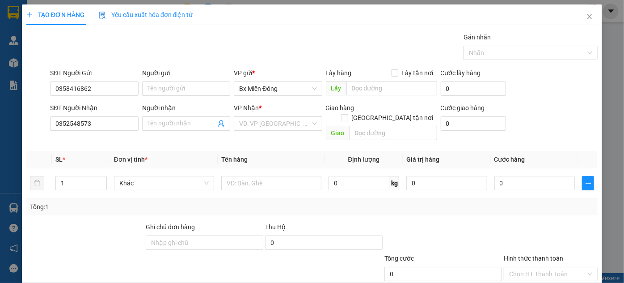
click at [79, 203] on div "Tổng: 1" at bounding box center [312, 206] width 572 height 17
drag, startPoint x: 335, startPoint y: 91, endPoint x: 344, endPoint y: 91, distance: 8.9
click at [336, 91] on span "Lấy" at bounding box center [336, 88] width 21 height 14
click at [356, 89] on input "text" at bounding box center [392, 88] width 91 height 14
click at [85, 224] on div at bounding box center [84, 237] width 119 height 31
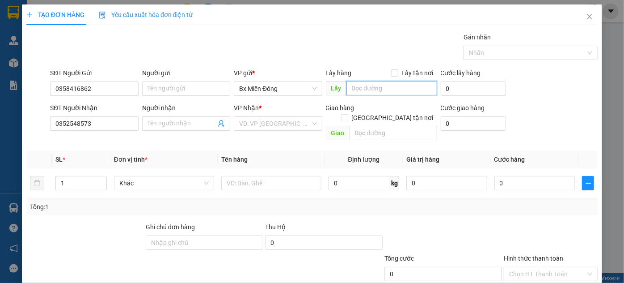
click at [380, 89] on input "text" at bounding box center [392, 88] width 91 height 14
drag, startPoint x: 380, startPoint y: 89, endPoint x: 361, endPoint y: 90, distance: 19.2
click at [361, 90] on input "ngã a" at bounding box center [392, 88] width 91 height 14
drag, startPoint x: 375, startPoint y: 88, endPoint x: 370, endPoint y: 88, distance: 4.9
click at [370, 88] on input "ngã ba v" at bounding box center [392, 88] width 91 height 14
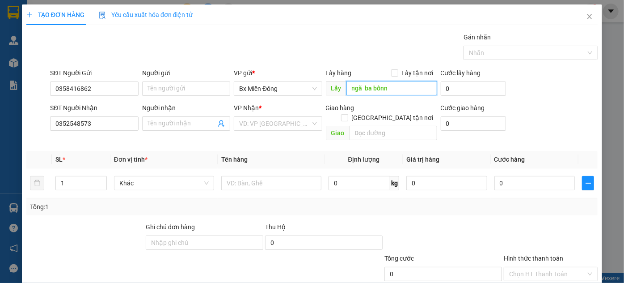
drag, startPoint x: 386, startPoint y: 84, endPoint x: 374, endPoint y: 87, distance: 11.5
click at [374, 87] on input "ngã ba bốnn" at bounding box center [392, 88] width 91 height 14
drag, startPoint x: 388, startPoint y: 90, endPoint x: 374, endPoint y: 90, distance: 14.8
click at [374, 90] on input "ngã ba bée" at bounding box center [392, 88] width 91 height 14
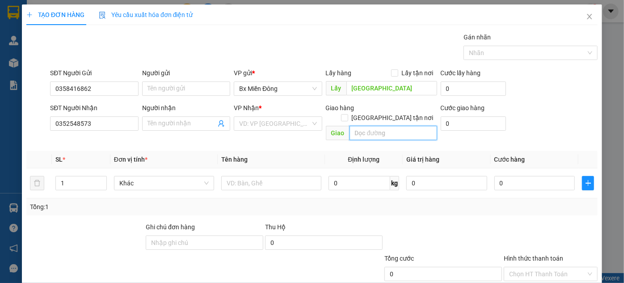
click at [384, 126] on input "text" at bounding box center [394, 133] width 88 height 14
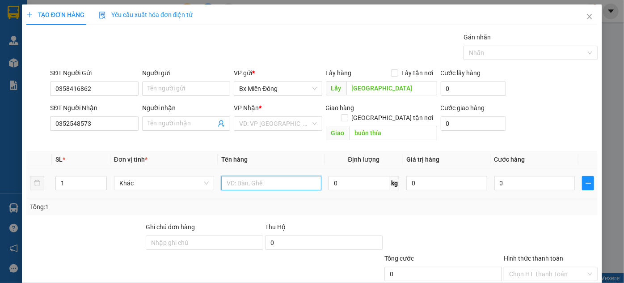
click at [253, 176] on input "text" at bounding box center [271, 183] width 100 height 14
click at [85, 223] on div at bounding box center [84, 237] width 119 height 31
click at [272, 123] on input "search" at bounding box center [274, 123] width 71 height 13
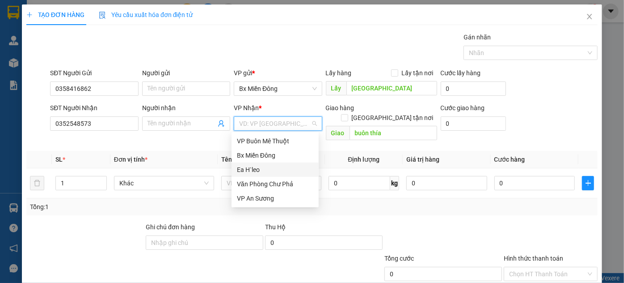
click at [250, 169] on div "Ea H`leo" at bounding box center [275, 170] width 76 height 10
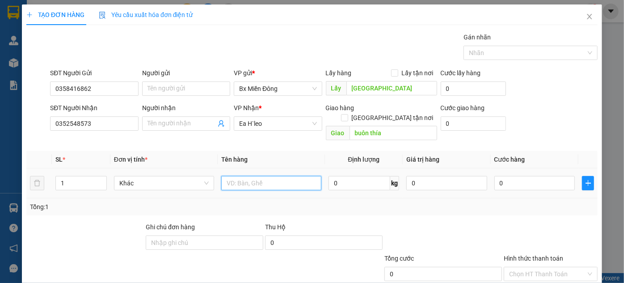
click at [267, 177] on input "text" at bounding box center [271, 183] width 100 height 14
click at [430, 237] on div at bounding box center [443, 237] width 119 height 31
click at [49, 246] on div "Transit Pickup Surcharge Ids Transit Deliver Surcharge Ids Transit Deliver Surc…" at bounding box center [312, 177] width 572 height 291
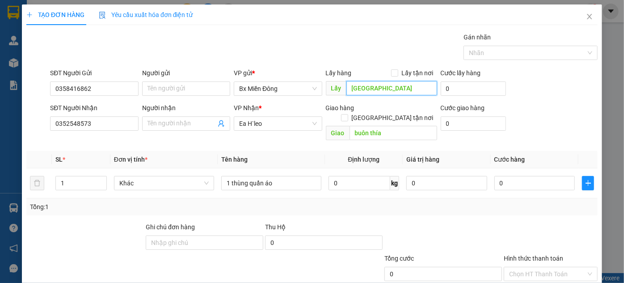
click at [366, 81] on input "ngã ba bến cát" at bounding box center [392, 88] width 91 height 14
click at [367, 81] on input "ngã ba bến cát" at bounding box center [392, 88] width 91 height 14
drag, startPoint x: 368, startPoint y: 39, endPoint x: 363, endPoint y: 40, distance: 4.7
click at [363, 81] on input "ngã ba bến cát" at bounding box center [392, 88] width 91 height 14
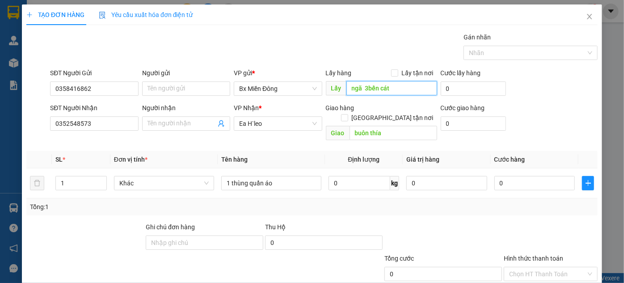
click at [361, 81] on input "ngã 3bến cát" at bounding box center [392, 88] width 91 height 14
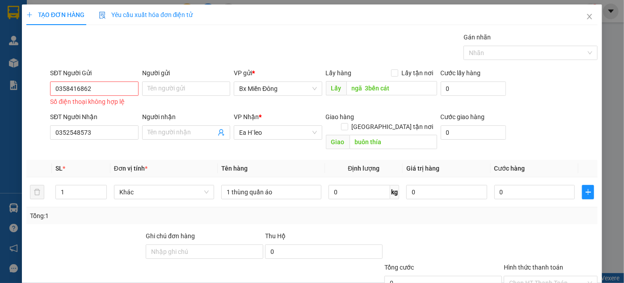
click at [403, 231] on div at bounding box center [443, 246] width 119 height 31
drag, startPoint x: 125, startPoint y: 35, endPoint x: 49, endPoint y: 53, distance: 78.1
click at [49, 68] on div "SĐT Người Gửi 0358416862 0358416862 Số điện thoại không hợp lệ" at bounding box center [94, 88] width 92 height 40
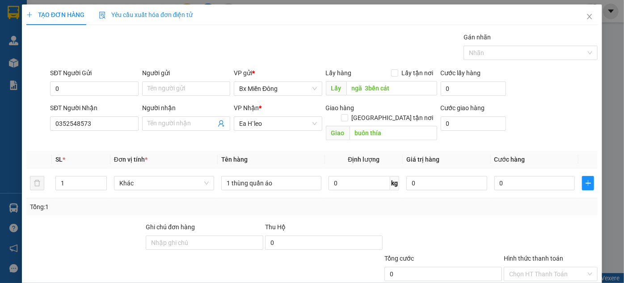
click at [499, 280] on div "TẠO ĐƠN HÀNG Yêu cầu xuất hóa đơn điện tử Transit Pickup Surcharge Ids Transit …" at bounding box center [312, 141] width 624 height 283
click at [83, 81] on input "0" at bounding box center [94, 88] width 88 height 14
drag, startPoint x: 81, startPoint y: 37, endPoint x: 55, endPoint y: 42, distance: 26.1
click at [55, 81] on input "0" at bounding box center [94, 88] width 88 height 14
click at [84, 68] on div "SĐT Người Gửi 00 00" at bounding box center [94, 83] width 88 height 31
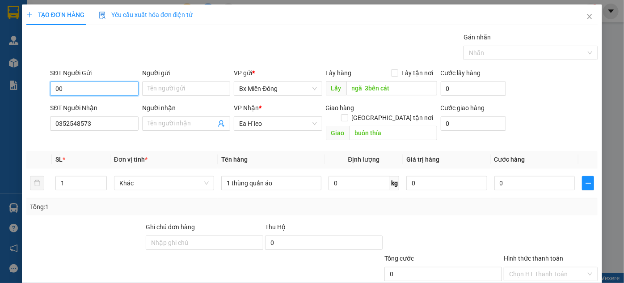
drag, startPoint x: 82, startPoint y: 42, endPoint x: 54, endPoint y: 39, distance: 28.4
click at [54, 81] on input "00" at bounding box center [94, 88] width 88 height 14
click at [77, 68] on div "SĐT Người Gửi" at bounding box center [94, 74] width 88 height 13
drag, startPoint x: 81, startPoint y: 41, endPoint x: 47, endPoint y: 44, distance: 34.1
click at [47, 68] on div "SĐT Người Gửi 00 00 Người gửi Tên người gửi VP gửi * Bx Miền Đông Lấy hàng Lấy…" at bounding box center [311, 83] width 573 height 31
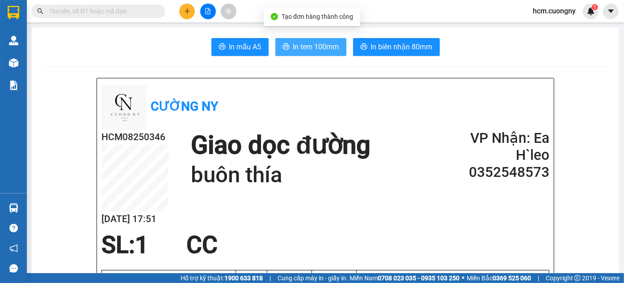
click at [296, 45] on span "In tem 100mm" at bounding box center [316, 46] width 46 height 11
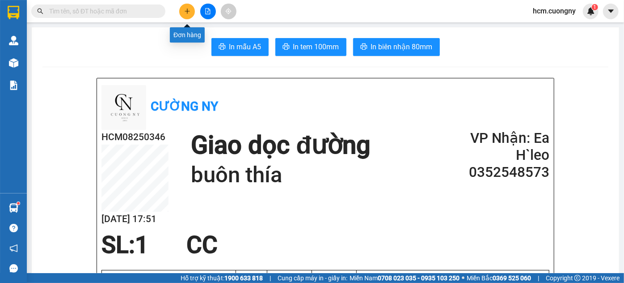
click at [191, 12] on button at bounding box center [187, 12] width 16 height 16
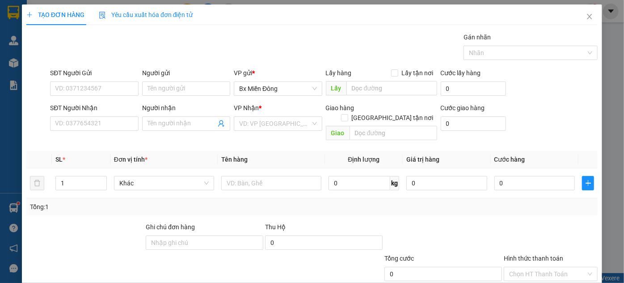
click at [607, 198] on div "TẠO ĐƠN HÀNG Yêu cầu xuất hóa đơn điện tử Transit Pickup Surcharge Ids Transit …" at bounding box center [312, 141] width 624 height 283
click at [60, 229] on div at bounding box center [84, 237] width 119 height 31
click at [89, 125] on input "SĐT Người Nhận" at bounding box center [94, 123] width 88 height 14
paste input "0336063273"
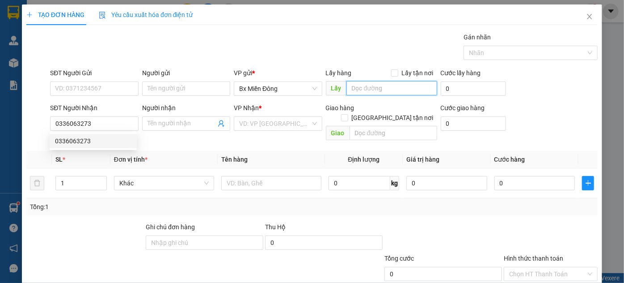
click at [361, 92] on input "text" at bounding box center [392, 88] width 91 height 14
click at [372, 91] on input "cầu ông bôa" at bounding box center [392, 88] width 91 height 14
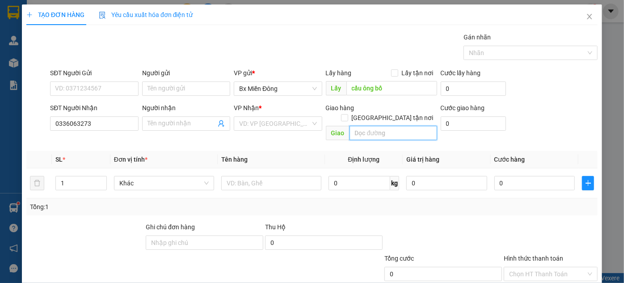
click at [389, 126] on input "text" at bounding box center [394, 133] width 88 height 14
click at [90, 202] on div "Tổng: 1" at bounding box center [136, 207] width 212 height 10
click at [378, 126] on input "text" at bounding box center [394, 133] width 88 height 14
click at [285, 118] on input "search" at bounding box center [274, 123] width 71 height 13
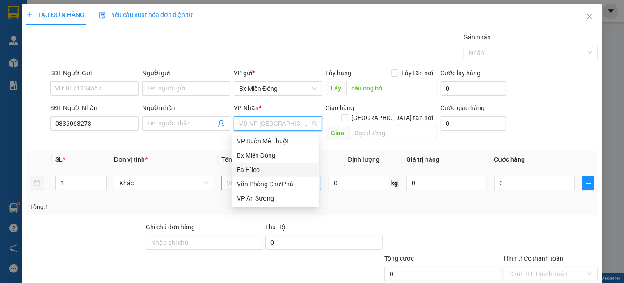
click at [253, 168] on div "Ea H`leo" at bounding box center [275, 170] width 76 height 10
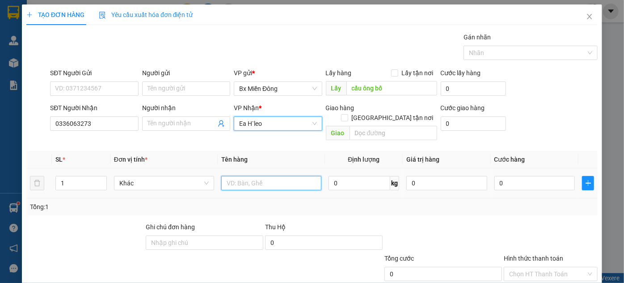
click at [285, 177] on input "text" at bounding box center [271, 183] width 100 height 14
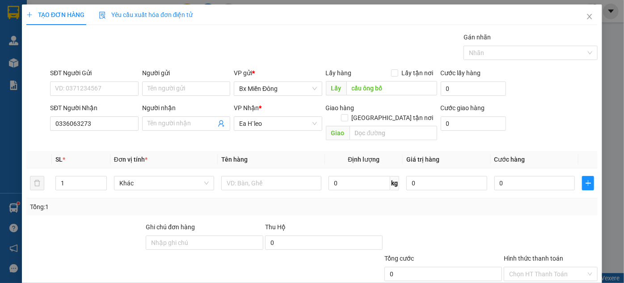
drag, startPoint x: 95, startPoint y: 201, endPoint x: 108, endPoint y: 196, distance: 13.5
click at [95, 202] on div "Tổng: 1" at bounding box center [136, 207] width 212 height 10
click at [246, 176] on input "text" at bounding box center [271, 183] width 100 height 14
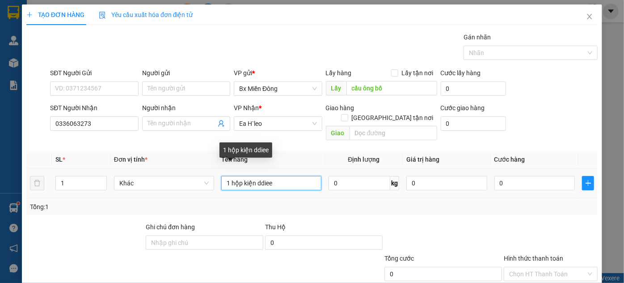
drag, startPoint x: 276, startPoint y: 171, endPoint x: 255, endPoint y: 176, distance: 21.1
click at [255, 176] on input "1 hộp kiện ddiee" at bounding box center [271, 183] width 100 height 14
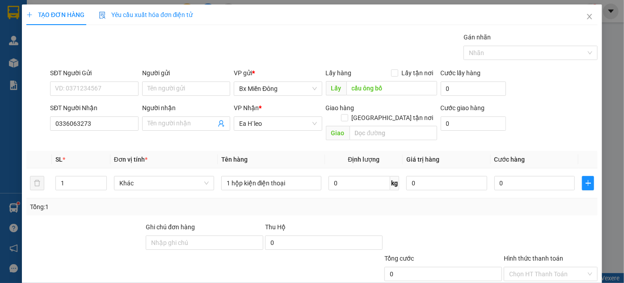
click at [454, 202] on div "Tổng: 1" at bounding box center [312, 207] width 565 height 10
drag, startPoint x: 572, startPoint y: 248, endPoint x: 575, endPoint y: 271, distance: 23.5
click at [572, 254] on div "Transit Pickup Surcharge Ids Transit Deliver Surcharge Ids Transit Deliver Surc…" at bounding box center [312, 177] width 572 height 291
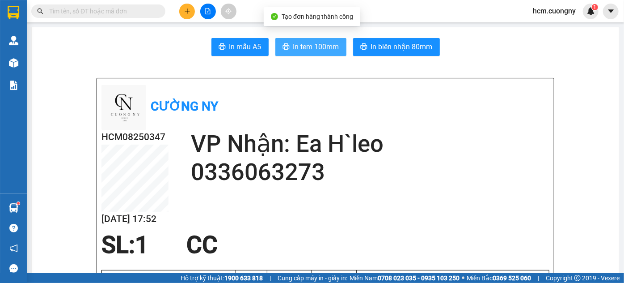
click at [324, 44] on span "In tem 100mm" at bounding box center [316, 46] width 46 height 11
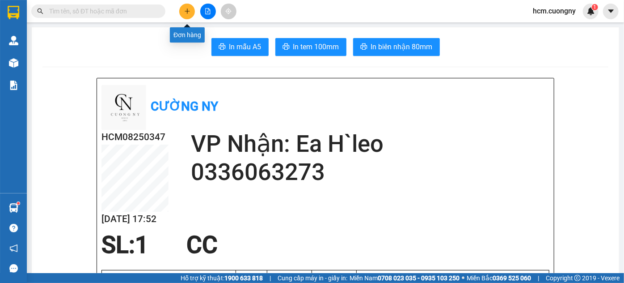
click at [182, 11] on button at bounding box center [187, 12] width 16 height 16
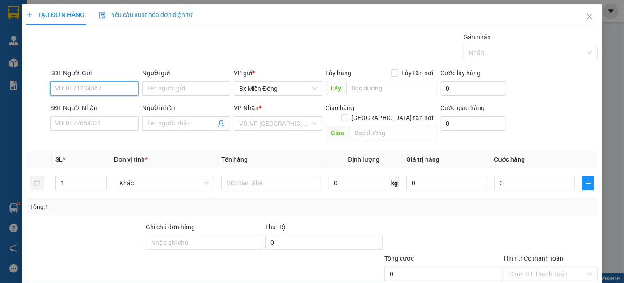
click at [84, 94] on input "SĐT Người Gửi" at bounding box center [94, 88] width 88 height 14
paste input "0936042721"
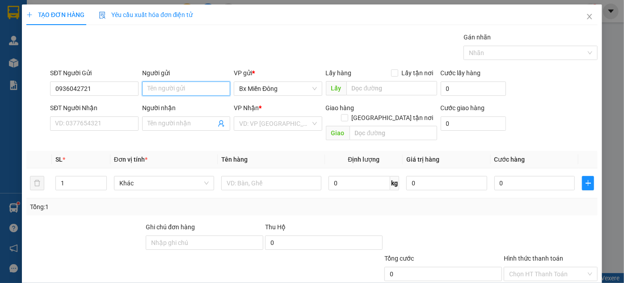
click at [211, 91] on input "Người gửi" at bounding box center [186, 88] width 88 height 14
drag, startPoint x: 69, startPoint y: 209, endPoint x: 90, endPoint y: 201, distance: 22.8
click at [69, 209] on div "Transit Pickup Surcharge Ids Transit Deliver Surcharge Ids Transit Deliver Surc…" at bounding box center [312, 177] width 572 height 291
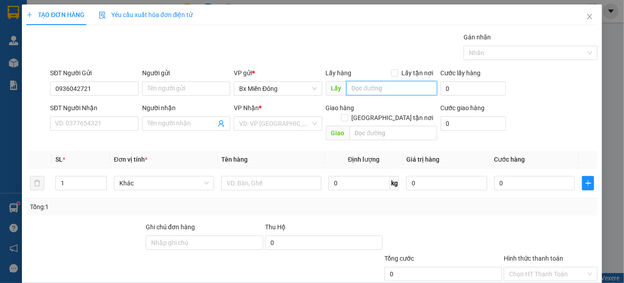
click at [388, 86] on input "text" at bounding box center [392, 88] width 91 height 14
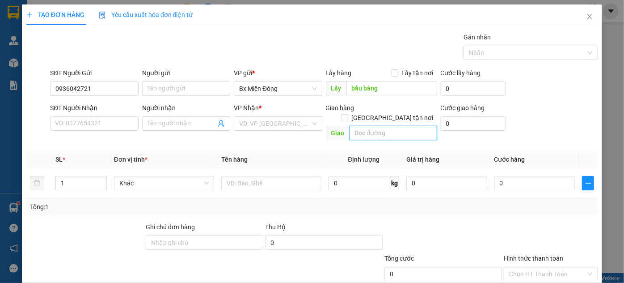
click at [412, 126] on input "text" at bounding box center [394, 133] width 88 height 14
click at [393, 136] on div "Transit Pickup Surcharge Ids Transit Deliver Surcharge Ids Transit Deliver Surc…" at bounding box center [312, 177] width 572 height 291
click at [383, 126] on input "VP Bmr" at bounding box center [394, 133] width 88 height 14
drag, startPoint x: 386, startPoint y: 123, endPoint x: 372, endPoint y: 125, distance: 13.9
click at [372, 126] on input "VP Bmr" at bounding box center [394, 133] width 88 height 14
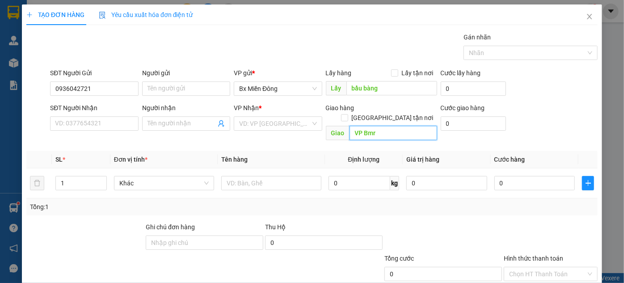
click at [369, 126] on input "VP Bmr" at bounding box center [394, 133] width 88 height 14
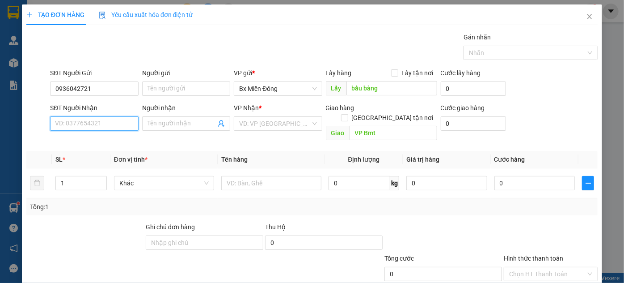
click at [102, 119] on input "SĐT Người Nhận" at bounding box center [94, 123] width 88 height 14
click at [93, 119] on input "SĐT Người Nhận" at bounding box center [94, 123] width 88 height 14
paste input "0987223303"
click at [178, 123] on input "Người nhận" at bounding box center [182, 124] width 68 height 10
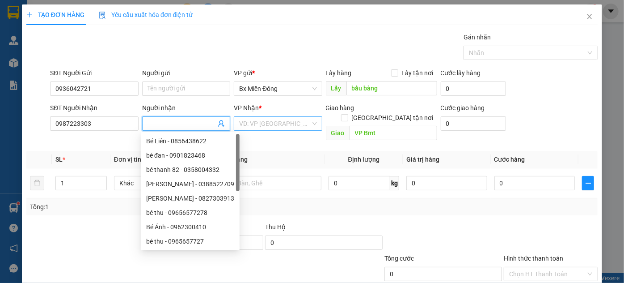
click at [284, 116] on div "VD: VP Sài Gòn" at bounding box center [278, 123] width 88 height 14
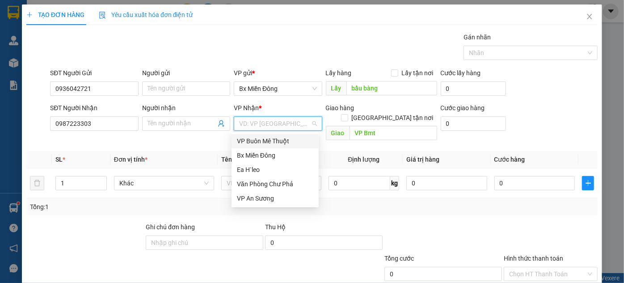
click at [271, 140] on div "VP Buôn Mê Thuột" at bounding box center [275, 141] width 76 height 10
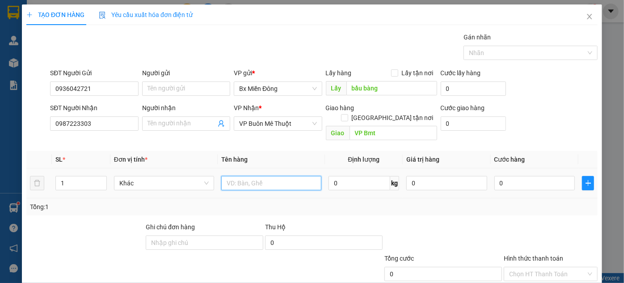
click at [261, 176] on input "text" at bounding box center [271, 183] width 100 height 14
drag, startPoint x: 69, startPoint y: 204, endPoint x: 77, endPoint y: 198, distance: 9.9
click at [69, 204] on div "Tổng: 1" at bounding box center [312, 206] width 572 height 17
click at [276, 176] on input "text" at bounding box center [271, 183] width 100 height 14
paste input "1 thùng sữa từ [GEOGRAPHIC_DATA]"
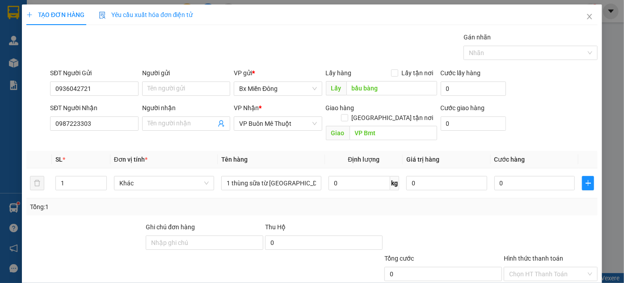
click at [421, 233] on div at bounding box center [443, 237] width 119 height 31
click at [548, 250] on div "Transit Pickup Surcharge Ids Transit Deliver Surcharge Ids Transit Deliver Surc…" at bounding box center [312, 177] width 572 height 291
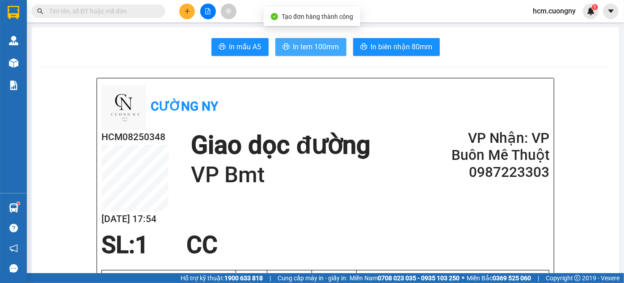
click at [314, 50] on span "In tem 100mm" at bounding box center [316, 46] width 46 height 11
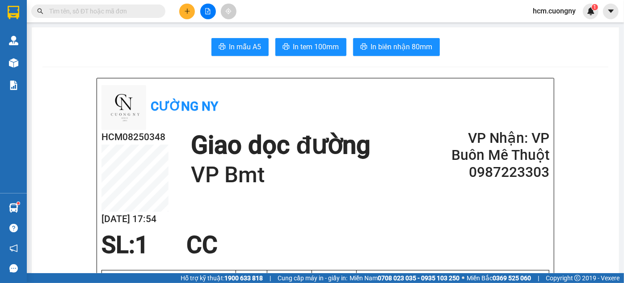
click at [183, 7] on button at bounding box center [187, 12] width 16 height 16
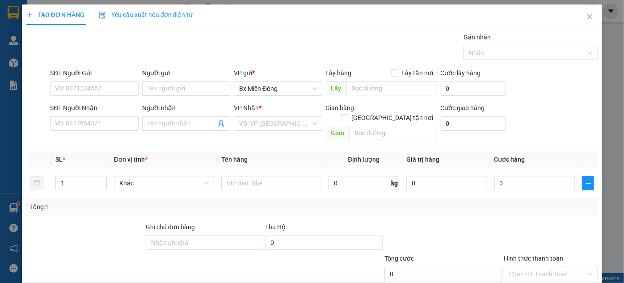
click at [66, 253] on div at bounding box center [108, 268] width 167 height 31
click at [586, 15] on icon "close" at bounding box center [589, 16] width 7 height 7
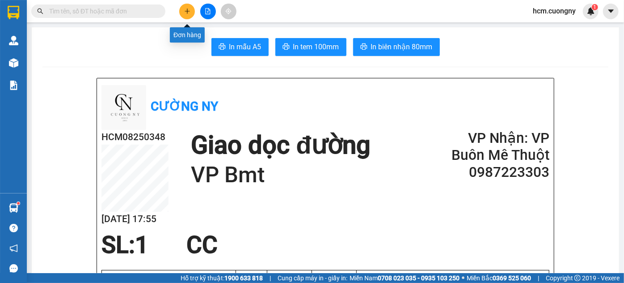
click at [183, 12] on button at bounding box center [187, 12] width 16 height 16
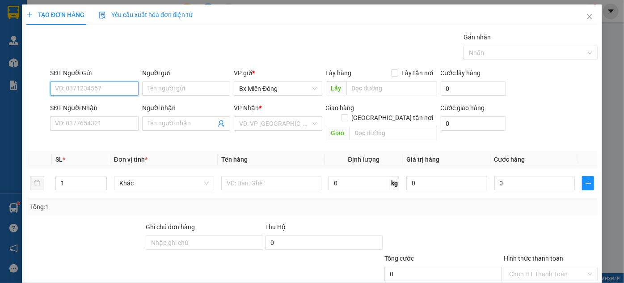
click at [86, 86] on input "SĐT Người Gửi" at bounding box center [94, 88] width 88 height 14
paste input "0832718182"
click at [93, 253] on div at bounding box center [108, 268] width 167 height 31
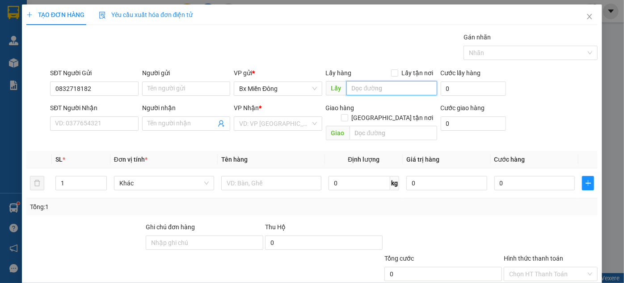
click at [357, 90] on input "text" at bounding box center [392, 88] width 91 height 14
click at [95, 115] on div "SĐT Người Nhận" at bounding box center [94, 109] width 88 height 13
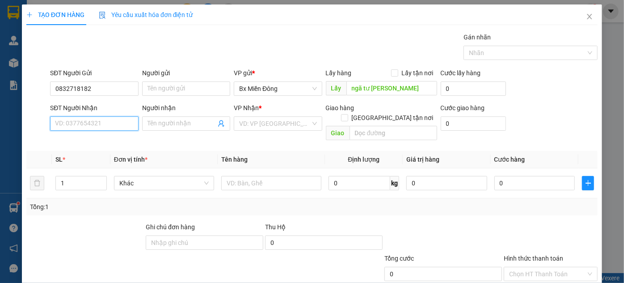
click at [88, 116] on input "SĐT Người Nhận" at bounding box center [94, 123] width 88 height 14
paste input "0948373678"
click at [93, 206] on div "Transit Pickup Surcharge Ids Transit Deliver Surcharge Ids Transit Deliver Surc…" at bounding box center [312, 177] width 572 height 291
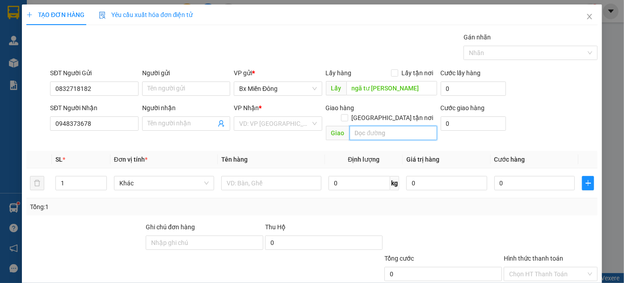
click at [370, 126] on input "text" at bounding box center [394, 133] width 88 height 14
paste input "điện máy xanh pơng drang"
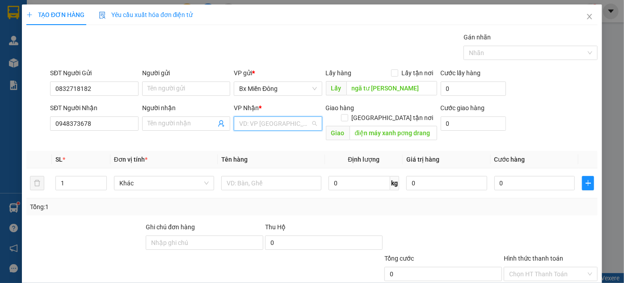
click at [255, 123] on input "search" at bounding box center [274, 123] width 71 height 13
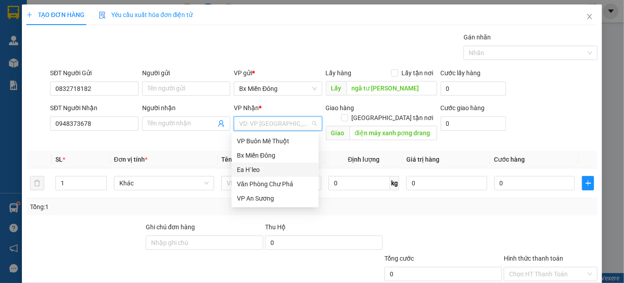
click at [265, 169] on div "Ea H`leo" at bounding box center [275, 170] width 76 height 10
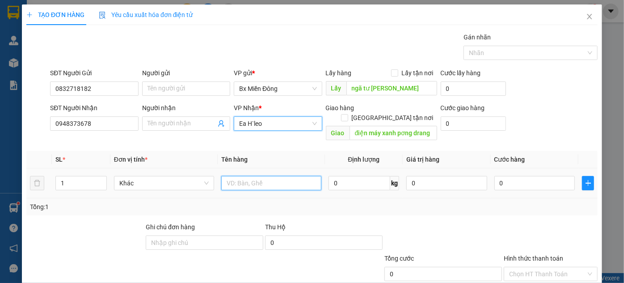
click at [255, 176] on input "text" at bounding box center [271, 183] width 100 height 14
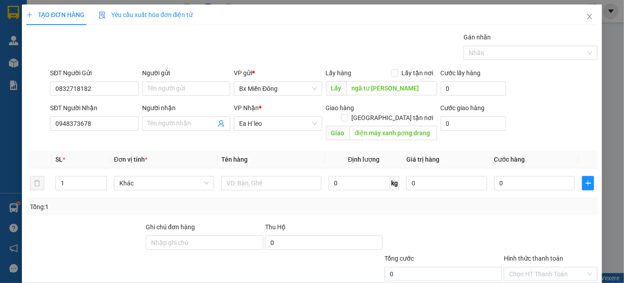
click at [66, 222] on div at bounding box center [84, 237] width 119 height 31
click at [253, 176] on input "text" at bounding box center [271, 183] width 100 height 14
paste input "1 bao quần áo"
click at [424, 222] on div at bounding box center [443, 237] width 119 height 31
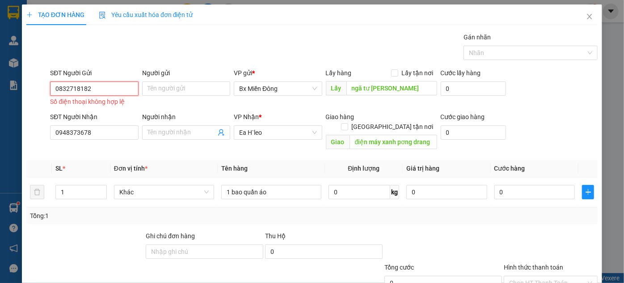
drag, startPoint x: 113, startPoint y: 40, endPoint x: 50, endPoint y: 50, distance: 63.9
click at [50, 81] on div "0832718182 0832718182 Số điện thoại không hợp lệ" at bounding box center [94, 92] width 88 height 23
click at [102, 81] on input "0832718182" at bounding box center [94, 88] width 88 height 14
drag, startPoint x: 102, startPoint y: 45, endPoint x: 58, endPoint y: 45, distance: 43.8
click at [58, 81] on input "0832718182" at bounding box center [94, 88] width 88 height 14
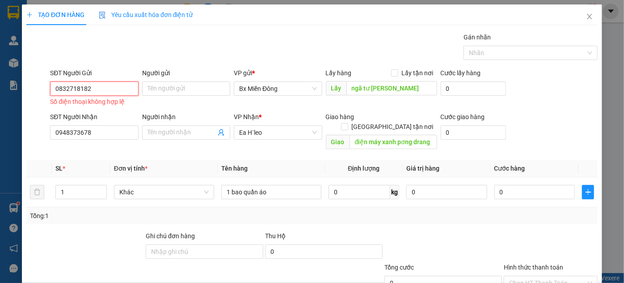
click at [58, 81] on input "0832718182" at bounding box center [94, 88] width 88 height 14
drag, startPoint x: 102, startPoint y: 44, endPoint x: 57, endPoint y: 45, distance: 44.8
click at [57, 81] on input "0832718182" at bounding box center [94, 88] width 88 height 14
click at [80, 262] on div at bounding box center [108, 277] width 167 height 31
drag, startPoint x: 73, startPoint y: 208, endPoint x: 85, endPoint y: 196, distance: 17.1
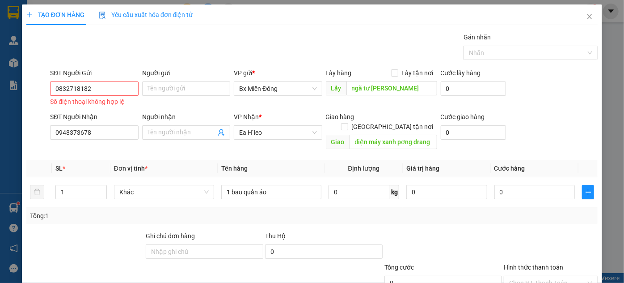
click at [73, 262] on div at bounding box center [108, 277] width 167 height 31
click at [200, 81] on input "Người gửi" at bounding box center [186, 88] width 88 height 14
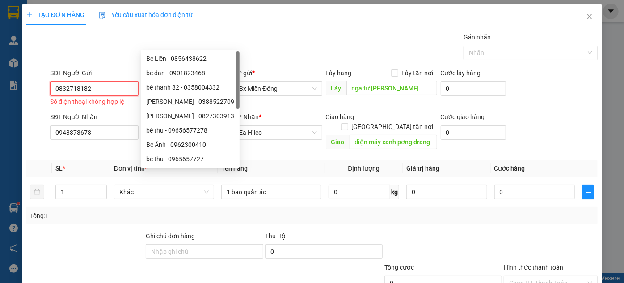
click at [120, 81] on input "0832718182" at bounding box center [94, 88] width 88 height 14
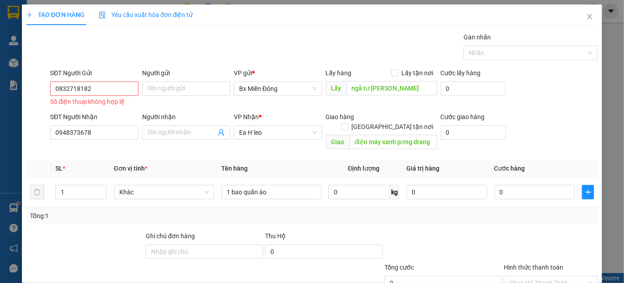
click at [93, 163] on div "SL *" at bounding box center [80, 168] width 51 height 10
drag, startPoint x: 112, startPoint y: 35, endPoint x: 108, endPoint y: 50, distance: 15.2
click at [108, 81] on div "0832718182 0832718182 Số điện thoại không hợp lệ" at bounding box center [94, 92] width 88 height 23
drag, startPoint x: 116, startPoint y: 29, endPoint x: 114, endPoint y: 40, distance: 11.8
click at [116, 68] on div "SĐT Người Gửi" at bounding box center [94, 74] width 88 height 13
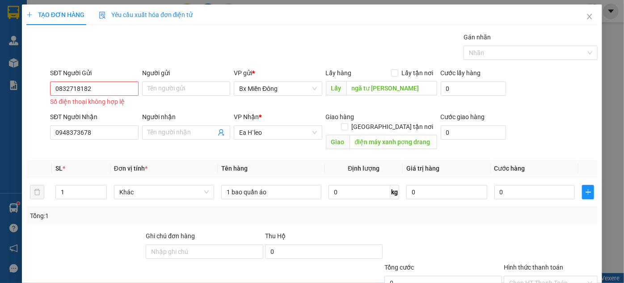
drag, startPoint x: 111, startPoint y: 21, endPoint x: 77, endPoint y: 38, distance: 38.0
click at [75, 68] on div "SĐT Người Gửi 0832718182 Số điện thoại không hợp lệ" at bounding box center [94, 88] width 88 height 40
drag, startPoint x: 105, startPoint y: 31, endPoint x: 49, endPoint y: 35, distance: 56.1
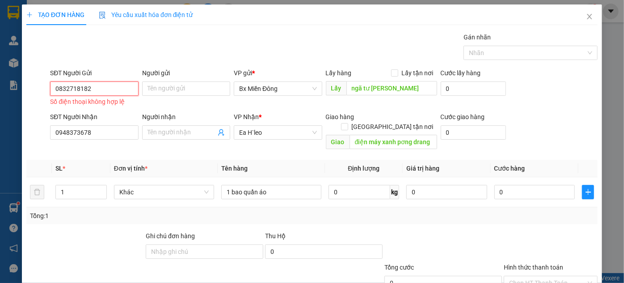
click at [49, 68] on div "SĐT Người Gửi 0832718182 0832718182 Số điện thoại không hợp lệ" at bounding box center [94, 88] width 92 height 40
click at [109, 81] on input "0832718182" at bounding box center [94, 88] width 88 height 14
drag, startPoint x: 109, startPoint y: 35, endPoint x: 89, endPoint y: 36, distance: 19.3
click at [89, 81] on input "0832718182" at bounding box center [94, 88] width 88 height 14
drag, startPoint x: 93, startPoint y: 32, endPoint x: 56, endPoint y: 38, distance: 37.6
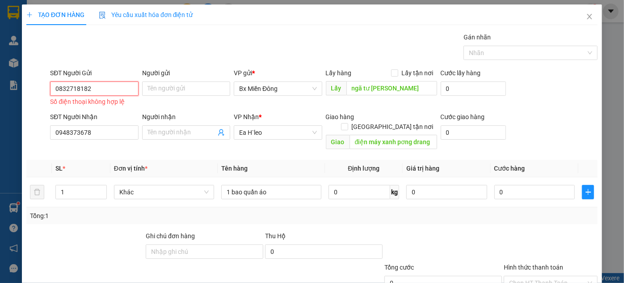
click at [56, 81] on input "0832718182" at bounding box center [94, 88] width 88 height 14
click at [105, 163] on div "SL *" at bounding box center [80, 168] width 51 height 10
click at [102, 81] on input "0832718182" at bounding box center [94, 88] width 88 height 14
drag, startPoint x: 102, startPoint y: 34, endPoint x: 47, endPoint y: 30, distance: 55.2
click at [48, 68] on div "SĐT Người Gửi 0832718182 0832718182 Số điện thoại không hợp lệ" at bounding box center [94, 88] width 92 height 40
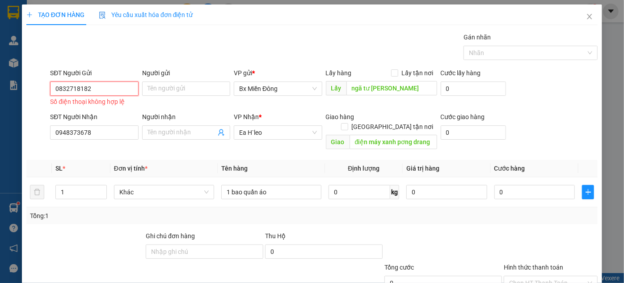
click at [97, 81] on input "0832718182" at bounding box center [94, 88] width 88 height 14
drag, startPoint x: 97, startPoint y: 32, endPoint x: 51, endPoint y: 33, distance: 45.6
click at [51, 81] on input "0832718182" at bounding box center [94, 88] width 88 height 14
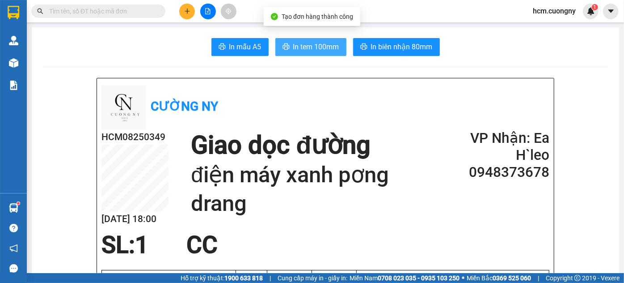
click at [330, 55] on button "In tem 100mm" at bounding box center [311, 47] width 71 height 18
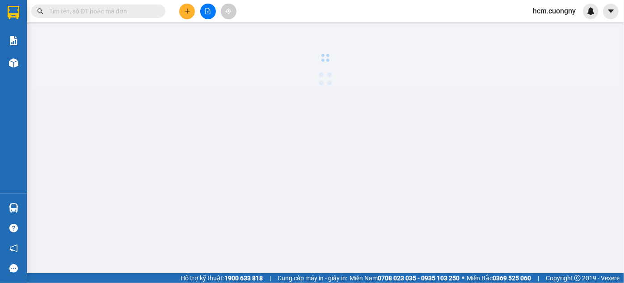
click at [162, 32] on div at bounding box center [325, 58] width 589 height 62
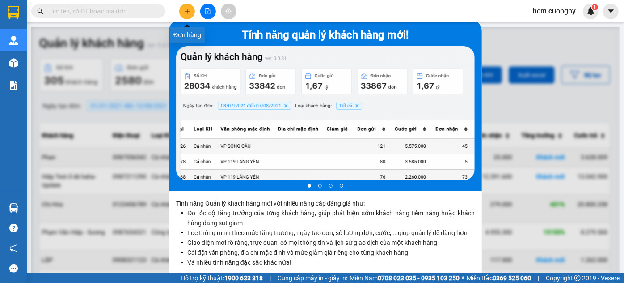
click at [183, 12] on button at bounding box center [187, 12] width 16 height 16
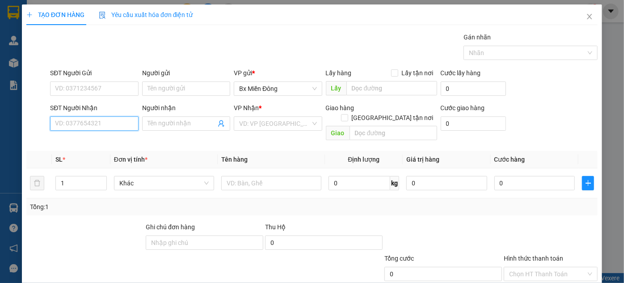
click at [108, 127] on input "SĐT Người Nhận" at bounding box center [94, 123] width 88 height 14
click at [70, 123] on input "SĐT Người Nhận" at bounding box center [94, 123] width 88 height 14
type input "0937105011"
click at [81, 140] on div "0937105011 - lực" at bounding box center [93, 141] width 76 height 10
type input "lực"
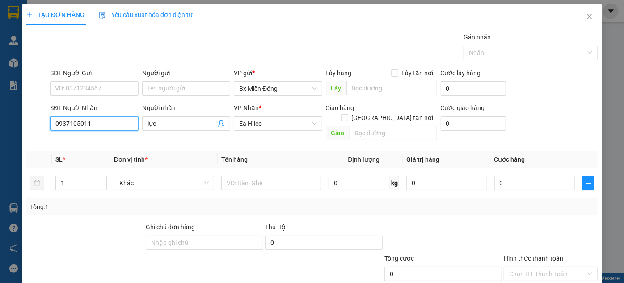
type input "0937105011"
click at [285, 114] on div "VP Nhận *" at bounding box center [278, 109] width 88 height 13
click at [281, 122] on span "Ea H`leo" at bounding box center [277, 123] width 77 height 13
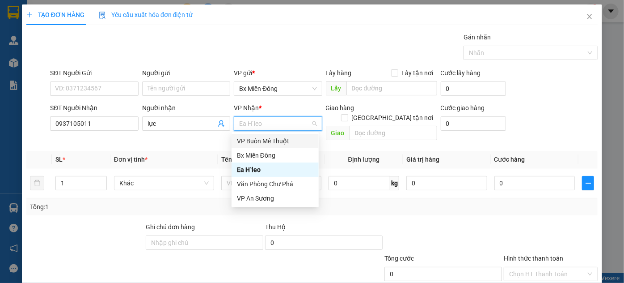
click at [269, 142] on div "VP Buôn Mê Thuột" at bounding box center [275, 141] width 76 height 10
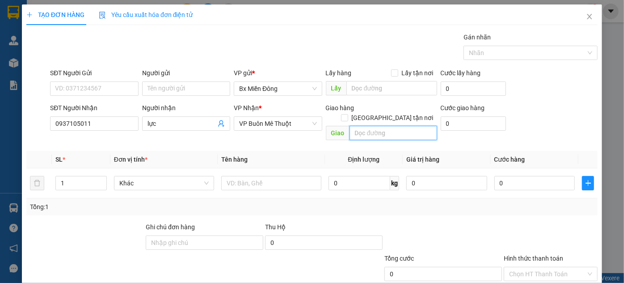
click at [352, 126] on input "text" at bounding box center [394, 133] width 88 height 14
type input "Vp Bmt"
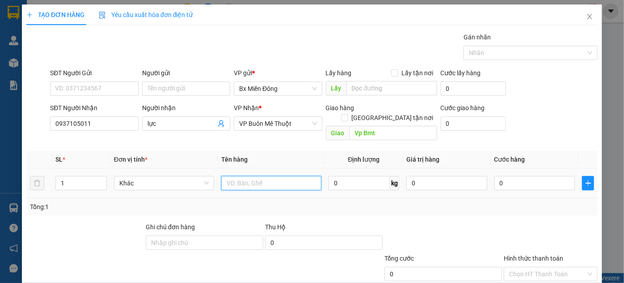
click at [260, 176] on input "text" at bounding box center [271, 183] width 100 height 14
type input "1 hộp nhỏ"
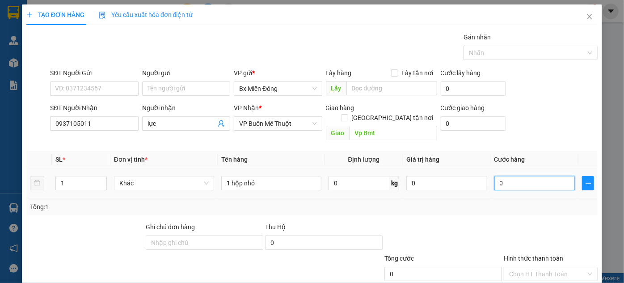
click at [530, 176] on input "0" at bounding box center [535, 183] width 81 height 14
type input "003"
type input "3"
type input "0.030"
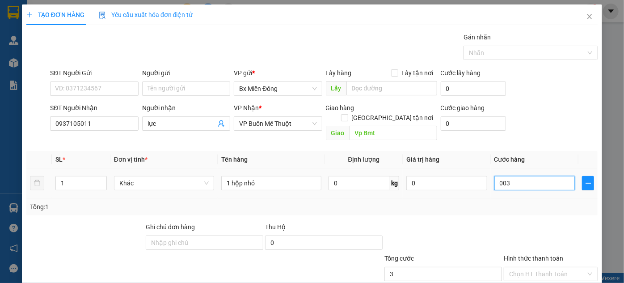
type input "30"
type input "000.300"
type input "300"
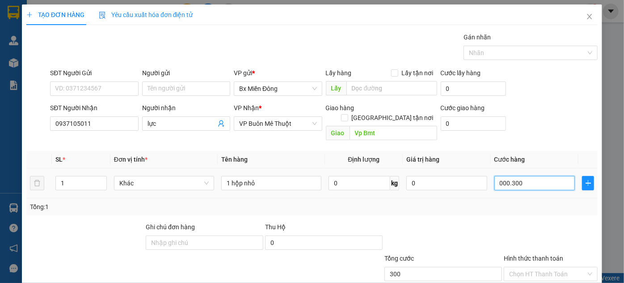
type input "0.003.000"
type input "3.000"
type input "000.330.000"
type input "330.000"
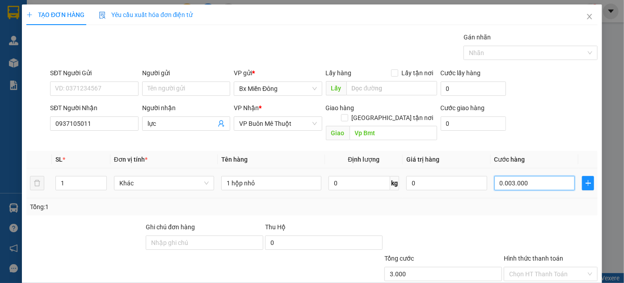
type input "330.000"
type input "00.033.300.000"
type input "33.300.000"
type input "000.333.300.000"
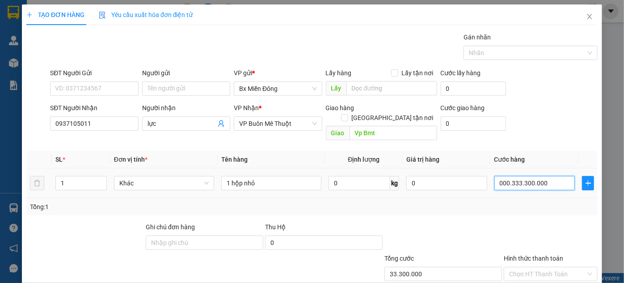
type input "333.300.000"
drag, startPoint x: 542, startPoint y: 172, endPoint x: 395, endPoint y: 174, distance: 147.2
click at [395, 174] on tr "1 Khác 1 hộp nhỏ 0 kg 0 000.333.300.000" at bounding box center [312, 183] width 572 height 30
type input "3"
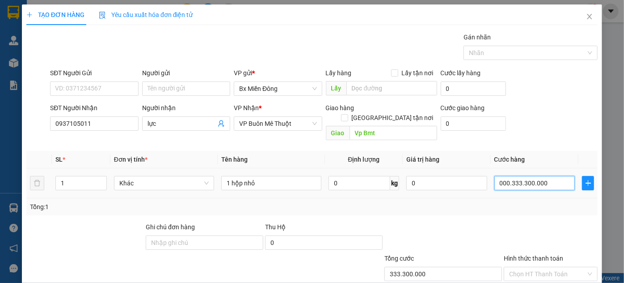
type input "3"
type input "30"
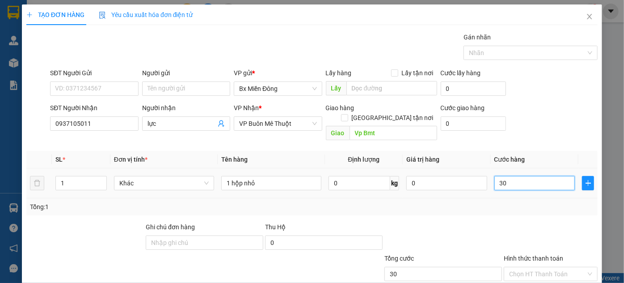
type input "300"
type input "3.000"
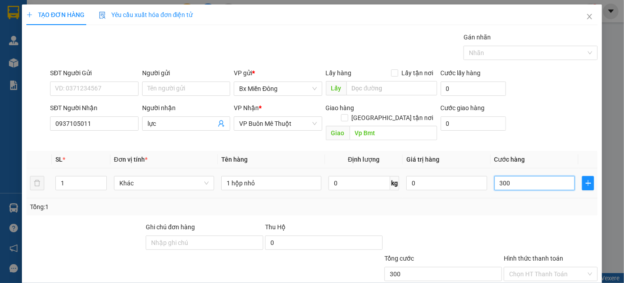
type input "3.000"
type input "330.000"
type input "30.000"
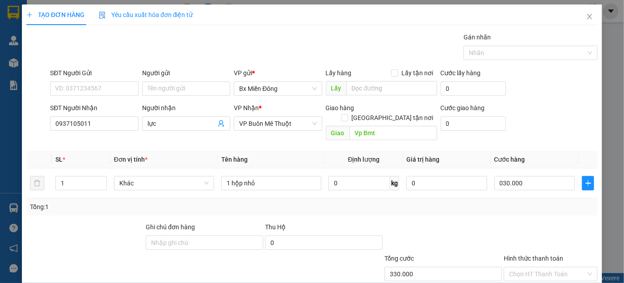
type input "30.000"
click at [487, 204] on div "Tổng: 1" at bounding box center [312, 206] width 572 height 17
click at [81, 90] on input "SĐT Người Gửi" at bounding box center [94, 88] width 88 height 14
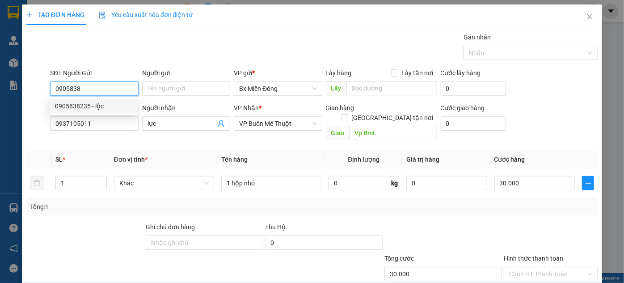
click at [111, 105] on div "0905838235 - lộc" at bounding box center [93, 106] width 76 height 10
type input "0905838235"
type input "lộc"
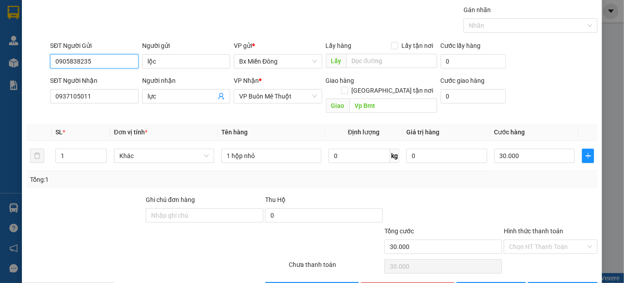
scroll to position [47, 0]
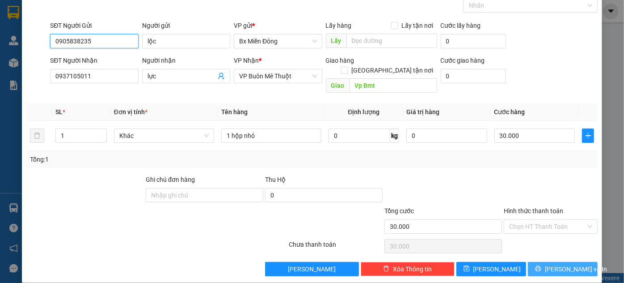
type input "0905838235"
click at [555, 264] on span "Lưu và In" at bounding box center [576, 269] width 63 height 10
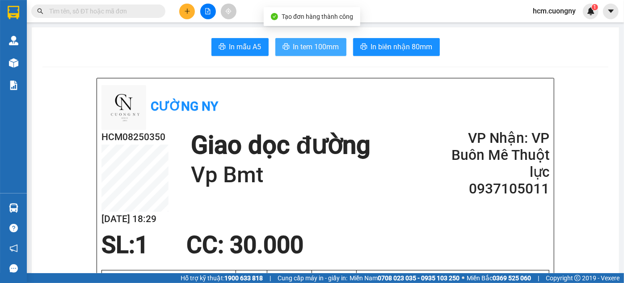
click at [315, 48] on span "In tem 100mm" at bounding box center [316, 46] width 46 height 11
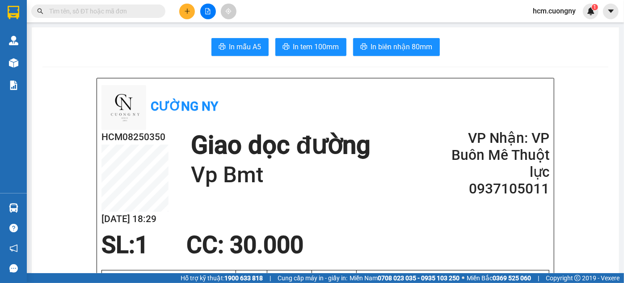
click at [188, 12] on icon "plus" at bounding box center [187, 11] width 6 height 6
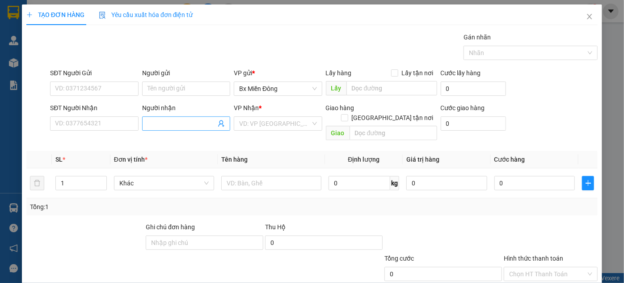
click at [169, 120] on input "Người nhận" at bounding box center [182, 124] width 68 height 10
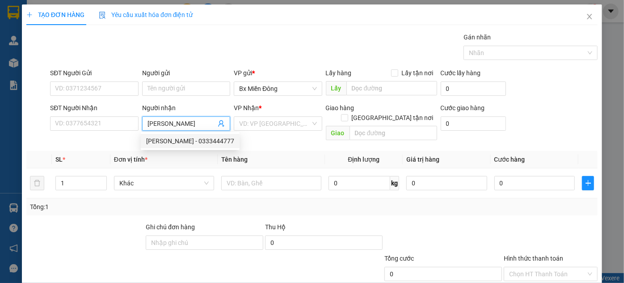
type input "[PERSON_NAME]"
click at [180, 152] on th "Đơn vị tính *" at bounding box center [163, 159] width 107 height 17
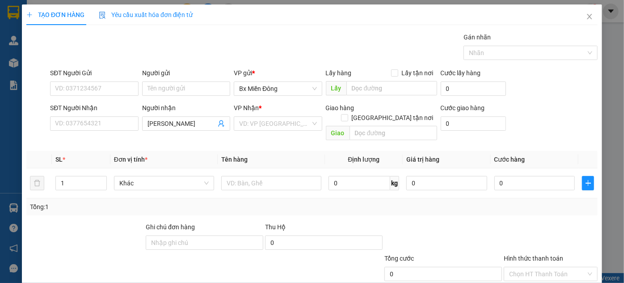
click at [182, 151] on th "Đơn vị tính *" at bounding box center [163, 159] width 107 height 17
click at [179, 123] on input "[PERSON_NAME]" at bounding box center [182, 124] width 68 height 10
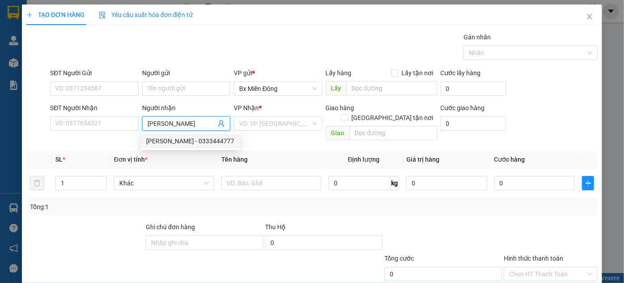
click at [179, 144] on div "quỳnh lam - 0333444777" at bounding box center [190, 141] width 88 height 10
type input "0333444777"
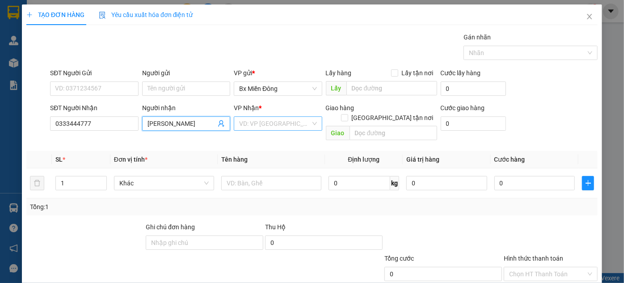
click at [260, 120] on input "search" at bounding box center [274, 123] width 71 height 13
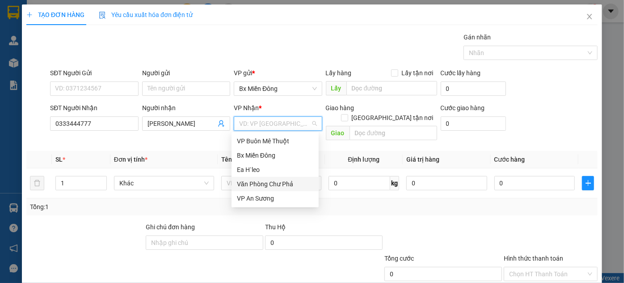
click at [252, 177] on div "Văn Phòng Chư Phả" at bounding box center [275, 184] width 87 height 14
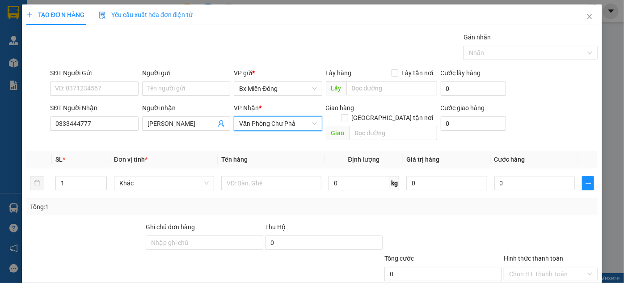
click at [307, 120] on span "Văn Phòng Chư Phả" at bounding box center [277, 123] width 77 height 13
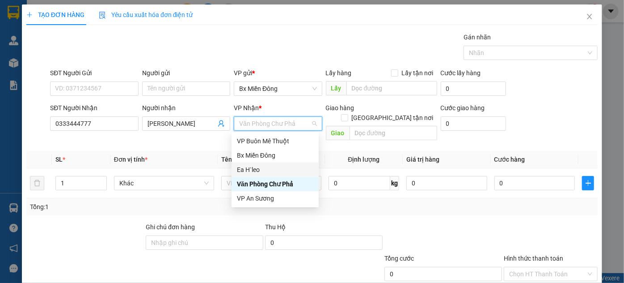
click at [258, 169] on div "Ea H`leo" at bounding box center [275, 170] width 76 height 10
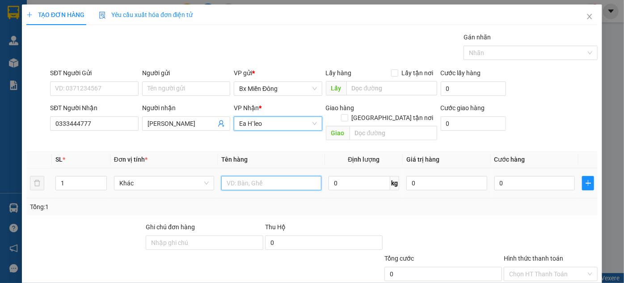
click at [258, 176] on input "text" at bounding box center [271, 183] width 100 height 14
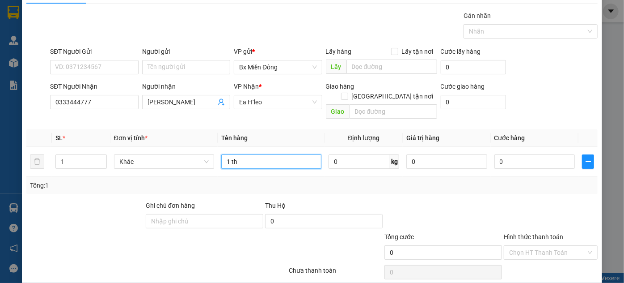
scroll to position [47, 0]
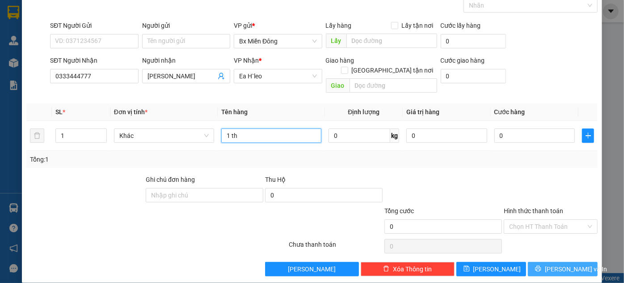
type input "1 th"
click at [564, 264] on span "Lưu và In" at bounding box center [576, 269] width 63 height 10
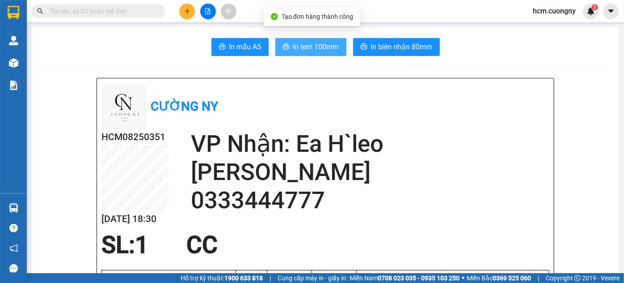
click at [304, 47] on span "In tem 100mm" at bounding box center [316, 46] width 46 height 11
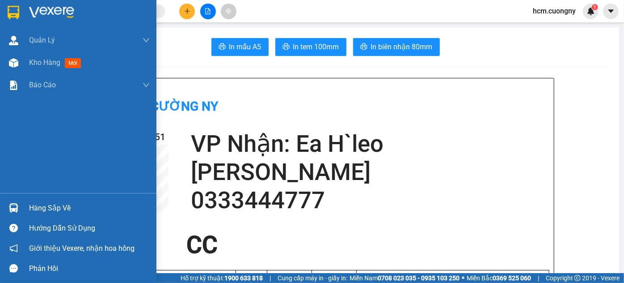
click at [11, 9] on img at bounding box center [14, 12] width 12 height 13
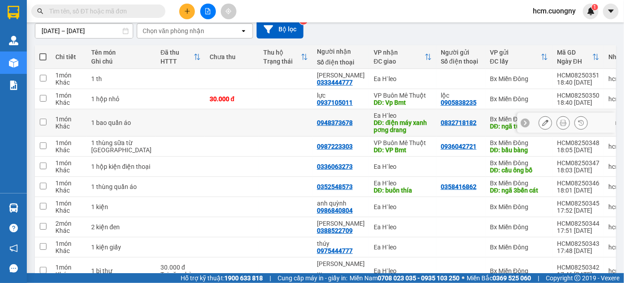
scroll to position [135, 0]
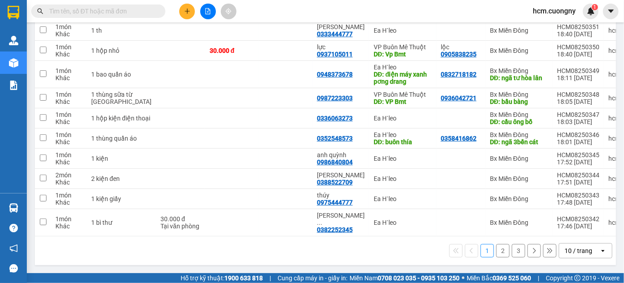
click at [569, 252] on div "10 / trang" at bounding box center [579, 250] width 28 height 9
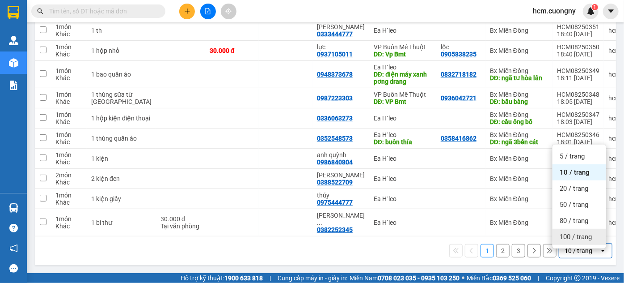
click at [583, 232] on span "100 / trang" at bounding box center [576, 236] width 32 height 9
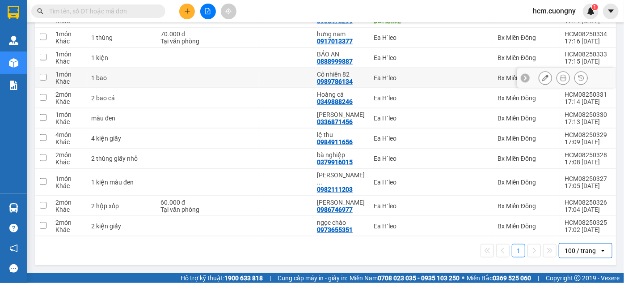
scroll to position [317, 0]
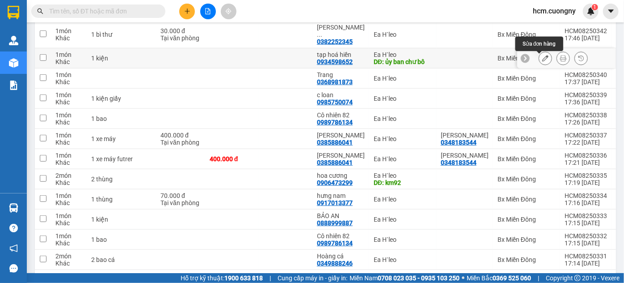
click at [543, 61] on icon at bounding box center [546, 58] width 6 height 6
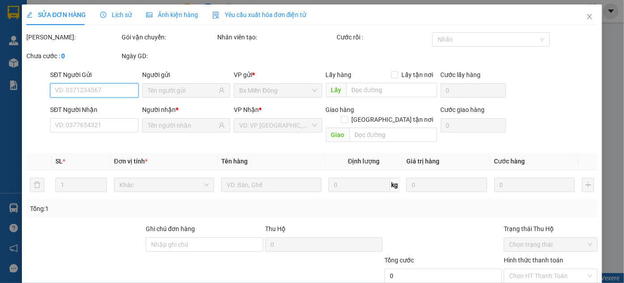
type input "0934598652"
type input "ủy ban chư bô"
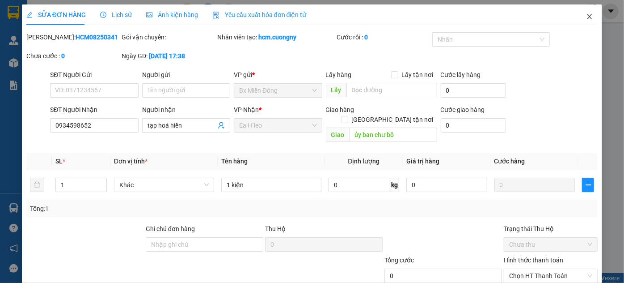
click at [590, 19] on span "Close" at bounding box center [589, 16] width 25 height 25
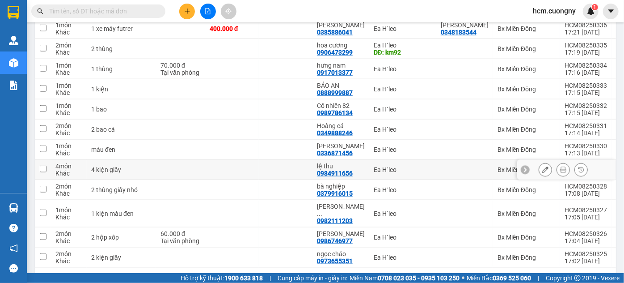
scroll to position [366, 0]
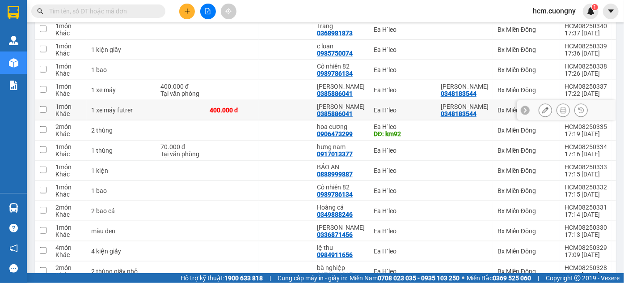
click at [45, 113] on input "checkbox" at bounding box center [43, 109] width 7 height 7
checkbox input "true"
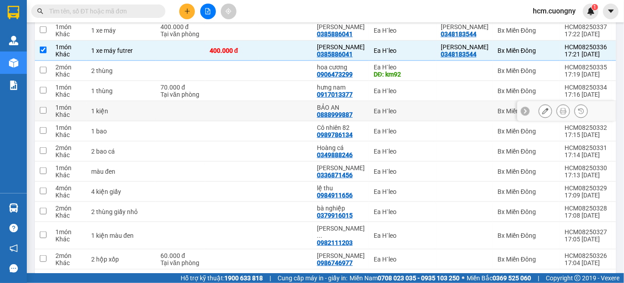
scroll to position [358, 0]
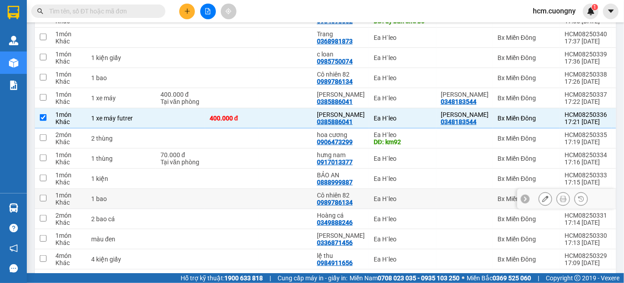
click at [40, 200] on input "checkbox" at bounding box center [43, 198] width 7 height 7
checkbox input "true"
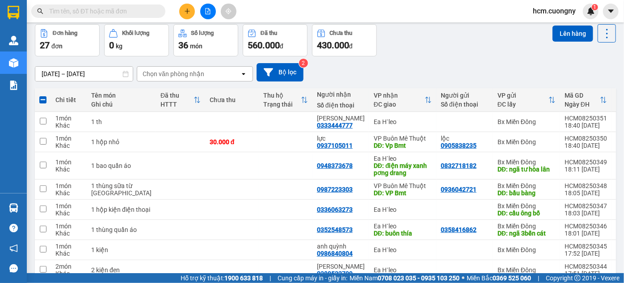
scroll to position [33, 0]
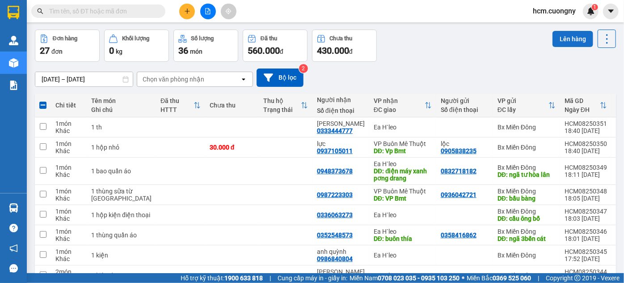
click at [567, 33] on button "Lên hàng" at bounding box center [573, 39] width 41 height 16
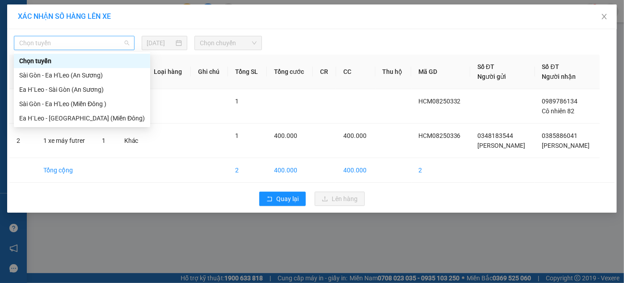
click at [82, 40] on span "Chọn tuyến" at bounding box center [74, 42] width 110 height 13
click at [61, 104] on div "Sài Gòn - Ea H'Leo (Miền Đông )" at bounding box center [82, 104] width 126 height 10
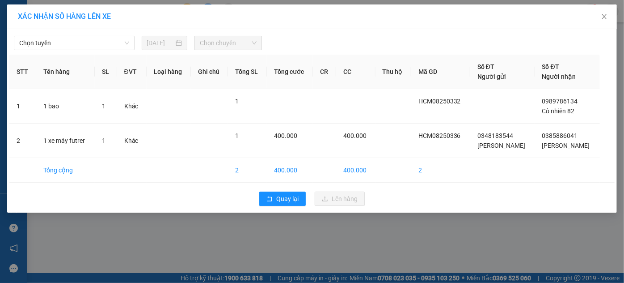
click at [228, 44] on span "Chọn chuyến" at bounding box center [228, 42] width 57 height 13
click at [119, 50] on div "Chọn tuyến 11/08/2025 Chọn chuyến STT Tên hàng SL ĐVT Loại hàng Ghi chú Tổng SL…" at bounding box center [312, 120] width 610 height 183
click at [108, 39] on span "Chọn tuyến" at bounding box center [74, 42] width 110 height 13
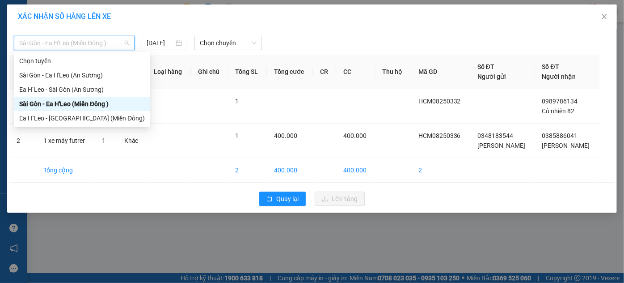
click at [42, 105] on div "Sài Gòn - Ea H'Leo (Miền Đông )" at bounding box center [82, 104] width 126 height 10
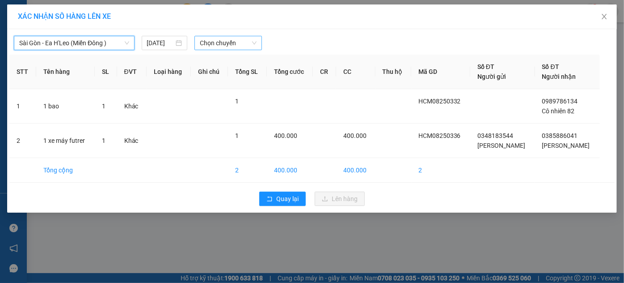
click at [236, 42] on span "Chọn chuyến" at bounding box center [228, 42] width 57 height 13
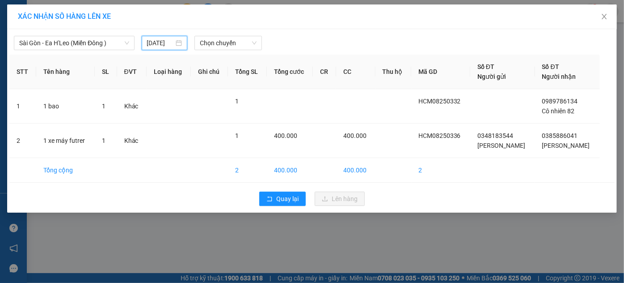
click at [165, 40] on input "11/08/2025" at bounding box center [160, 43] width 27 height 10
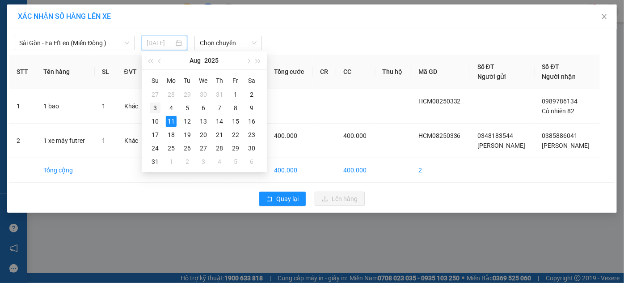
click at [158, 112] on div "3" at bounding box center [155, 107] width 11 height 11
type input "03/08/2025"
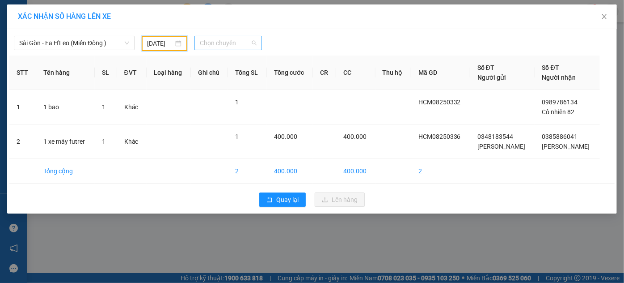
click at [212, 44] on span "Chọn chuyến" at bounding box center [228, 42] width 57 height 13
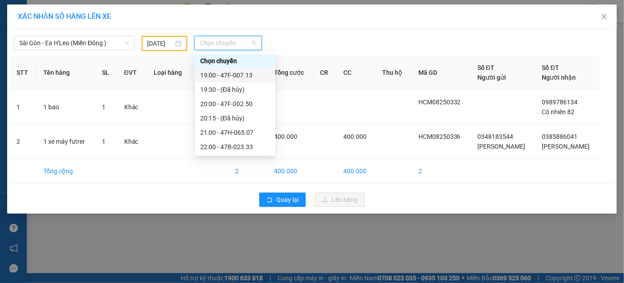
click at [238, 74] on div "19:00 - 47F-007.13" at bounding box center [235, 75] width 70 height 10
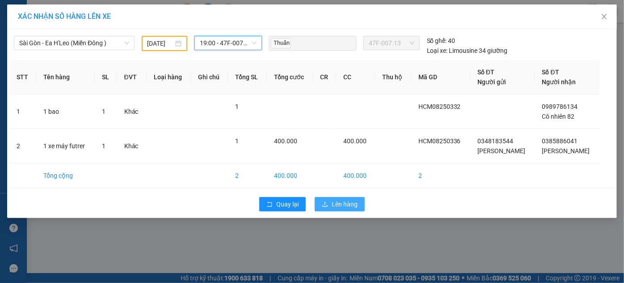
click at [347, 204] on span "Lên hàng" at bounding box center [345, 204] width 26 height 10
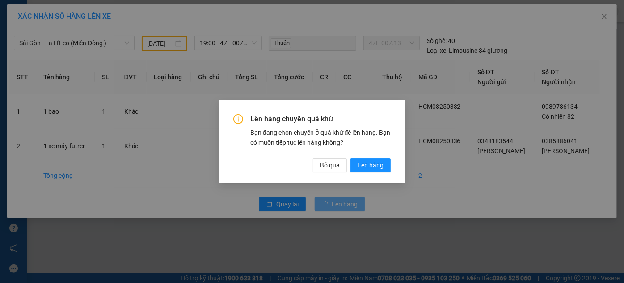
click at [368, 157] on div "Lên hàng chuyến quá khứ Bạn đang chọn chuyến ở quá khứ để lên hàng. Bạn có muốn…" at bounding box center [312, 143] width 157 height 58
click at [371, 163] on span "Lên hàng" at bounding box center [371, 165] width 26 height 10
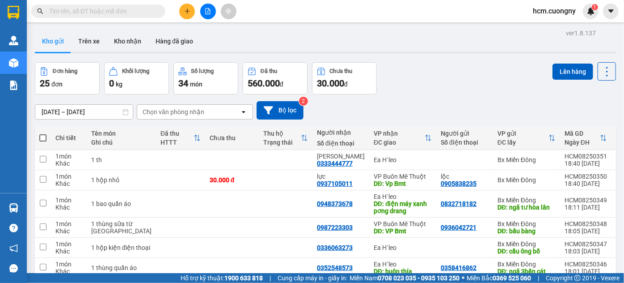
click at [189, 12] on icon "plus" at bounding box center [187, 11] width 6 height 6
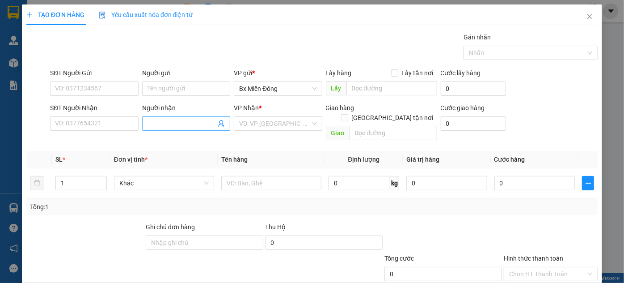
click at [163, 121] on input "Người nhận" at bounding box center [182, 124] width 68 height 10
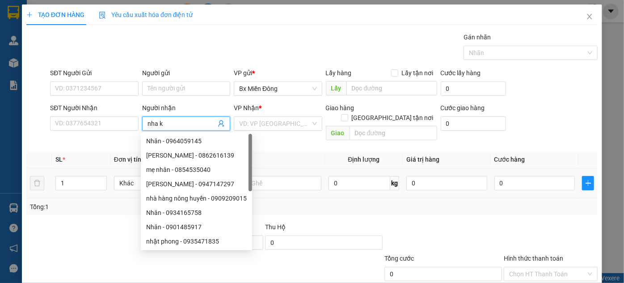
type input "nha kh"
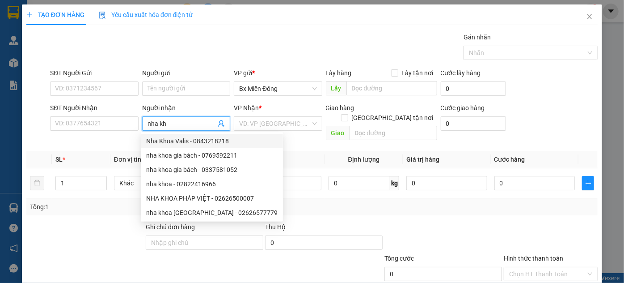
click at [193, 135] on div "Nha Khoa Valis - 0843218218" at bounding box center [212, 141] width 142 height 14
type input "0843218218"
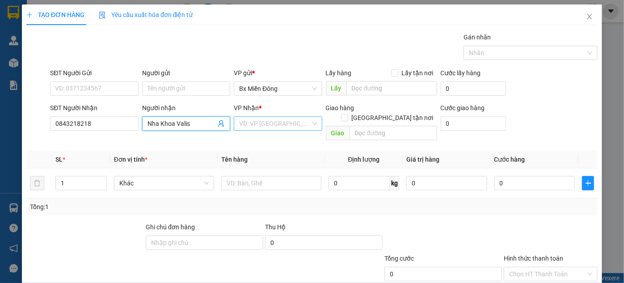
type input "Nha Khoa Valis"
click at [268, 118] on input "search" at bounding box center [274, 123] width 71 height 13
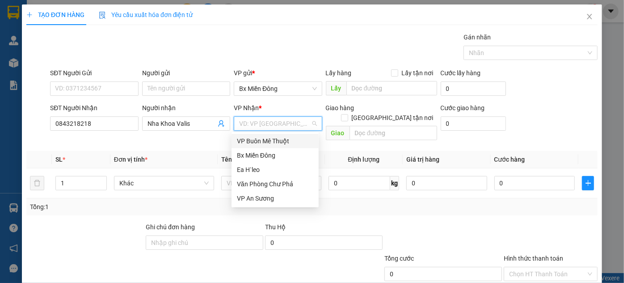
click at [261, 141] on div "VP Buôn Mê Thuột" at bounding box center [275, 141] width 76 height 10
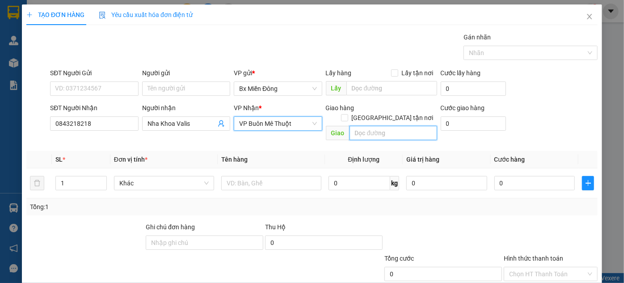
click at [359, 126] on input "text" at bounding box center [394, 133] width 88 height 14
type input "vp bmt"
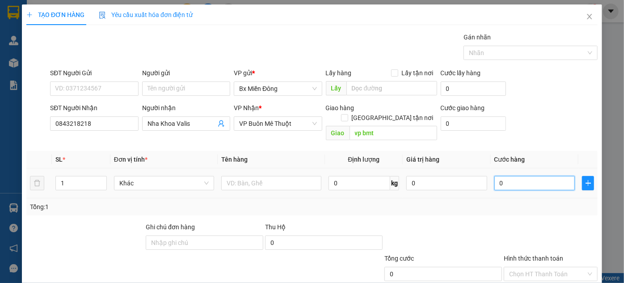
click at [527, 176] on input "0" at bounding box center [535, 183] width 81 height 14
type input "003"
type input "3"
type input "0.030"
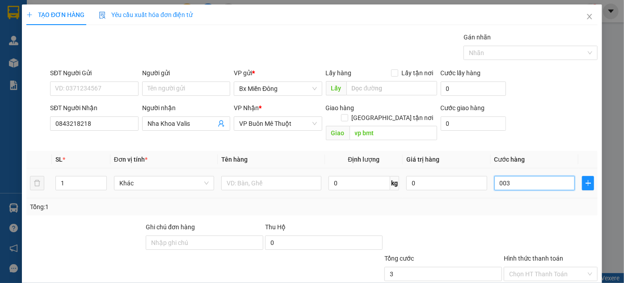
type input "30"
type input "00.300"
type input "300"
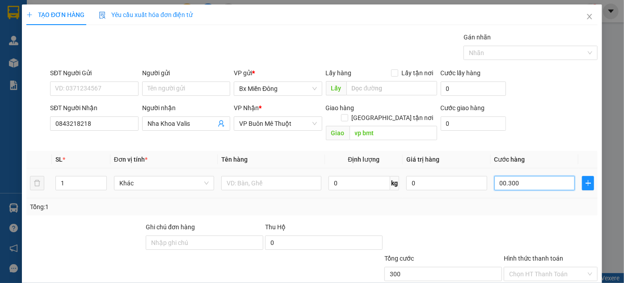
type input "0.003.000"
type input "3.000"
type input "000.030.000"
type input "30.000"
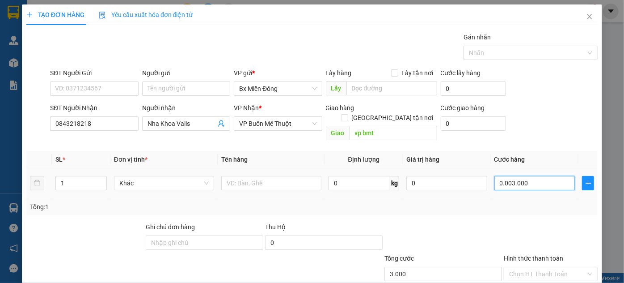
type input "30.000"
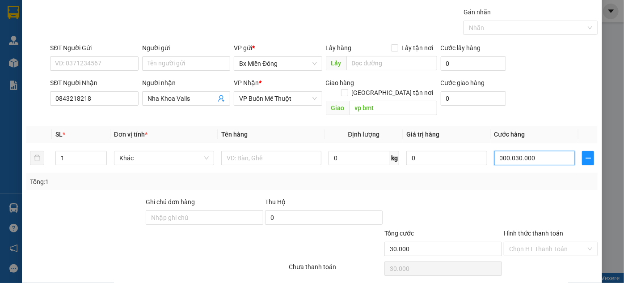
scroll to position [47, 0]
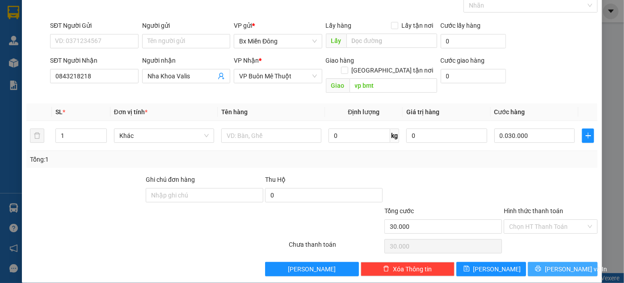
type input "30.000"
click at [562, 264] on span "Lưu và In" at bounding box center [576, 269] width 63 height 10
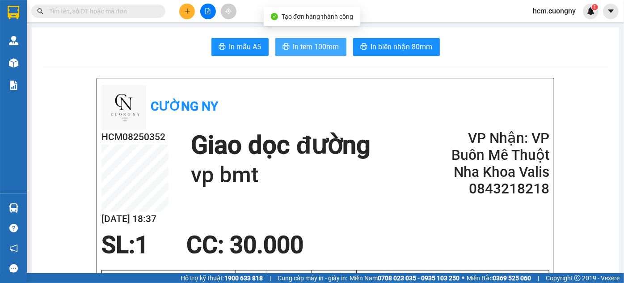
click at [304, 55] on button "In tem 100mm" at bounding box center [311, 47] width 71 height 18
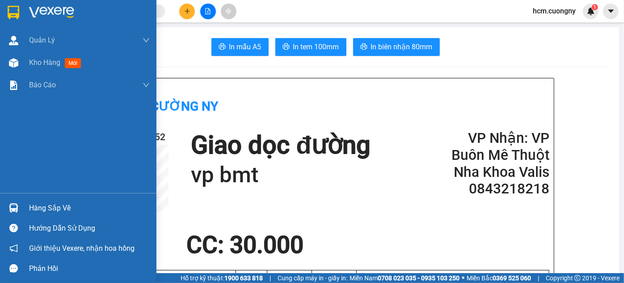
click at [15, 8] on img at bounding box center [14, 12] width 12 height 13
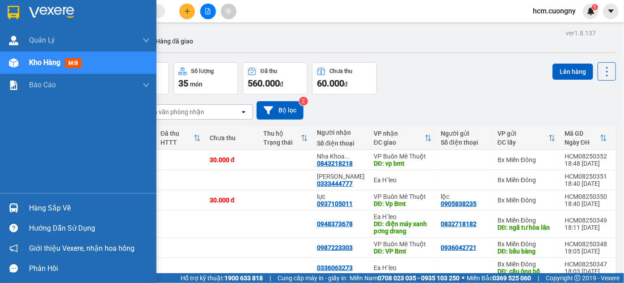
click at [3, 16] on div at bounding box center [78, 14] width 157 height 29
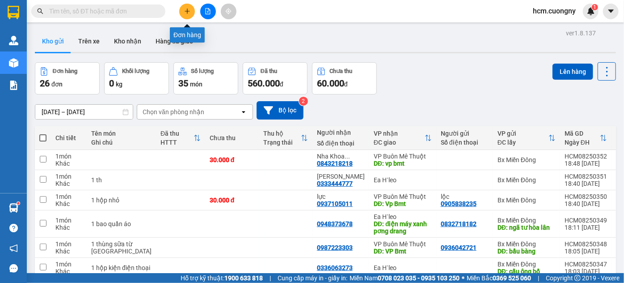
click at [187, 9] on icon "plus" at bounding box center [187, 11] width 6 height 6
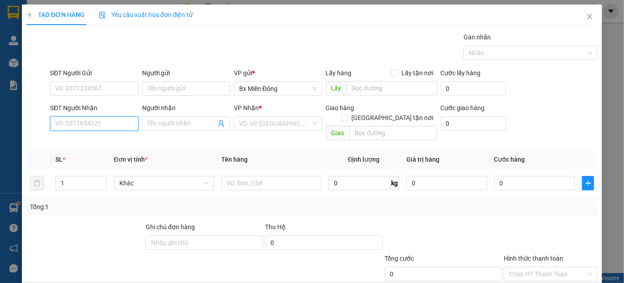
click at [99, 120] on input "SĐT Người Nhận" at bounding box center [94, 123] width 88 height 14
type input "0977554778"
click at [141, 123] on div "Người nhận Tên người nhận" at bounding box center [186, 123] width 92 height 41
click at [157, 121] on input "Người nhận" at bounding box center [182, 124] width 68 height 10
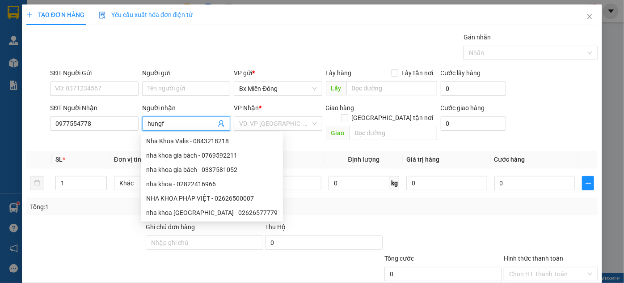
click at [166, 118] on span "hungf" at bounding box center [186, 123] width 88 height 14
drag, startPoint x: 174, startPoint y: 127, endPoint x: 126, endPoint y: 131, distance: 48.0
click at [99, 120] on div "SĐT Người Nhận 0977554778 Người nhận hungf VP Nhận * VD: VP Sài Gòn Giao hàng G…" at bounding box center [324, 123] width 552 height 41
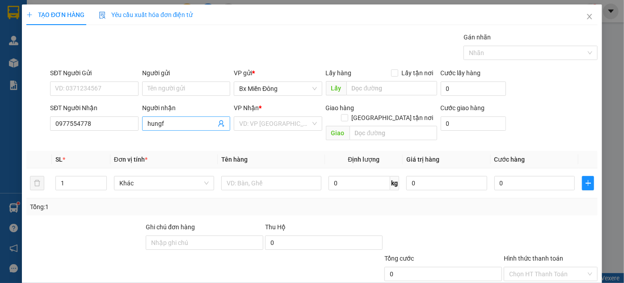
click at [167, 126] on input "hungf" at bounding box center [182, 124] width 68 height 10
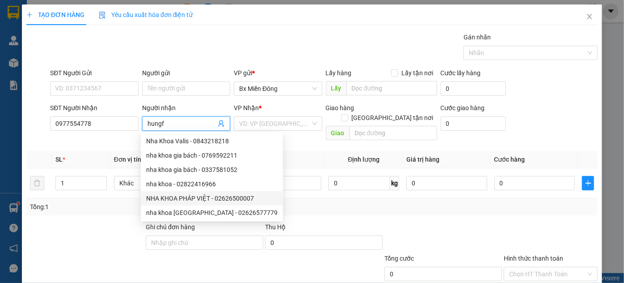
drag, startPoint x: 175, startPoint y: 123, endPoint x: 45, endPoint y: 118, distance: 129.8
click at [45, 118] on div "SĐT Người Nhận 0977554778 Người nhận hungf VP Nhận * VD: VP Sài Gòn Giao hàng G…" at bounding box center [311, 123] width 573 height 41
type input "hùng"
click at [284, 128] on input "search" at bounding box center [274, 123] width 71 height 13
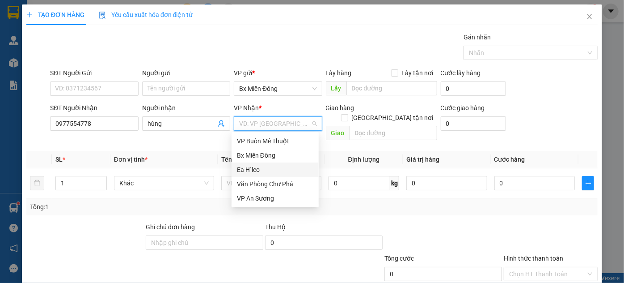
click at [258, 167] on div "Ea H`leo" at bounding box center [275, 170] width 76 height 10
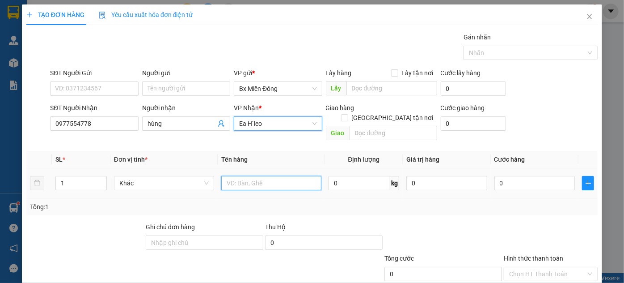
click at [258, 176] on input "text" at bounding box center [271, 183] width 100 height 14
click at [268, 176] on input "text" at bounding box center [271, 183] width 100 height 14
type input "1 th xốp"
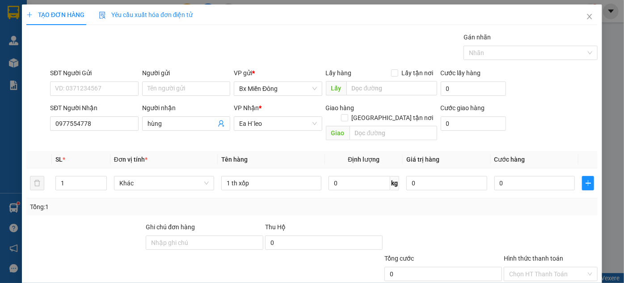
click at [439, 222] on div at bounding box center [443, 237] width 119 height 31
click at [526, 207] on div "Transit Pickup Surcharge Ids Transit Deliver Surcharge Ids Transit Deliver Surc…" at bounding box center [312, 177] width 572 height 291
click at [535, 178] on input "0" at bounding box center [535, 183] width 81 height 14
type input "5"
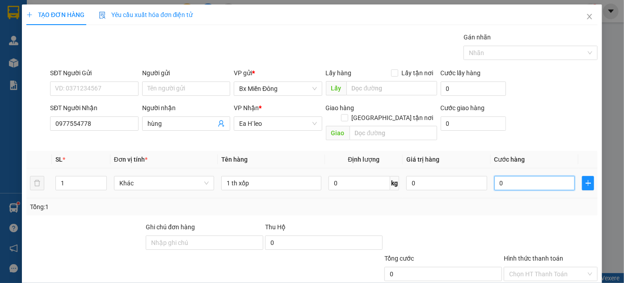
type input "5"
type input "50"
type input "500"
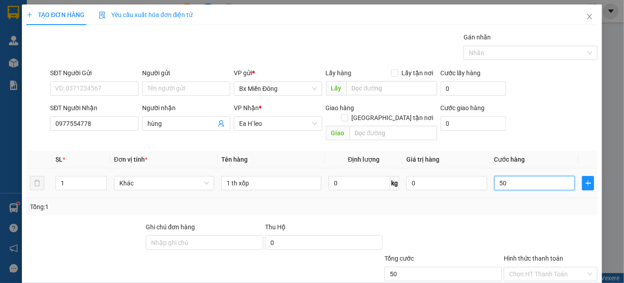
type input "500"
type input "5.000"
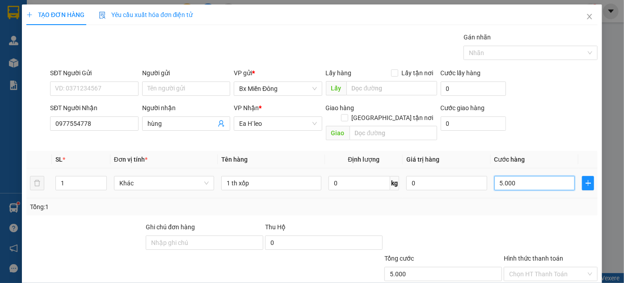
type input "50.000"
click at [516, 222] on div at bounding box center [551, 237] width 96 height 31
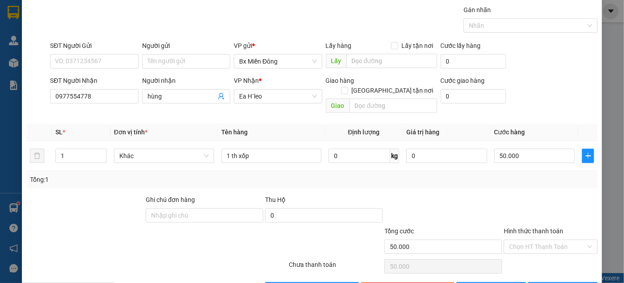
scroll to position [47, 0]
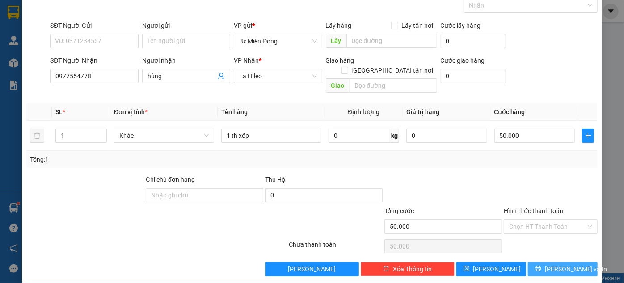
click at [566, 264] on button "Lưu và In" at bounding box center [563, 269] width 70 height 14
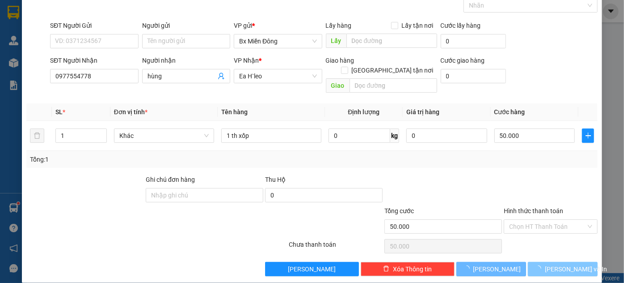
click at [567, 264] on span "Lưu và In" at bounding box center [576, 269] width 63 height 10
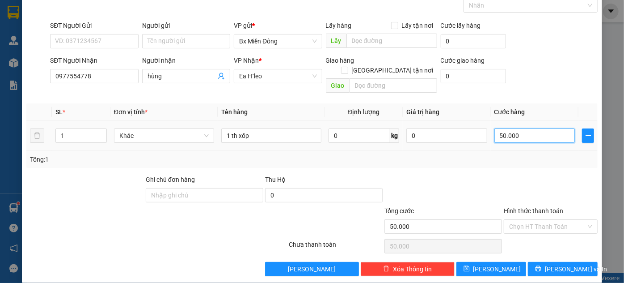
click at [539, 130] on input "50.000" at bounding box center [535, 135] width 81 height 14
type input "7"
type input "70"
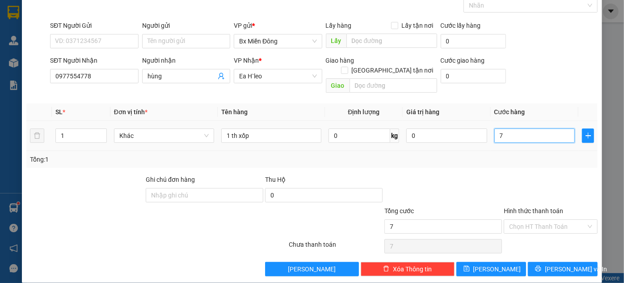
type input "70"
type input "700"
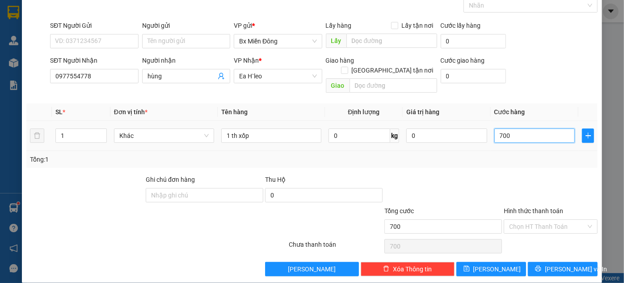
type input "7.000"
type input "70.000"
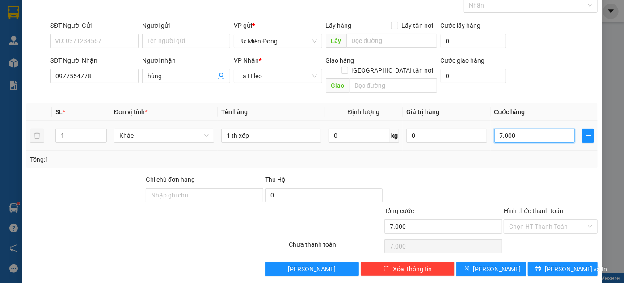
type input "70.000"
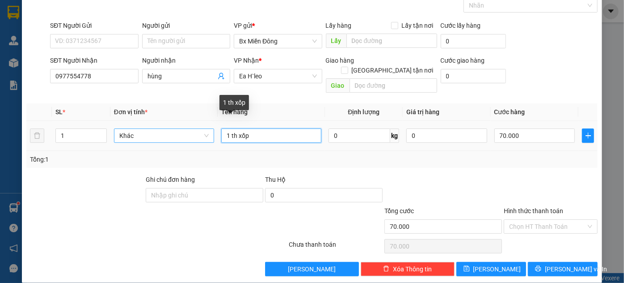
drag, startPoint x: 262, startPoint y: 124, endPoint x: 179, endPoint y: 127, distance: 82.4
click at [179, 127] on tr "1 Khác 1 th xốp 0 kg 0 70.000" at bounding box center [312, 136] width 572 height 30
click at [100, 134] on span "Decrease Value" at bounding box center [102, 138] width 10 height 8
type input "1 túi 1 thùng xốp"
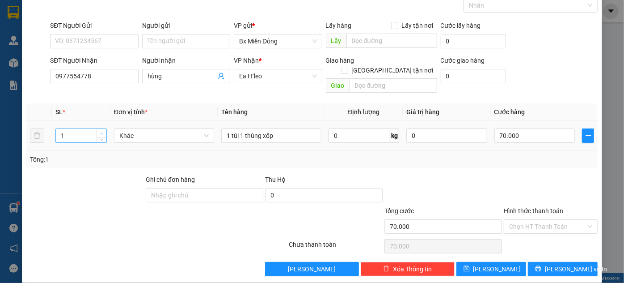
type input "2"
click at [101, 132] on icon "up" at bounding box center [102, 133] width 3 height 2
click at [534, 220] on input "Hình thức thanh toán" at bounding box center [548, 226] width 77 height 13
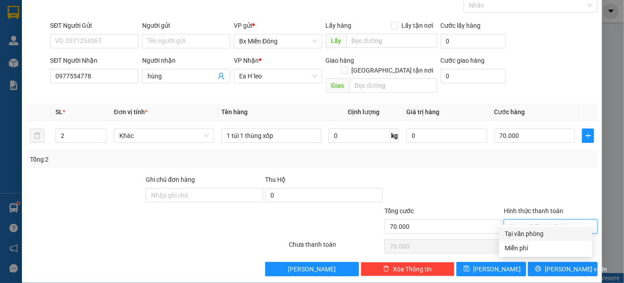
click at [518, 234] on div "Tại văn phòng" at bounding box center [546, 234] width 82 height 10
type input "0"
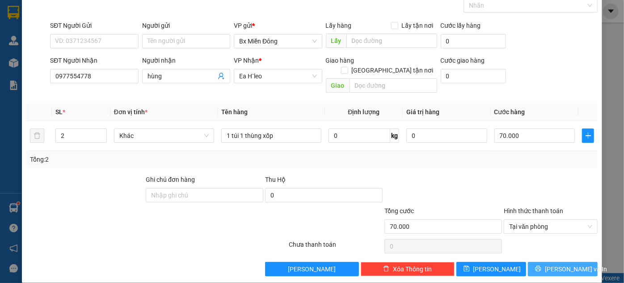
click at [563, 264] on span "Lưu và In" at bounding box center [576, 269] width 63 height 10
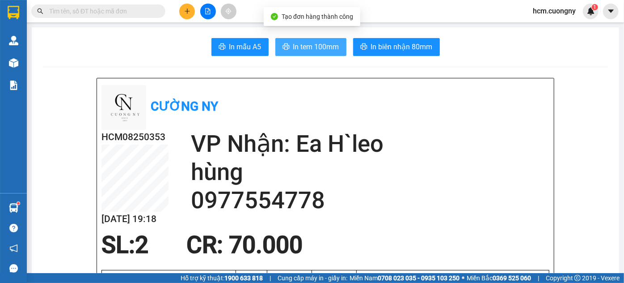
click at [317, 47] on span "In tem 100mm" at bounding box center [316, 46] width 46 height 11
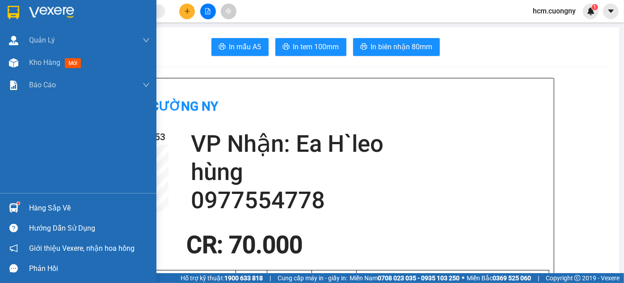
click at [9, 11] on img at bounding box center [14, 12] width 12 height 13
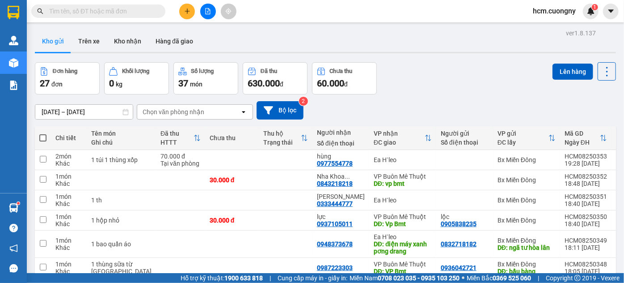
click at [48, 123] on div "[DATE] – [DATE] Press the down arrow key to interact with the calendar and sele…" at bounding box center [326, 110] width 582 height 32
click at [561, 102] on div "[DATE] – [DATE] Press the down arrow key to interact with the calendar and sele…" at bounding box center [326, 110] width 582 height 18
click at [192, 11] on button at bounding box center [187, 12] width 16 height 16
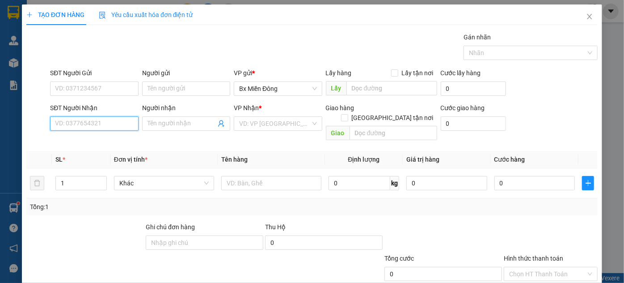
click at [94, 125] on input "SĐT Người Nhận" at bounding box center [94, 123] width 88 height 14
type input "0585957957"
click at [196, 126] on input "Người nhận" at bounding box center [182, 124] width 68 height 10
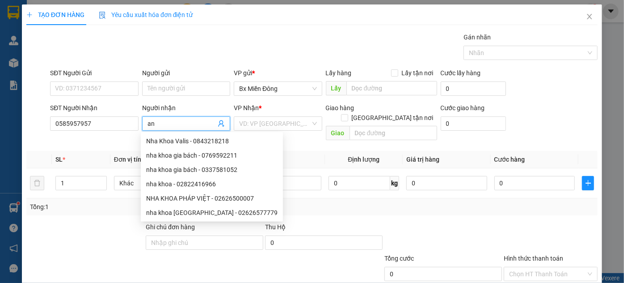
type input "a"
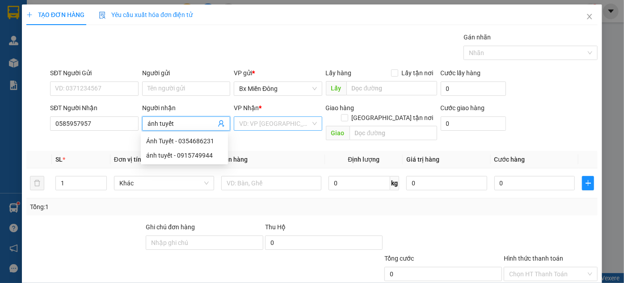
type input "ánh tuyết"
click at [260, 122] on input "search" at bounding box center [274, 123] width 71 height 13
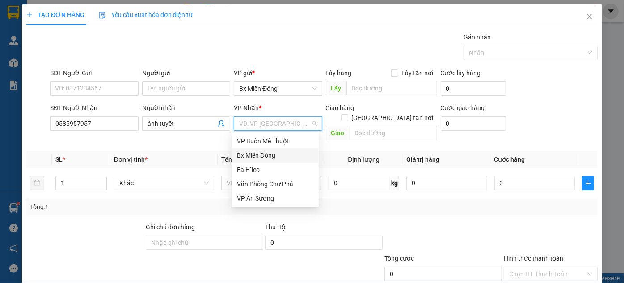
click at [258, 155] on div "Bx Miền Đông" at bounding box center [275, 155] width 76 height 10
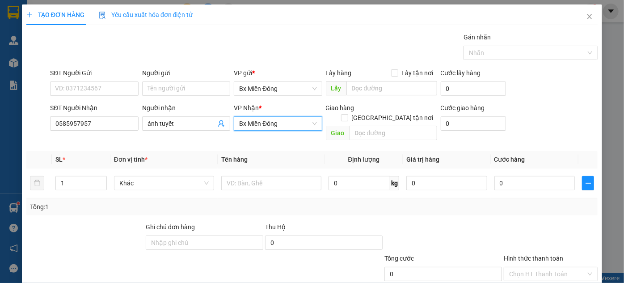
click at [263, 124] on span "Bx Miền Đông" at bounding box center [277, 123] width 77 height 13
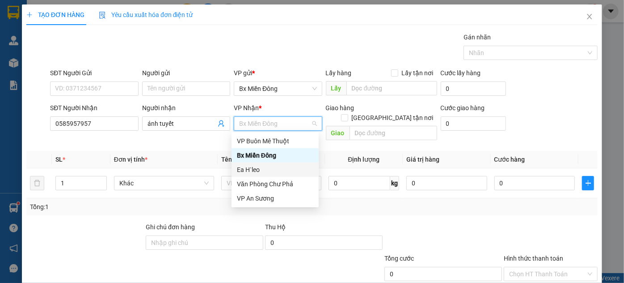
click at [260, 169] on div "Ea H`leo" at bounding box center [275, 170] width 76 height 10
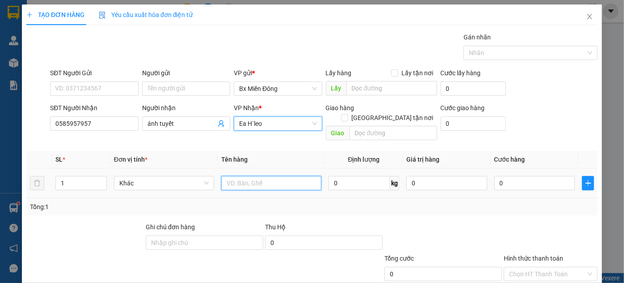
click at [256, 176] on input "text" at bounding box center [271, 183] width 100 height 14
drag, startPoint x: 243, startPoint y: 175, endPoint x: 234, endPoint y: 175, distance: 9.4
click at [233, 176] on input "1 hh" at bounding box center [271, 183] width 100 height 14
type input "1 hồ sơ"
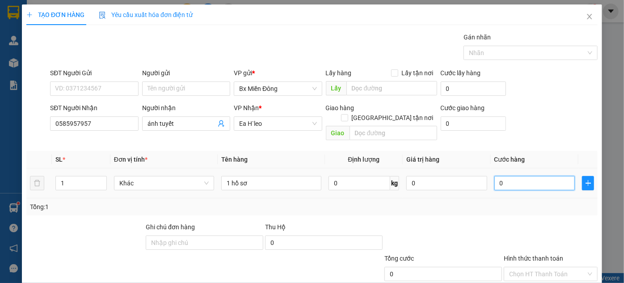
click at [516, 177] on input "0" at bounding box center [535, 183] width 81 height 14
type input "3"
type input "30"
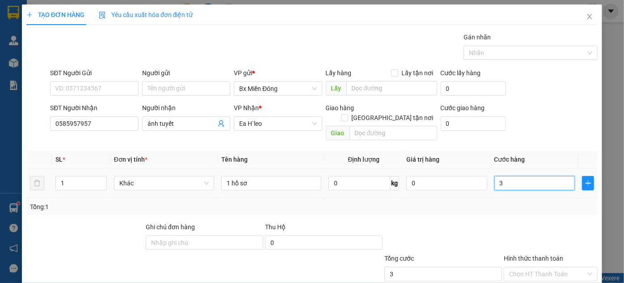
type input "30"
type input "300"
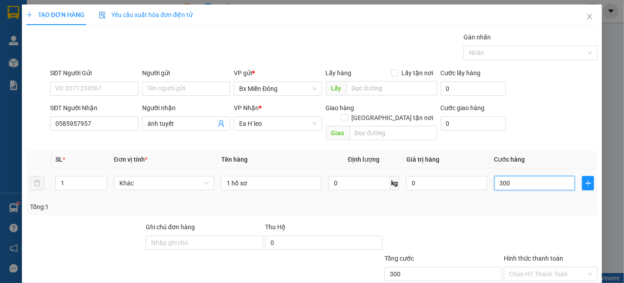
type input "3.000"
type input "30.000"
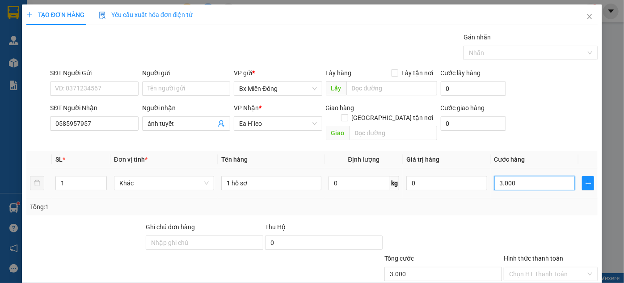
type input "30.000"
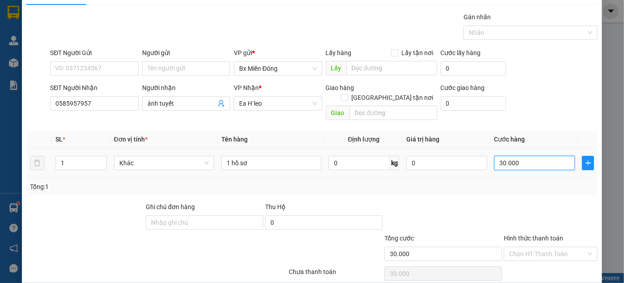
scroll to position [47, 0]
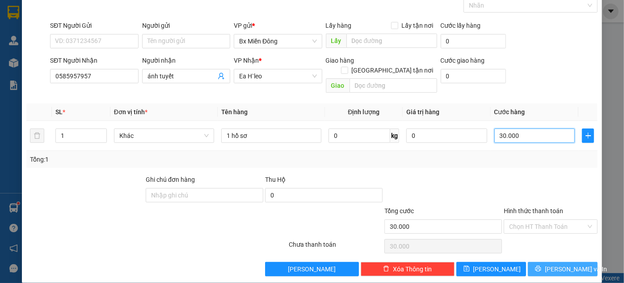
type input "30.000"
click at [556, 264] on span "Lưu và In" at bounding box center [576, 269] width 63 height 10
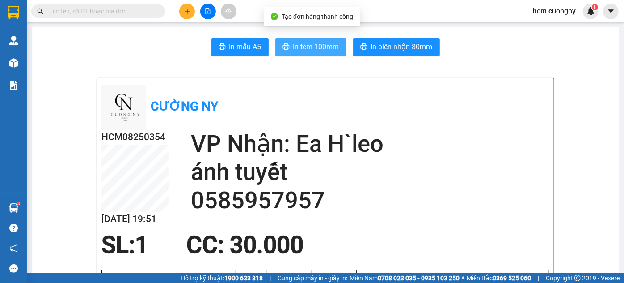
click at [322, 42] on span "In tem 100mm" at bounding box center [316, 46] width 46 height 11
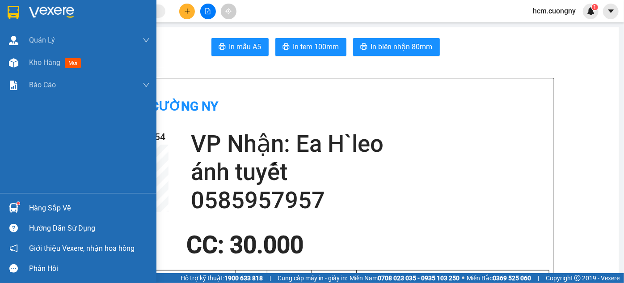
click at [14, 12] on img at bounding box center [14, 12] width 12 height 13
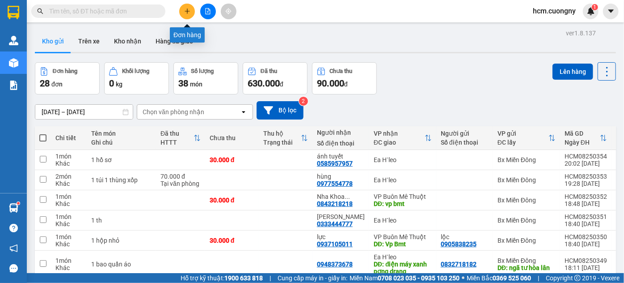
click at [181, 10] on button at bounding box center [187, 12] width 16 height 16
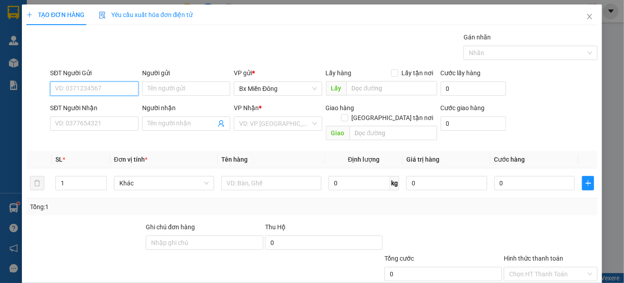
paste input "0373333581"
type input "0373333581"
click at [554, 151] on th "Cước hàng" at bounding box center [535, 159] width 88 height 17
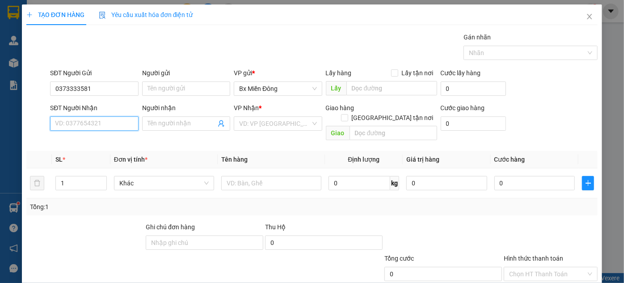
click at [109, 119] on input "SĐT Người Nhận" at bounding box center [94, 123] width 88 height 14
paste input "0393378431"
type input "0393378431"
click at [87, 140] on div "0393378431" at bounding box center [93, 141] width 76 height 10
type input "CX Xã Cư Né"
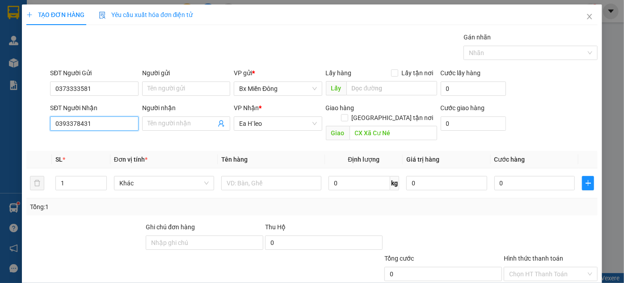
type input "0393378431"
click at [553, 137] on div "Transit Pickup Surcharge Ids Transit Deliver Surcharge Ids Transit Deliver Surc…" at bounding box center [312, 177] width 572 height 291
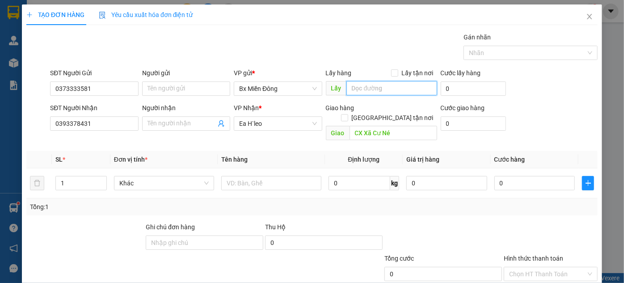
click at [374, 84] on input "text" at bounding box center [392, 88] width 91 height 14
paste input "Cây xăng Huy Hồng"
type input "Cây xăng Huy Hồng"
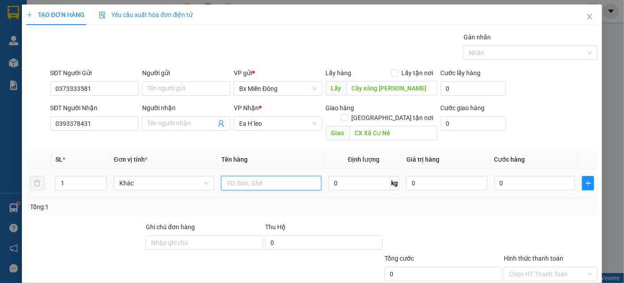
click at [251, 176] on input "text" at bounding box center [271, 183] width 100 height 14
click at [557, 140] on div "Transit Pickup Surcharge Ids Transit Deliver Surcharge Ids Transit Deliver Surc…" at bounding box center [312, 177] width 572 height 291
click at [553, 132] on div "SĐT Người Nhận 0393378431 Người nhận Tên người nhận VP Nhận * Ea H`leo Giao hàn…" at bounding box center [324, 123] width 552 height 41
click at [276, 177] on input "text" at bounding box center [271, 183] width 100 height 14
paste input "1 thùng bánh crep sầu riêng"
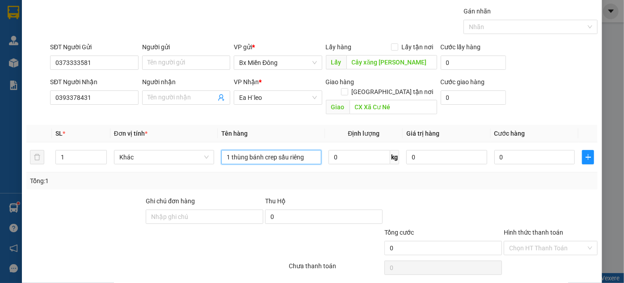
scroll to position [47, 0]
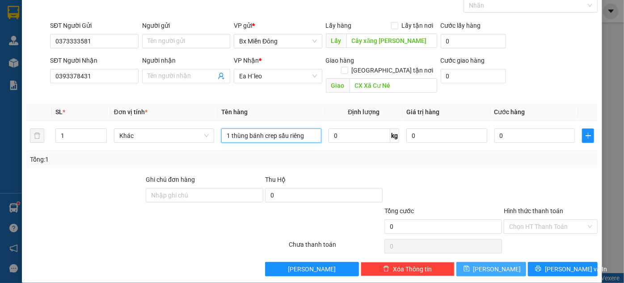
type input "1 thùng bánh crep sầu riêng"
click at [500, 262] on button "Lưu" at bounding box center [492, 269] width 70 height 14
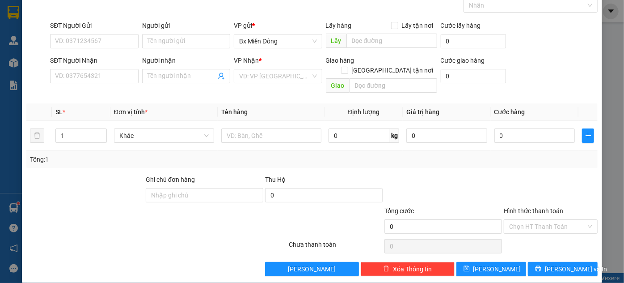
click at [616, 254] on div "TẠO ĐƠN HÀNG Yêu cầu xuất hóa đơn điện tử Transit Pickup Surcharge Ids Transit …" at bounding box center [312, 141] width 624 height 283
click at [38, 237] on div at bounding box center [156, 246] width 263 height 18
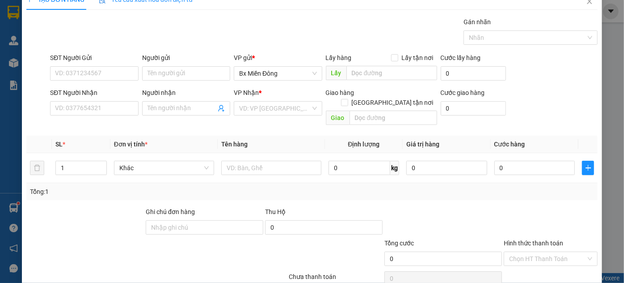
scroll to position [0, 0]
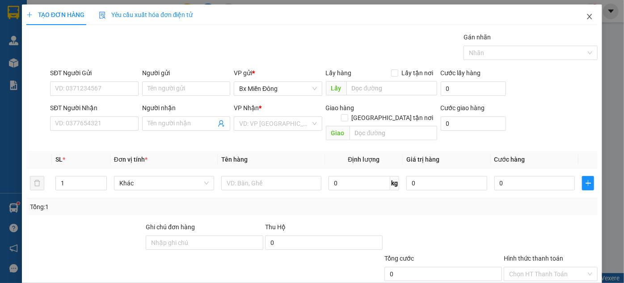
click at [578, 17] on span "Close" at bounding box center [589, 16] width 25 height 25
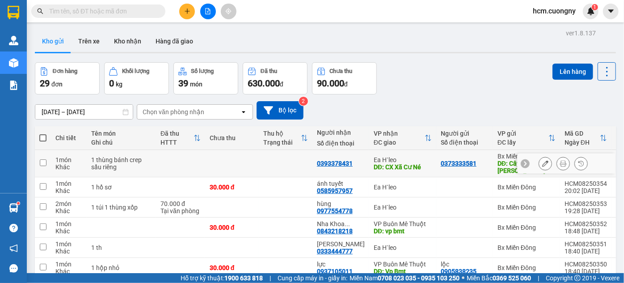
click at [42, 164] on input "checkbox" at bounding box center [43, 162] width 7 height 7
checkbox input "true"
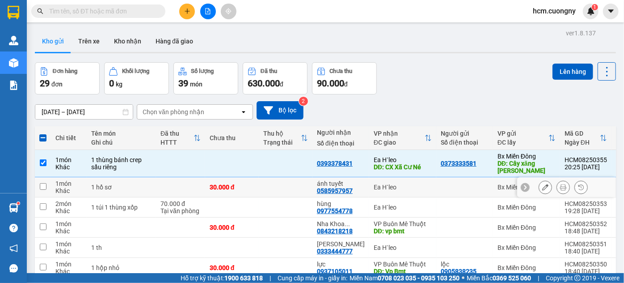
click at [40, 187] on input "checkbox" at bounding box center [43, 186] width 7 height 7
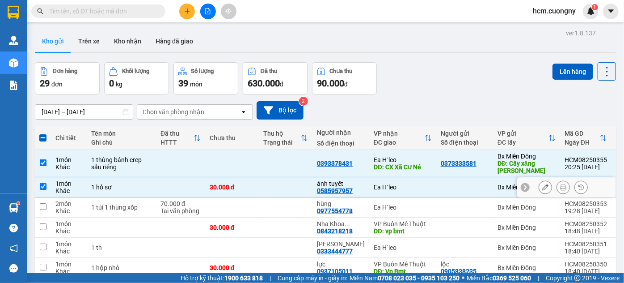
click at [40, 187] on input "checkbox" at bounding box center [43, 186] width 7 height 7
checkbox input "false"
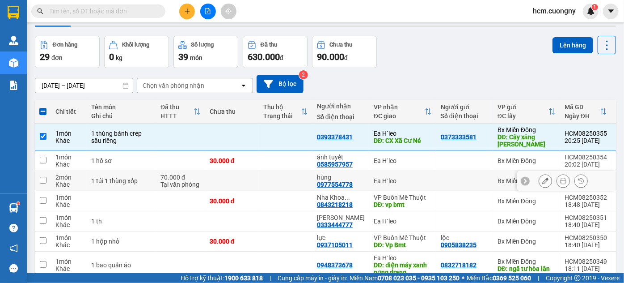
scroll to position [40, 0]
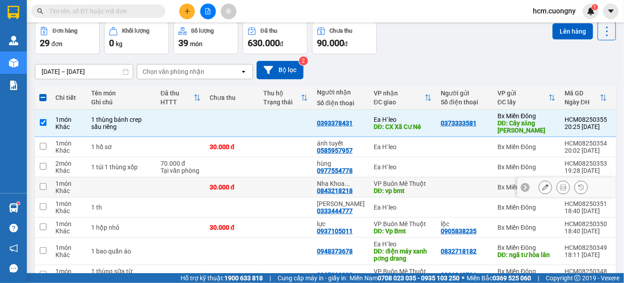
click at [43, 188] on input "checkbox" at bounding box center [43, 186] width 7 height 7
checkbox input "true"
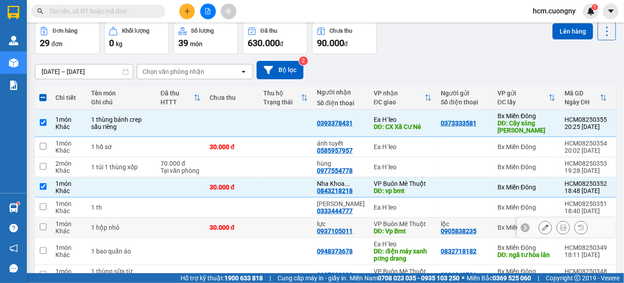
click at [42, 232] on td at bounding box center [43, 227] width 16 height 20
checkbox input "true"
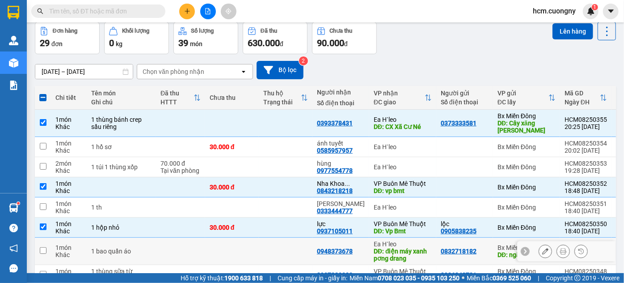
click at [38, 251] on td at bounding box center [43, 251] width 16 height 27
checkbox input "true"
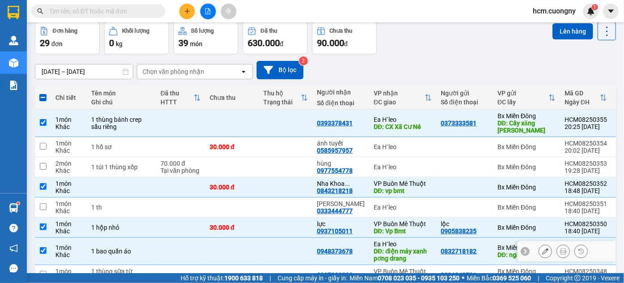
scroll to position [162, 0]
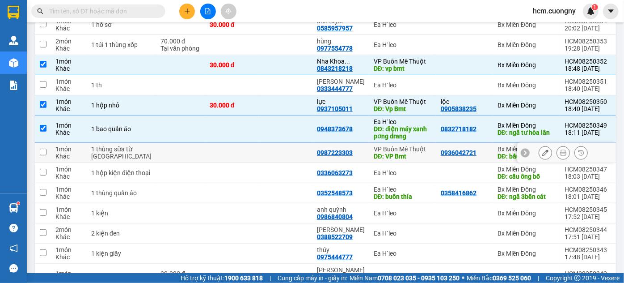
click at [44, 162] on td at bounding box center [43, 153] width 16 height 20
checkbox input "true"
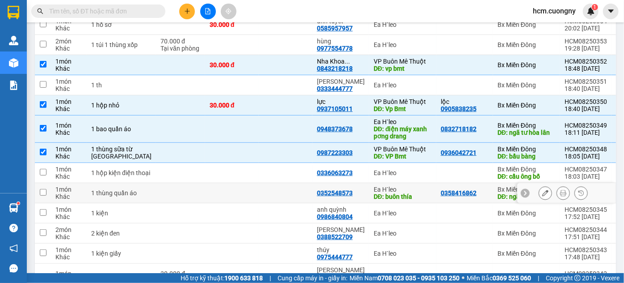
click at [44, 195] on input "checkbox" at bounding box center [43, 192] width 7 height 7
checkbox input "true"
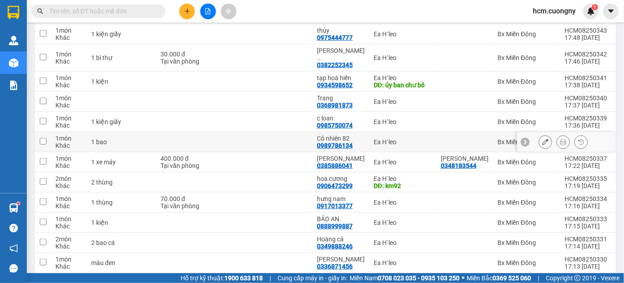
scroll to position [407, 0]
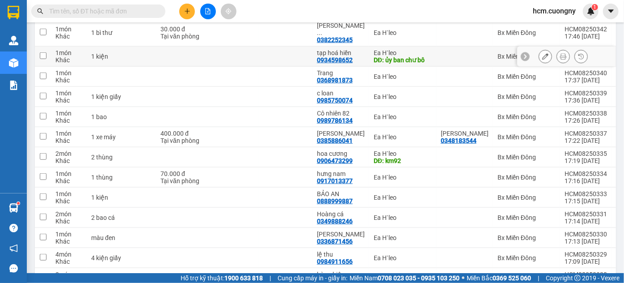
click at [44, 59] on input "checkbox" at bounding box center [43, 55] width 7 height 7
checkbox input "true"
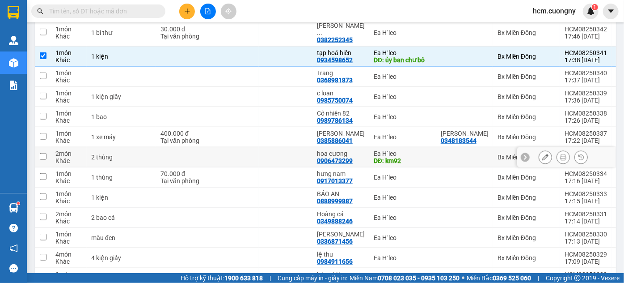
click at [38, 161] on td at bounding box center [43, 157] width 16 height 20
checkbox input "true"
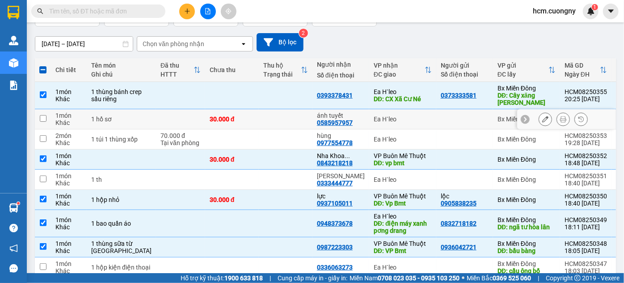
scroll to position [0, 0]
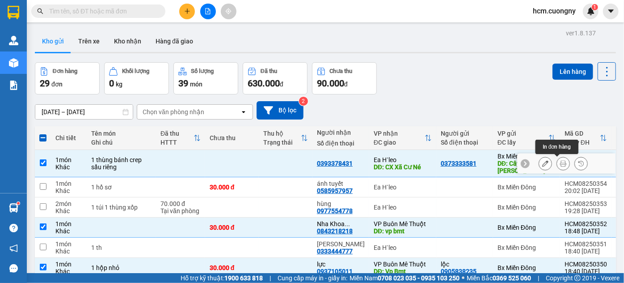
click at [560, 164] on icon at bounding box center [563, 163] width 6 height 6
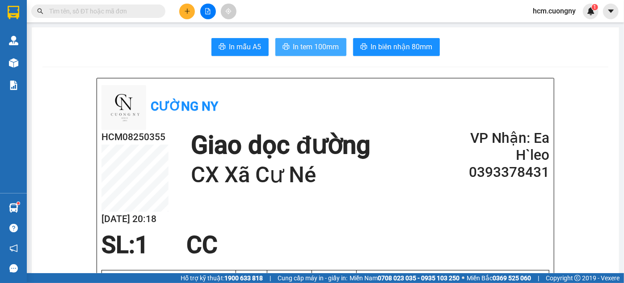
click at [306, 53] on button "In tem 100mm" at bounding box center [311, 47] width 71 height 18
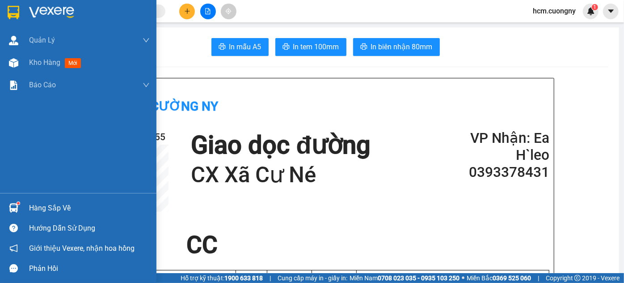
click at [12, 10] on img at bounding box center [14, 12] width 12 height 13
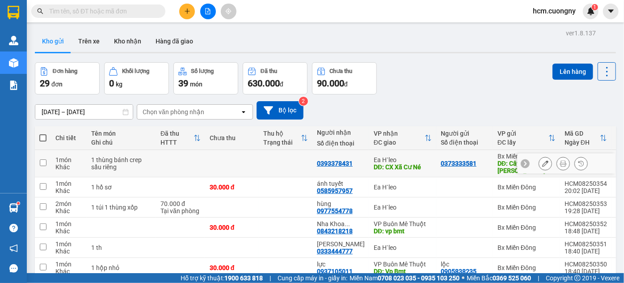
click at [41, 162] on input "checkbox" at bounding box center [43, 162] width 7 height 7
checkbox input "true"
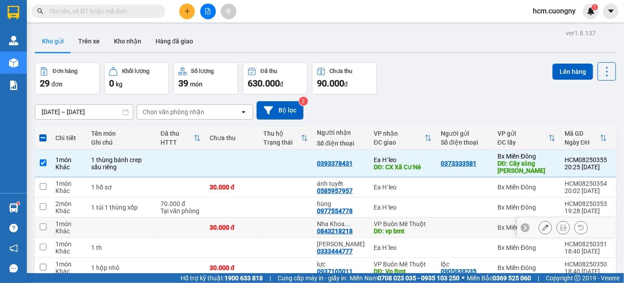
click at [43, 226] on input "checkbox" at bounding box center [43, 226] width 7 height 7
checkbox input "true"
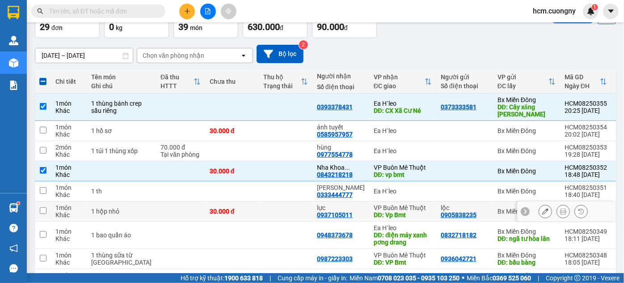
scroll to position [122, 0]
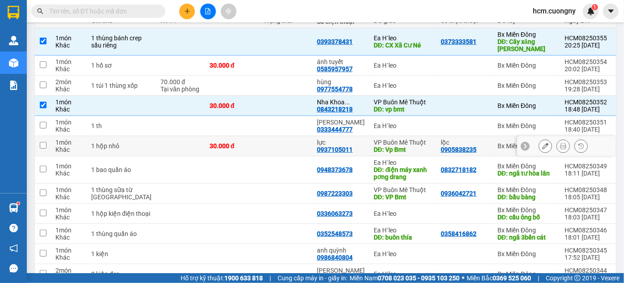
click at [42, 148] on input "checkbox" at bounding box center [43, 145] width 7 height 7
checkbox input "true"
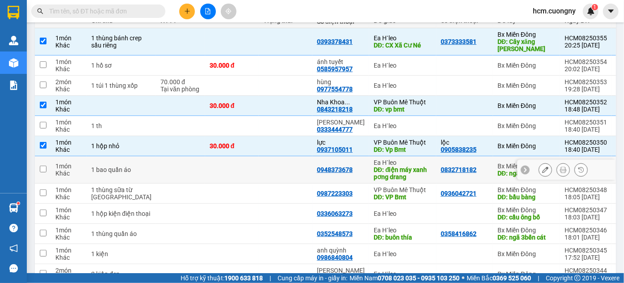
click at [42, 170] on input "checkbox" at bounding box center [43, 169] width 7 height 7
checkbox input "true"
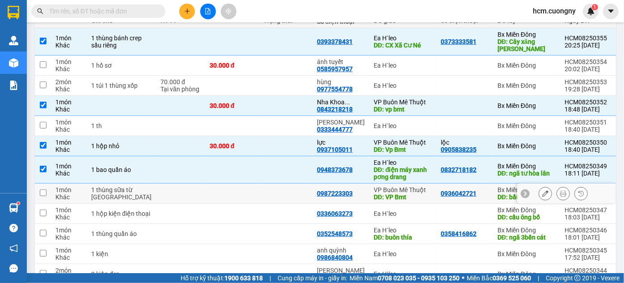
click at [41, 194] on input "checkbox" at bounding box center [43, 192] width 7 height 7
checkbox input "true"
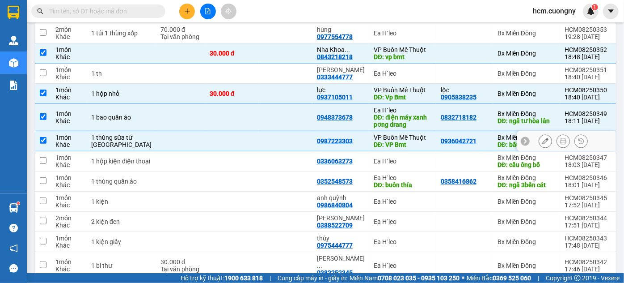
scroll to position [203, 0]
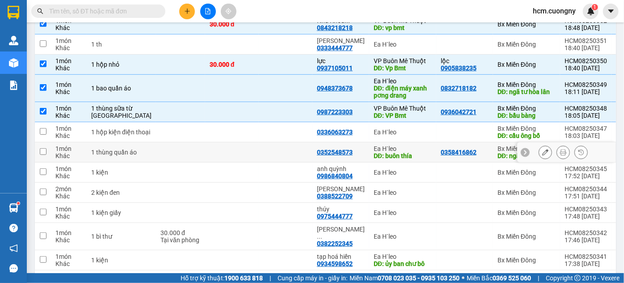
click at [41, 155] on input "checkbox" at bounding box center [43, 151] width 7 height 7
checkbox input "true"
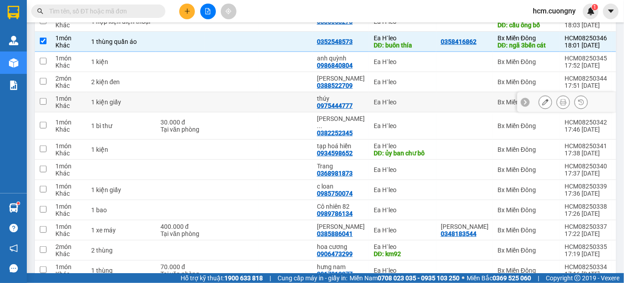
scroll to position [325, 0]
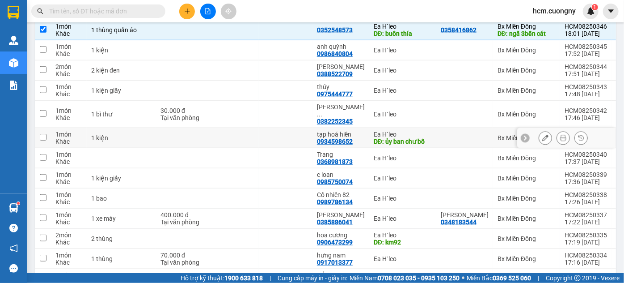
click at [38, 140] on td at bounding box center [43, 138] width 16 height 20
checkbox input "true"
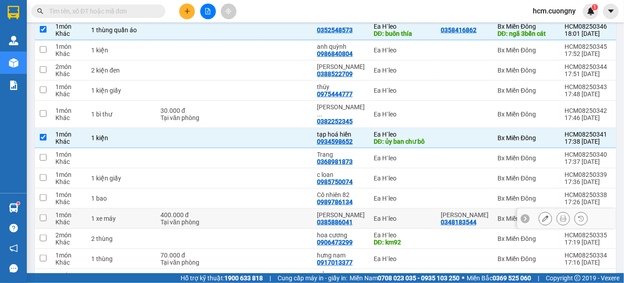
scroll to position [407, 0]
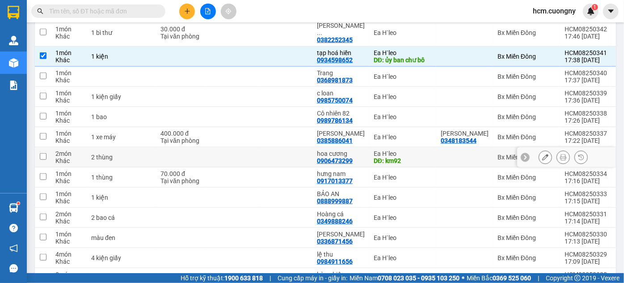
click at [41, 160] on input "checkbox" at bounding box center [43, 156] width 7 height 7
checkbox input "true"
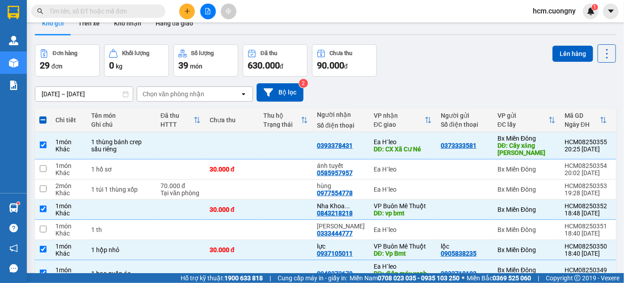
scroll to position [0, 0]
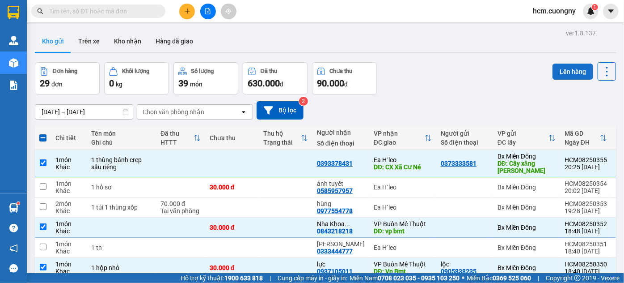
click at [564, 71] on button "Lên hàng" at bounding box center [573, 72] width 41 height 16
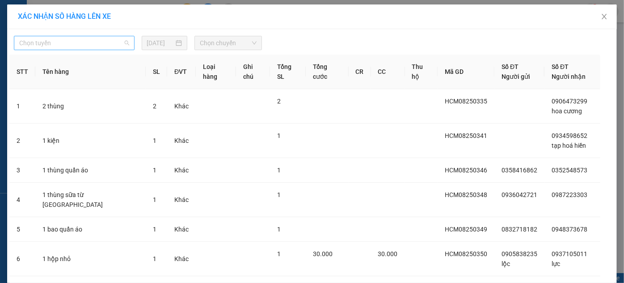
click at [100, 46] on span "Chọn tuyến" at bounding box center [74, 42] width 110 height 13
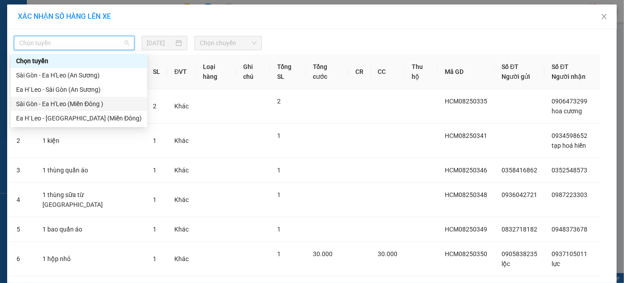
click at [52, 105] on div "Sài Gòn - Ea H'Leo (Miền Đông )" at bounding box center [79, 104] width 126 height 10
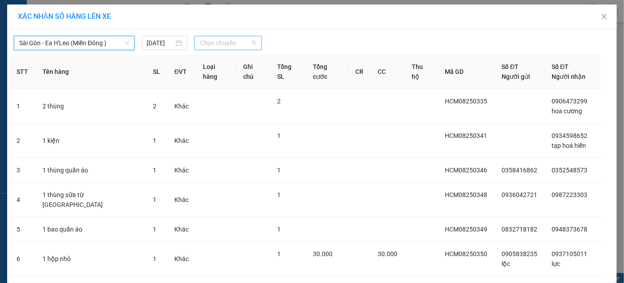
click at [232, 46] on span "Chọn chuyến" at bounding box center [228, 42] width 57 height 13
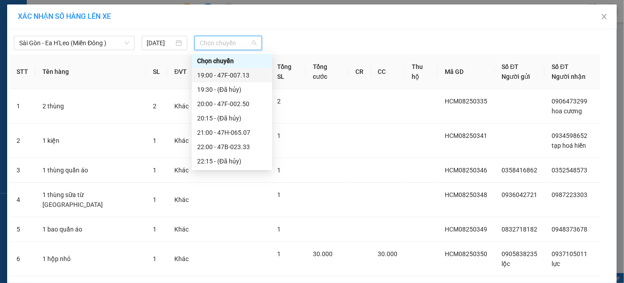
click at [217, 76] on div "19:00 - 47F-007.13" at bounding box center [232, 75] width 70 height 10
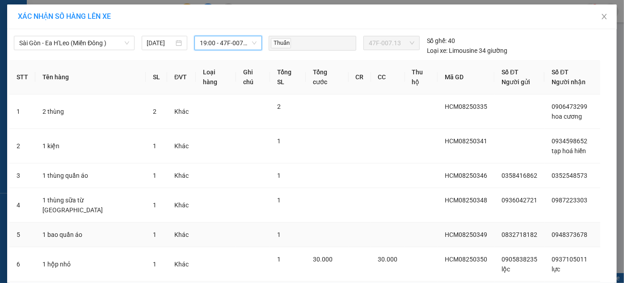
scroll to position [112, 0]
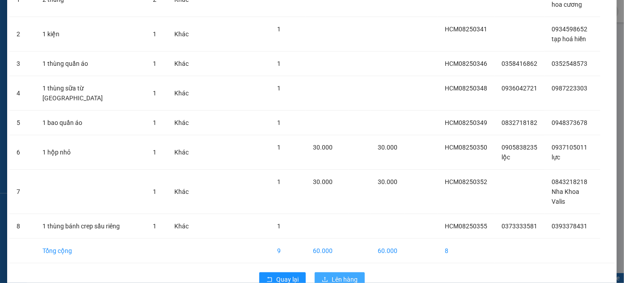
click at [348, 274] on span "Lên hàng" at bounding box center [345, 279] width 26 height 10
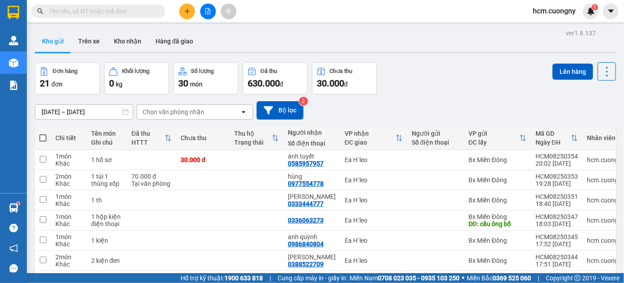
click at [49, 135] on th at bounding box center [43, 138] width 16 height 24
click at [42, 135] on span at bounding box center [42, 137] width 7 height 7
click at [43, 133] on input "checkbox" at bounding box center [43, 133] width 0 height 0
checkbox input "true"
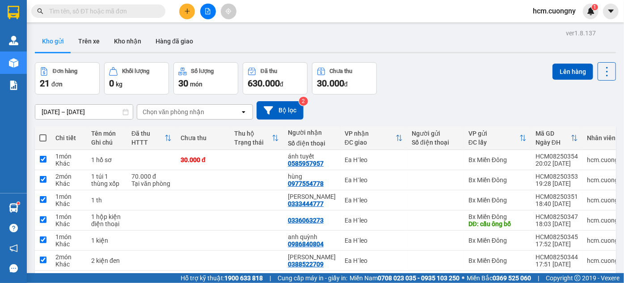
checkbox input "true"
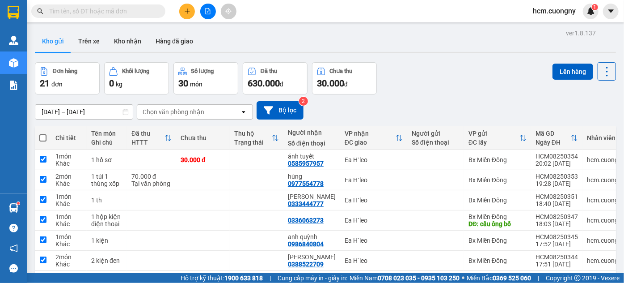
checkbox input "true"
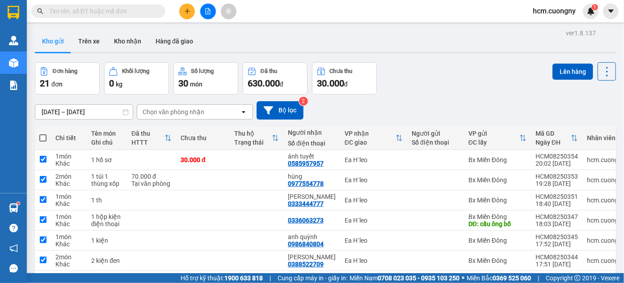
checkbox input "true"
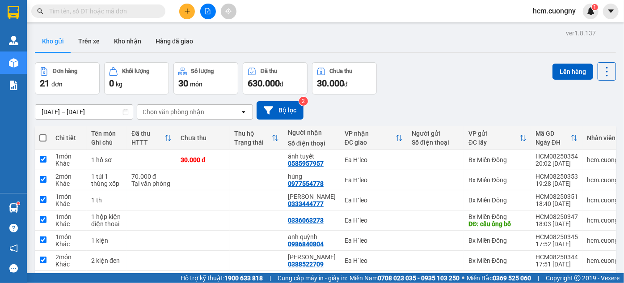
checkbox input "true"
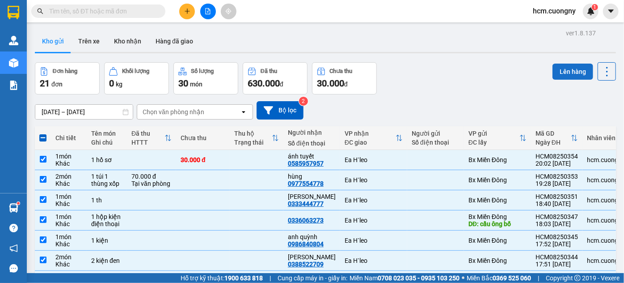
click at [568, 70] on button "Lên hàng" at bounding box center [573, 72] width 41 height 16
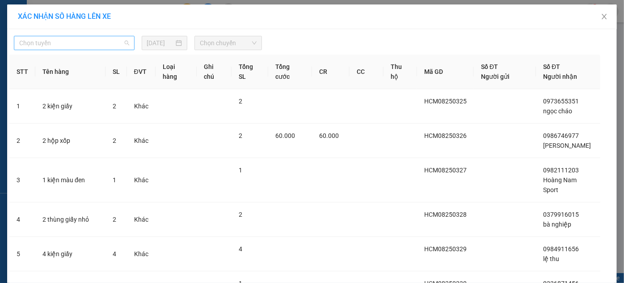
click at [104, 40] on span "Chọn tuyến" at bounding box center [74, 42] width 110 height 13
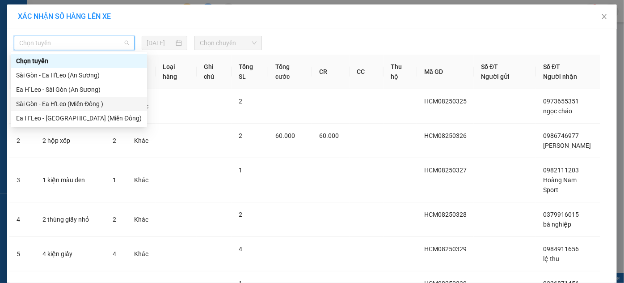
click at [77, 102] on div "Sài Gòn - Ea H'Leo (Miền Đông )" at bounding box center [79, 104] width 126 height 10
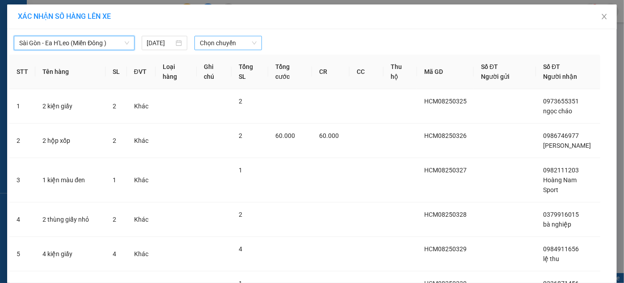
drag, startPoint x: 226, startPoint y: 34, endPoint x: 225, endPoint y: 40, distance: 6.0
click at [226, 38] on div "Sài Gòn - Ea H'Leo (Miền Đông ) Sài Gòn - Ea H'Leo (Miền Đông ) 11/08/2025 Chọn…" at bounding box center [312, 40] width 606 height 19
click at [224, 41] on span "Chọn chuyến" at bounding box center [228, 42] width 57 height 13
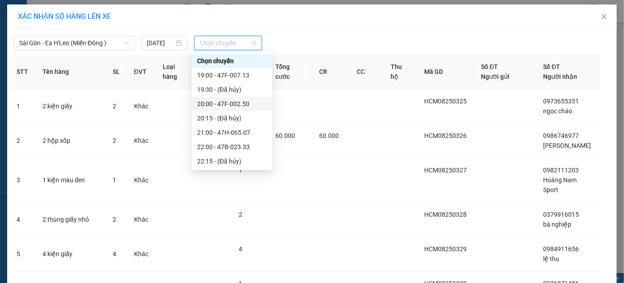
click at [219, 102] on div "20:00 - 47F-002.50" at bounding box center [232, 104] width 70 height 10
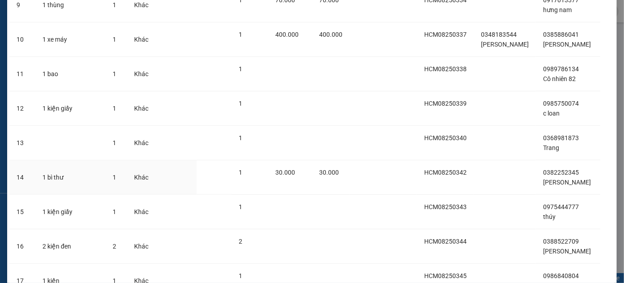
scroll to position [602, 0]
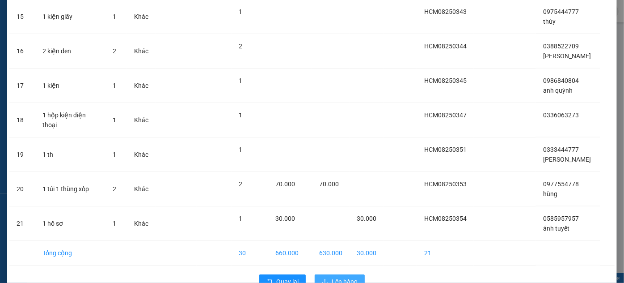
click at [334, 276] on span "Lên hàng" at bounding box center [345, 281] width 26 height 10
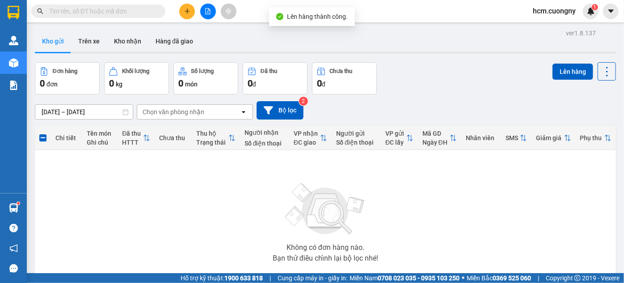
click at [208, 10] on icon "file-add" at bounding box center [208, 11] width 5 height 6
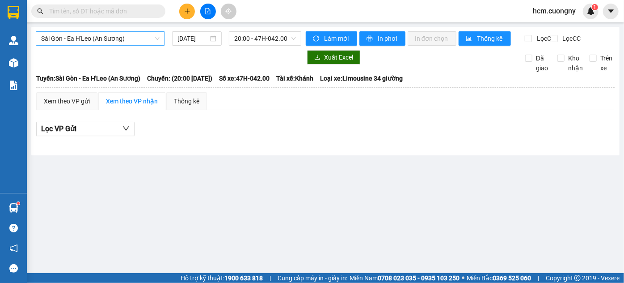
click at [113, 37] on span "Sài Gòn - Ea H'Leo (An Sương)" at bounding box center [100, 38] width 119 height 13
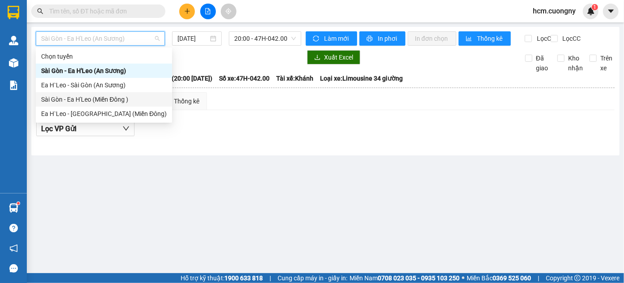
click at [86, 106] on div "Sài Gòn - Ea H'Leo (Miền Đông )" at bounding box center [104, 99] width 136 height 14
type input "11/08/2025"
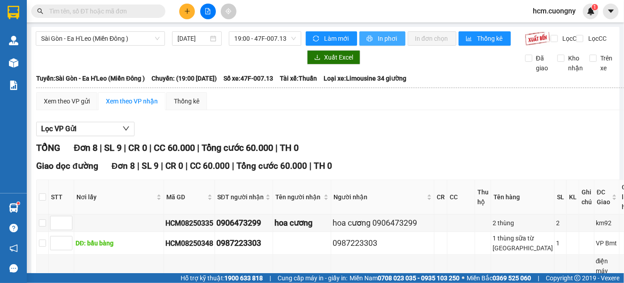
click at [378, 37] on span "In phơi" at bounding box center [388, 39] width 21 height 10
click at [272, 40] on span "19:00 - 47F-007.13" at bounding box center [265, 38] width 62 height 13
click at [278, 46] on div "Sài Gòn - Ea H'Leo (Miền Đông ) 11/08/2025 19:00 - 47F-007.13" at bounding box center [169, 38] width 266 height 14
click at [245, 25] on main "Sài Gòn - Ea H'Leo (Miền Đông ) 11/08/2025 19:00 - 47F-007.13 Làm mới In phơi I…" at bounding box center [312, 136] width 624 height 273
click at [255, 37] on span "19:00 - 47F-007.13" at bounding box center [265, 38] width 62 height 13
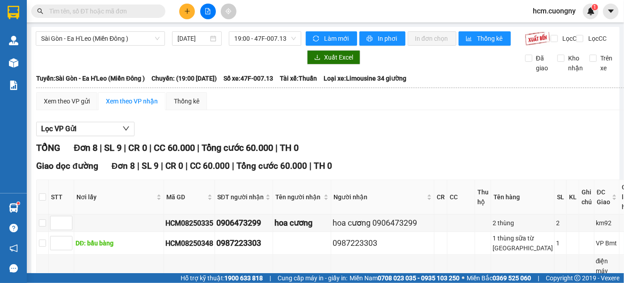
click at [243, 100] on div "Xem theo VP gửi Xem theo VP nhận Thống kê" at bounding box center [359, 101] width 647 height 18
click at [263, 32] on span "19:00 - 47F-007.13" at bounding box center [265, 38] width 62 height 13
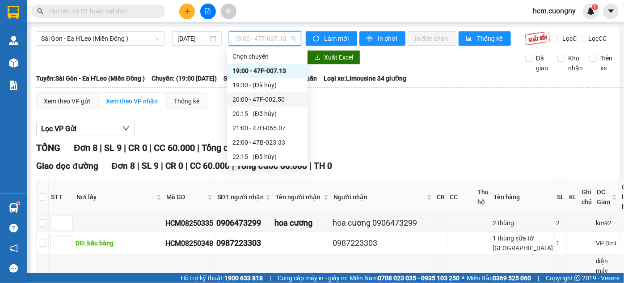
click at [253, 98] on div "20:00 - 47F-002.50" at bounding box center [268, 99] width 70 height 10
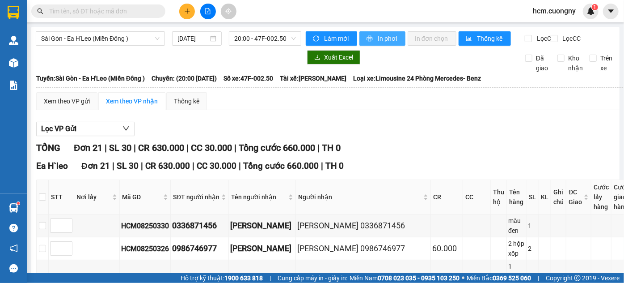
click at [381, 45] on button "In phơi" at bounding box center [383, 38] width 46 height 14
click at [388, 168] on div "Ea H`leo Đơn 21 | SL 30 | CR 630.000 | CC 30.000 | Tổng cước 660.000 | TH 0" at bounding box center [345, 165] width 619 height 13
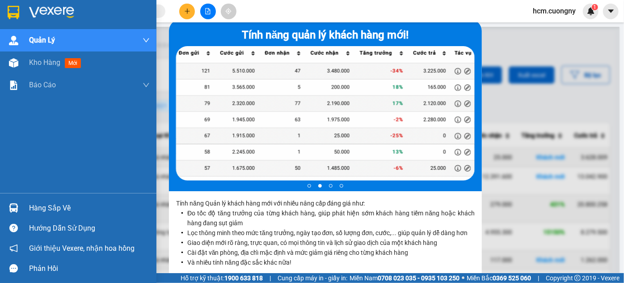
click at [14, 8] on img at bounding box center [14, 12] width 12 height 13
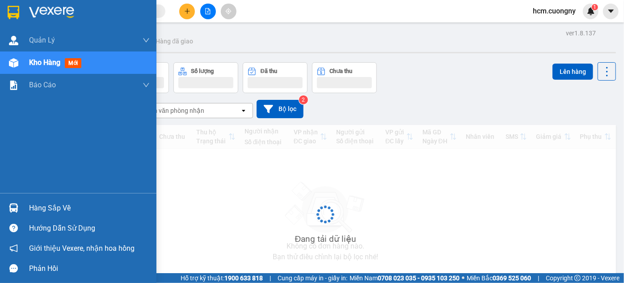
click at [9, 13] on img at bounding box center [14, 12] width 12 height 13
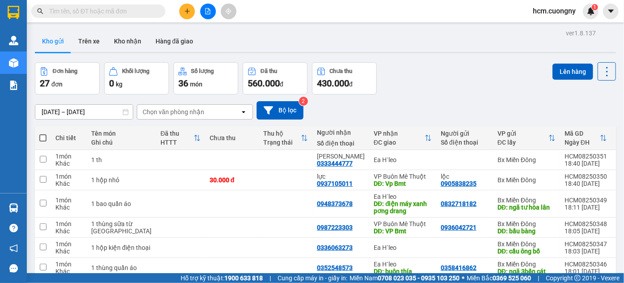
click at [563, 113] on div "[DATE] – [DATE] Press the down arrow key to interact with the calendar and sele…" at bounding box center [326, 110] width 582 height 18
click at [53, 103] on div "[DATE] – [DATE] Press the down arrow key to interact with the calendar and sele…" at bounding box center [326, 110] width 582 height 18
